Goal: Information Seeking & Learning: Learn about a topic

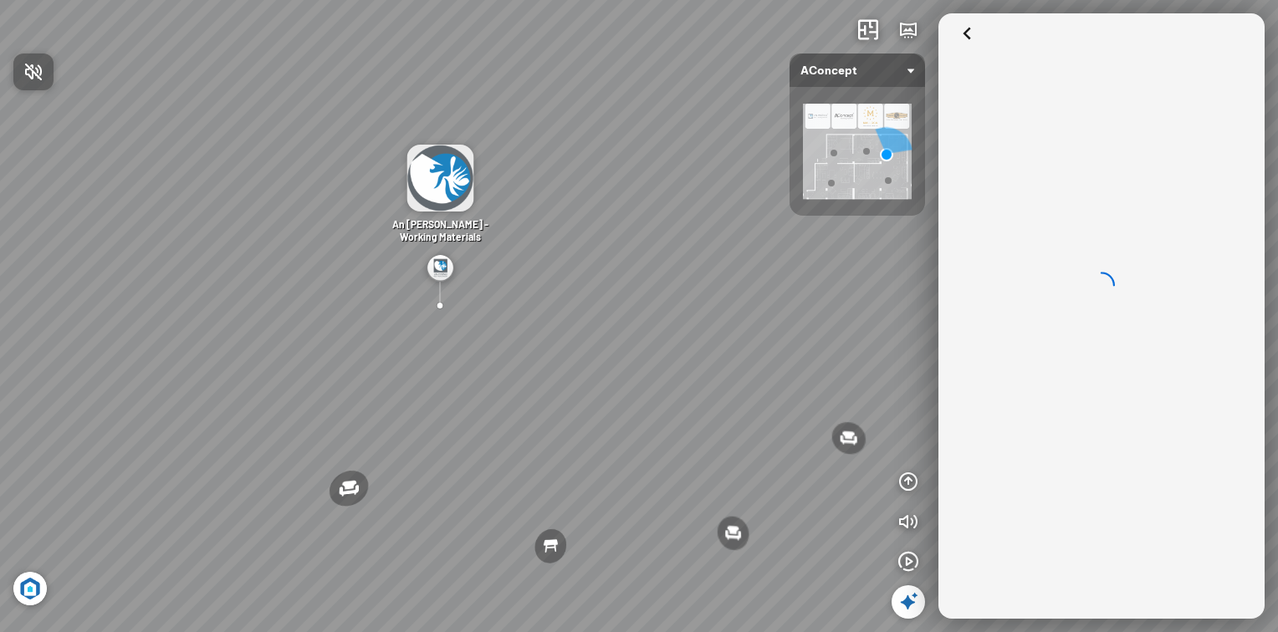
drag, startPoint x: 498, startPoint y: 377, endPoint x: 422, endPoint y: 194, distance: 198.3
click at [422, 194] on div at bounding box center [639, 316] width 1278 height 632
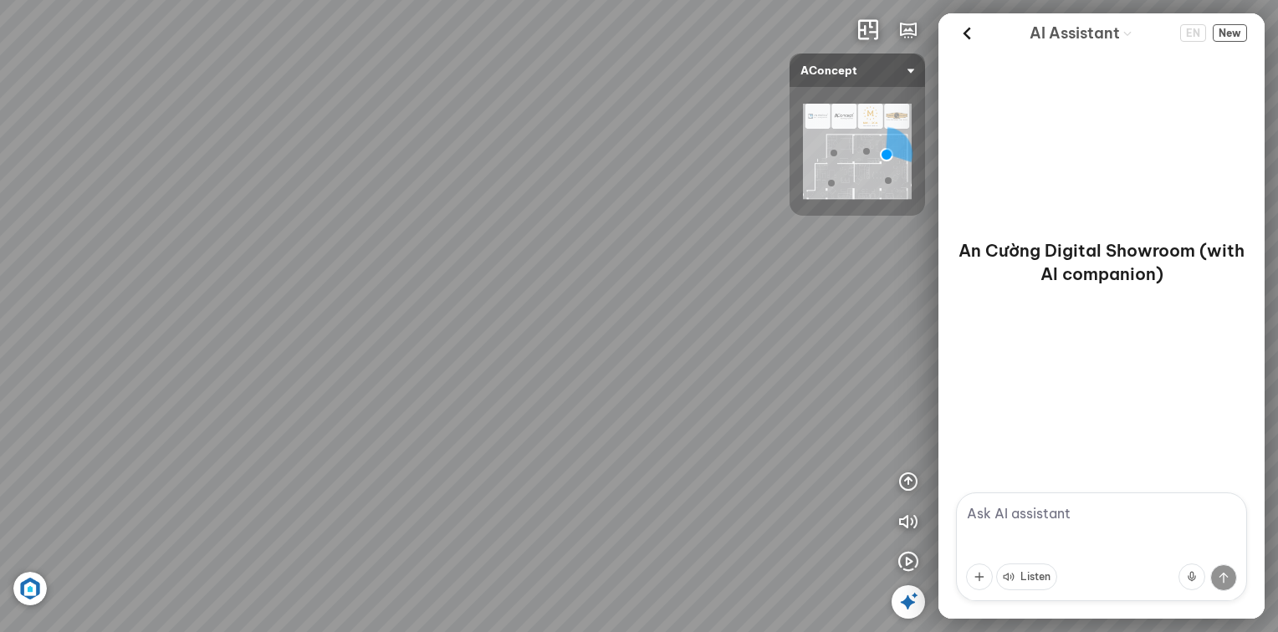
drag, startPoint x: 687, startPoint y: 389, endPoint x: 468, endPoint y: 236, distance: 267.2
click at [452, 231] on div "Nanna Lounge Chair [PERSON_NAME] Office Chair Laxey Dining Table [PERSON_NAME] …" at bounding box center [639, 316] width 1278 height 632
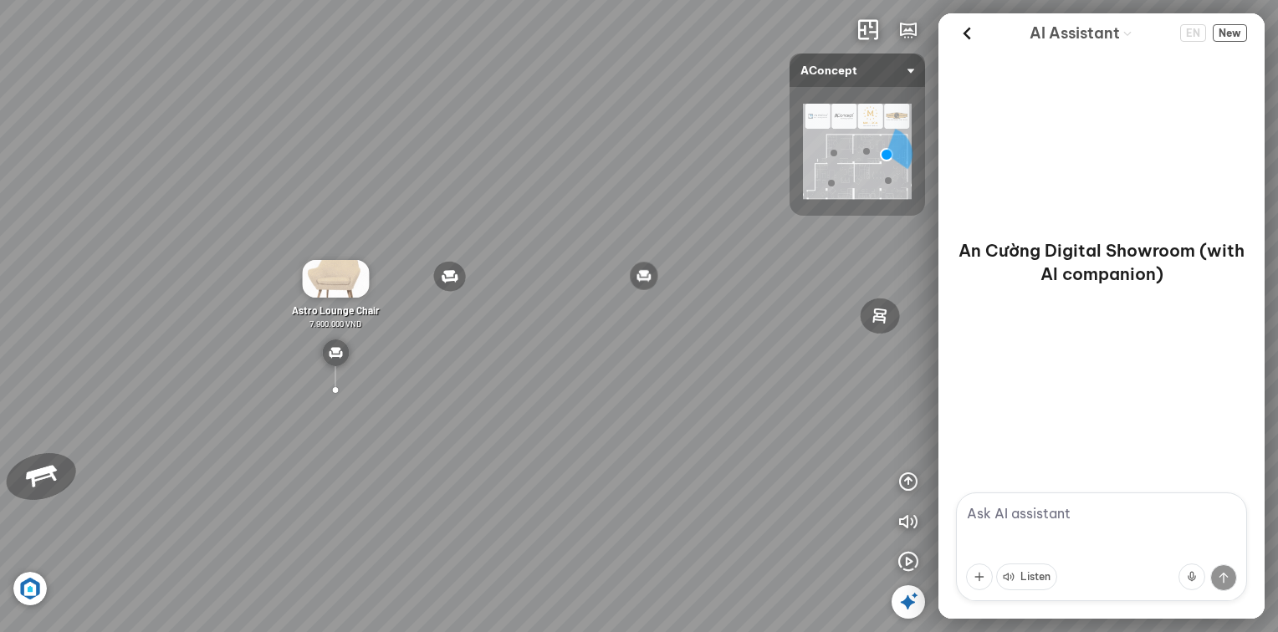
drag, startPoint x: 753, startPoint y: 327, endPoint x: 445, endPoint y: 304, distance: 308.5
click at [426, 309] on div "Nanna Lounge Chair [PERSON_NAME] Office Chair Laxey Dining Table [PERSON_NAME] …" at bounding box center [639, 316] width 1278 height 632
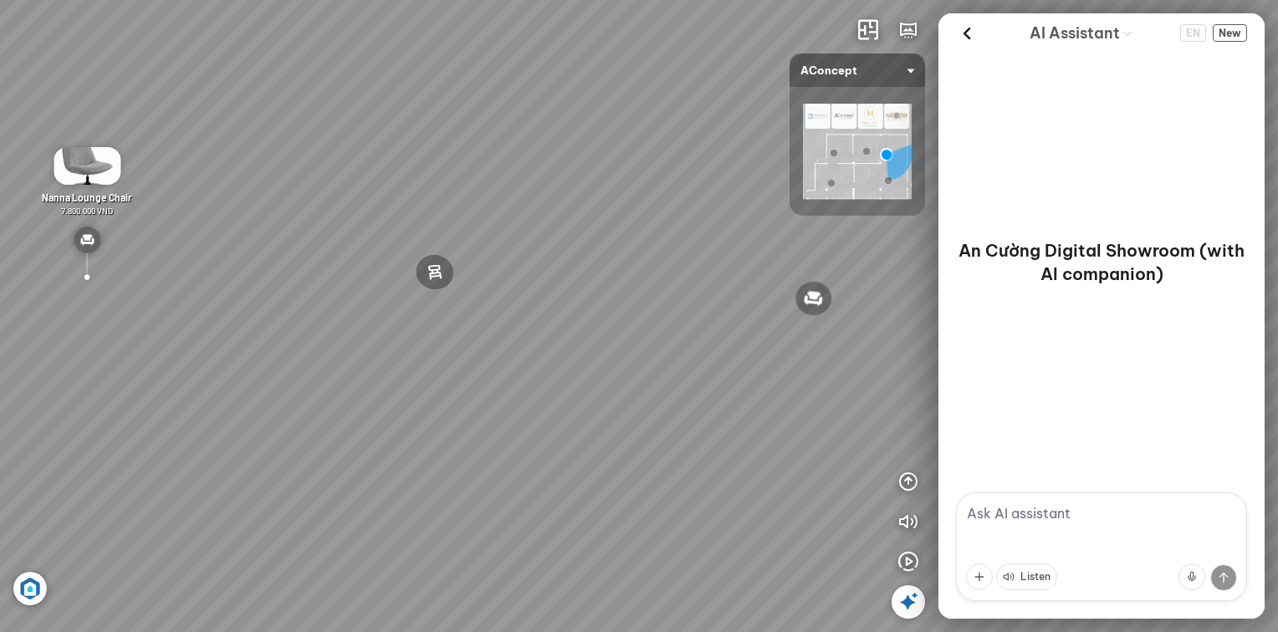
drag, startPoint x: 727, startPoint y: 344, endPoint x: 594, endPoint y: 338, distance: 132.2
click at [512, 320] on div "Nanna Lounge Chair [PERSON_NAME] Office Chair Laxey Dining Table [PERSON_NAME] …" at bounding box center [639, 316] width 1278 height 632
drag, startPoint x: 702, startPoint y: 366, endPoint x: 457, endPoint y: 326, distance: 248.3
click at [322, 312] on div "Nanna Lounge Chair [PERSON_NAME] Office Chair Laxey Dining Table [PERSON_NAME] …" at bounding box center [639, 316] width 1278 height 632
drag, startPoint x: 641, startPoint y: 360, endPoint x: 465, endPoint y: 350, distance: 176.7
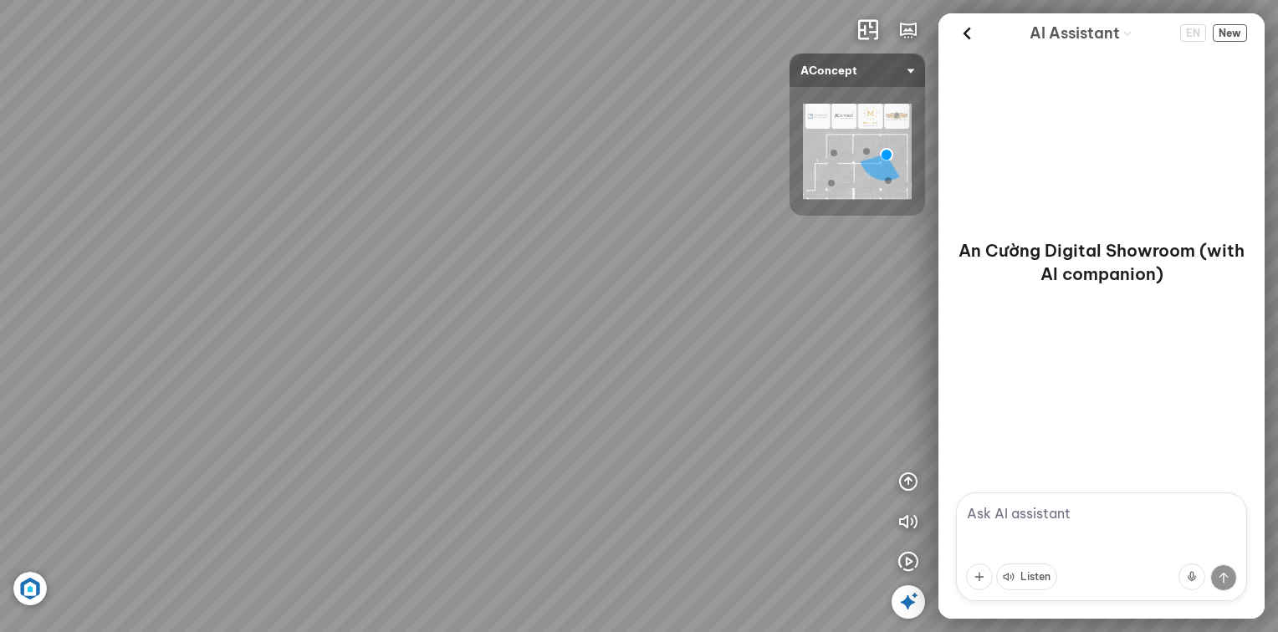
click at [465, 350] on div "Nanna Lounge Chair [PERSON_NAME] Office Chair Laxey Dining Table [PERSON_NAME] …" at bounding box center [639, 316] width 1278 height 632
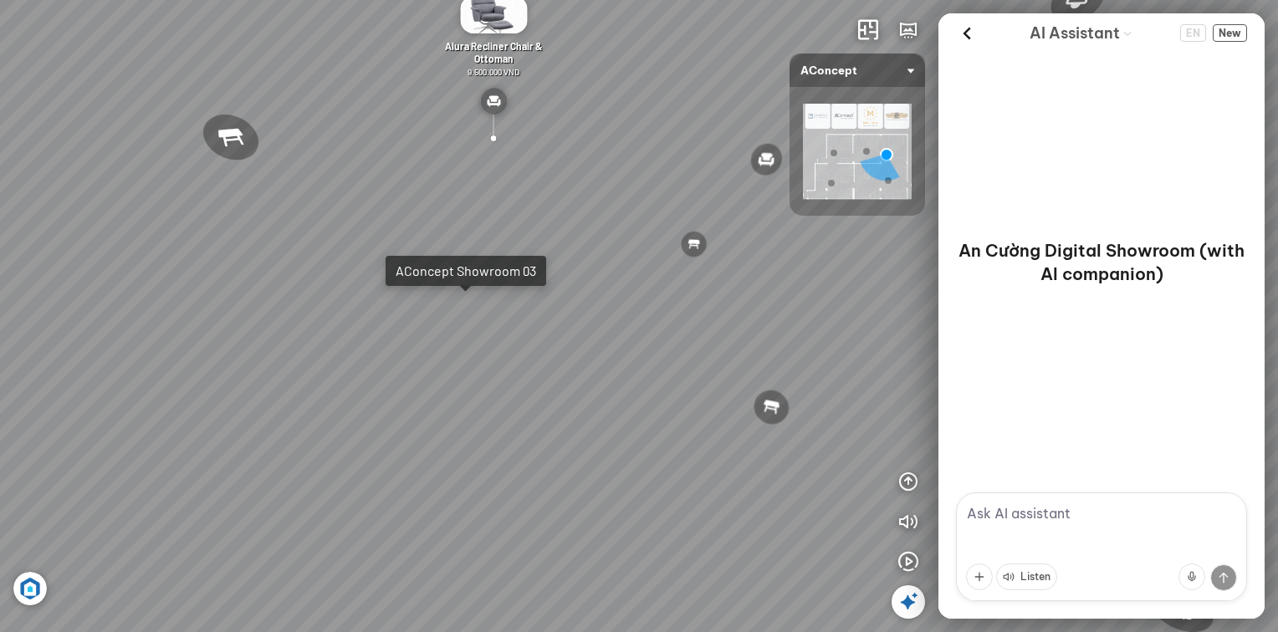
click at [467, 313] on div "Nanna Lounge Chair [PERSON_NAME] Office Chair Laxey Dining Table [PERSON_NAME] …" at bounding box center [639, 316] width 1278 height 632
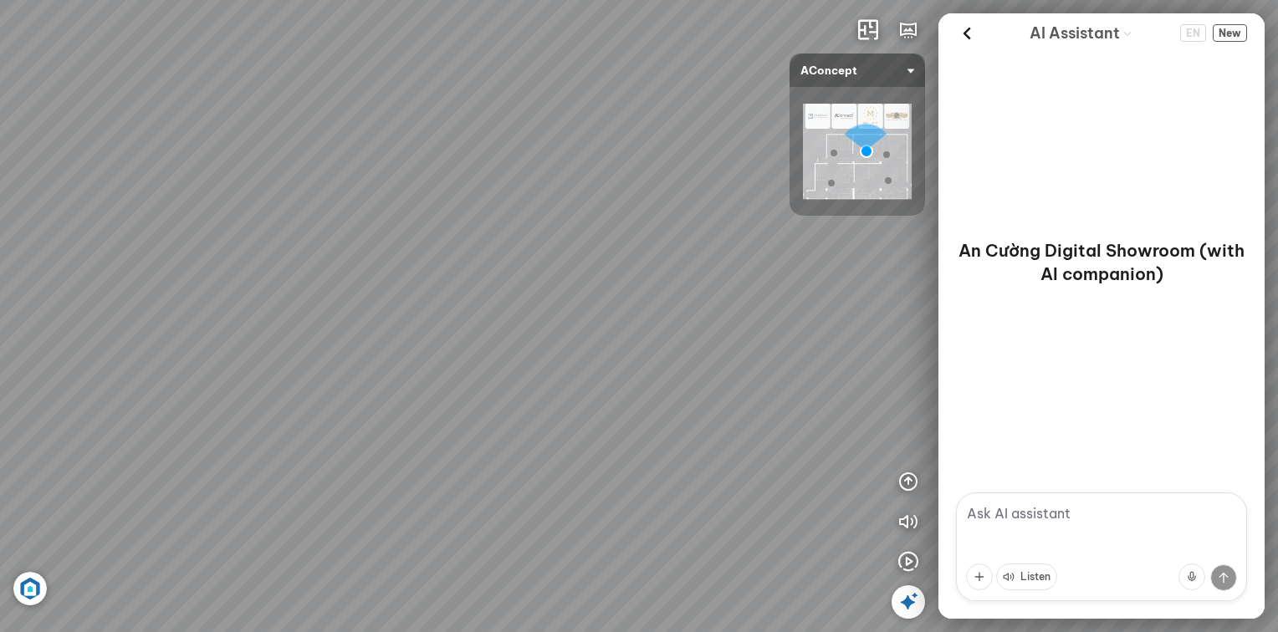
drag, startPoint x: 555, startPoint y: 265, endPoint x: 453, endPoint y: 365, distance: 143.1
click at [706, 246] on div at bounding box center [639, 316] width 1278 height 632
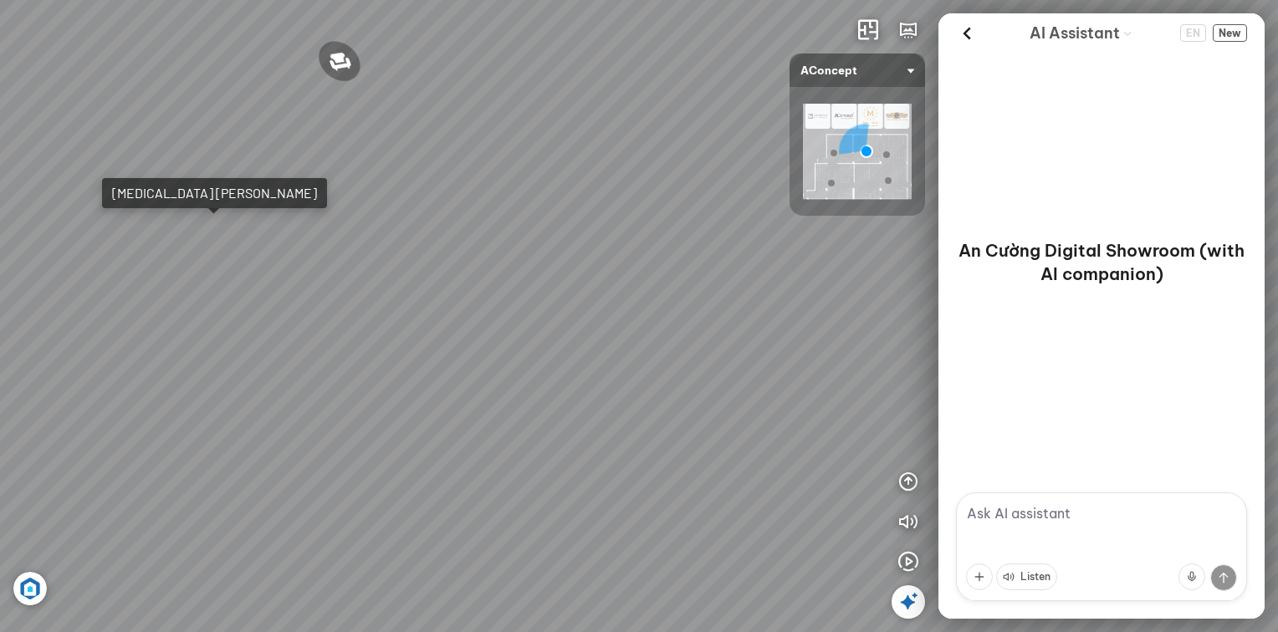
drag, startPoint x: 375, startPoint y: 273, endPoint x: 631, endPoint y: 240, distance: 257.9
click at [618, 236] on div "Metropolis Abstract Acrylic Print 7.000.000 VND [PERSON_NAME] 7.300.000 VND [PE…" at bounding box center [639, 316] width 1278 height 632
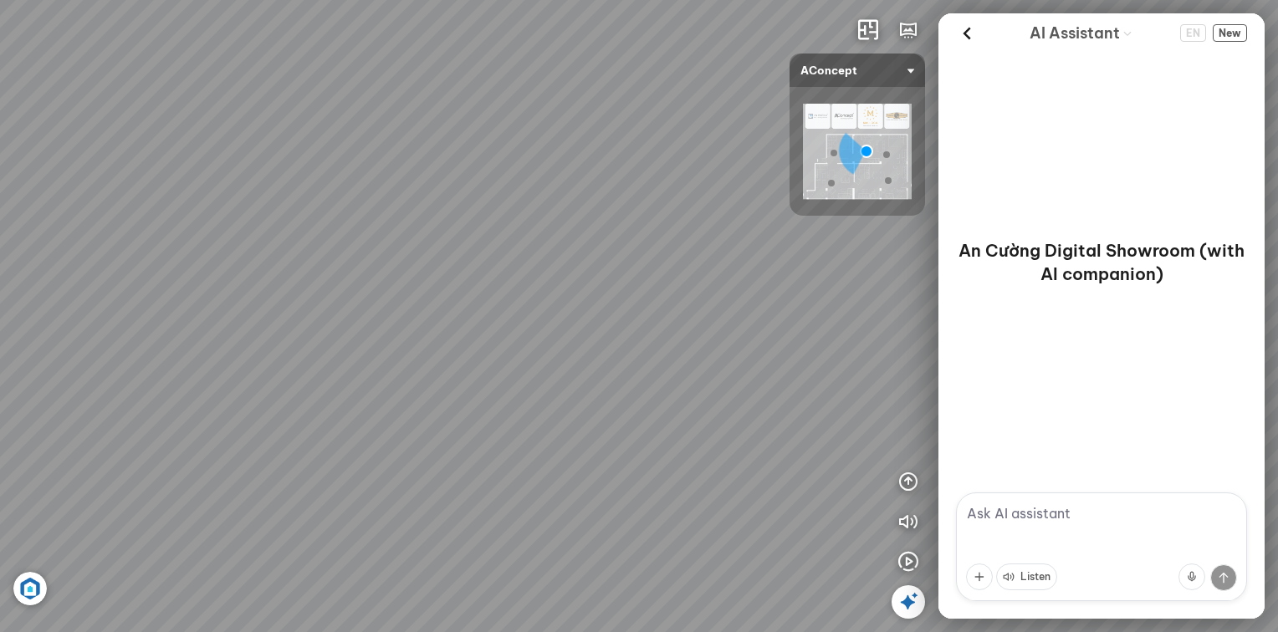
drag, startPoint x: 334, startPoint y: 323, endPoint x: 535, endPoint y: 463, distance: 245.0
click at [535, 463] on div "Metropolis Abstract Acrylic Print 7.000.000 VND [PERSON_NAME] 7.300.000 VND [PE…" at bounding box center [639, 316] width 1278 height 632
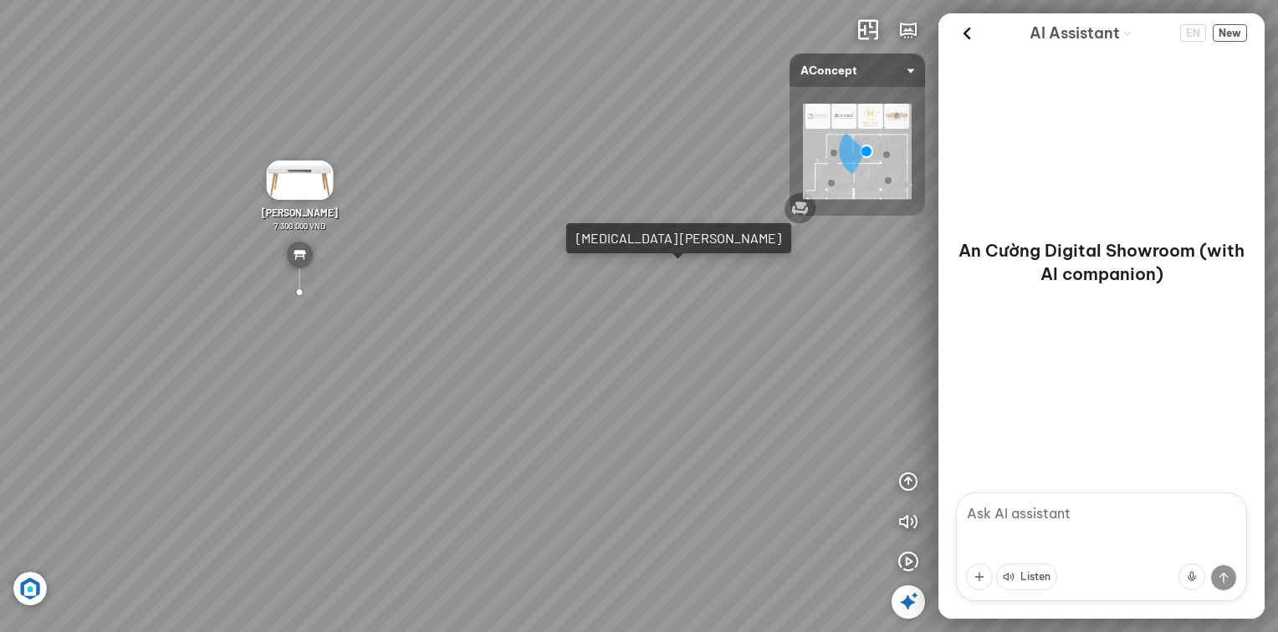
click at [309, 290] on div at bounding box center [298, 292] width 62 height 50
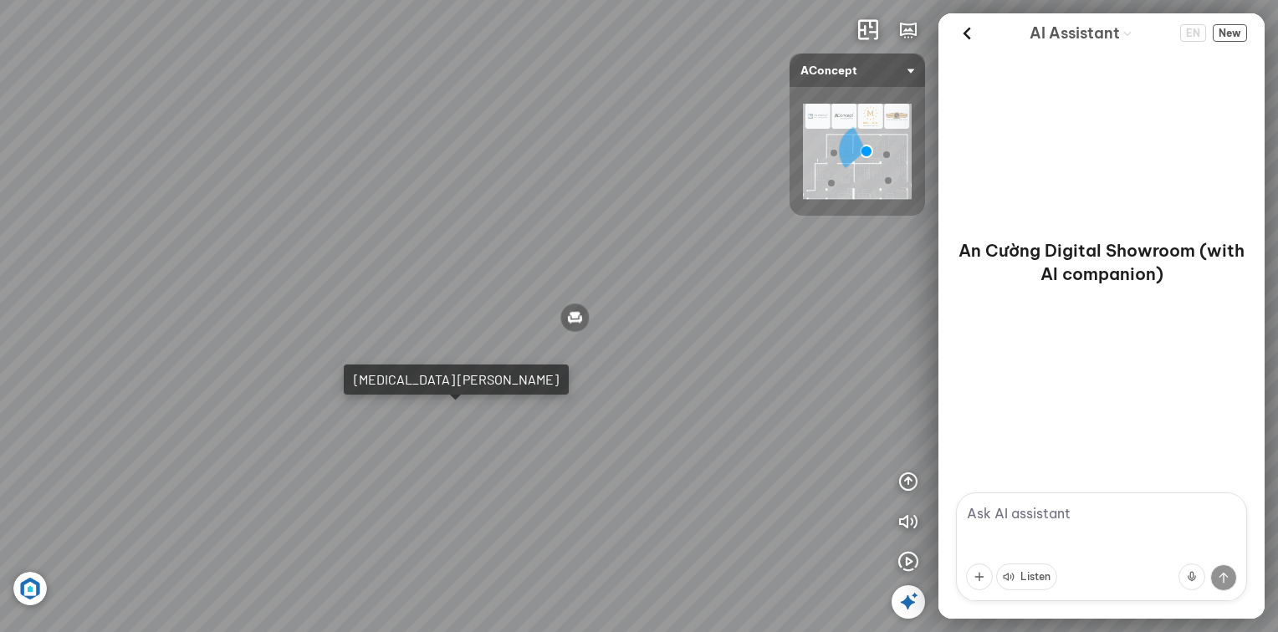
drag, startPoint x: 766, startPoint y: 360, endPoint x: 366, endPoint y: 339, distance: 400.2
click at [366, 339] on div "Metropolis Abstract Acrylic Print 7.000.000 VND [PERSON_NAME] 7.300.000 VND [PE…" at bounding box center [639, 316] width 1278 height 632
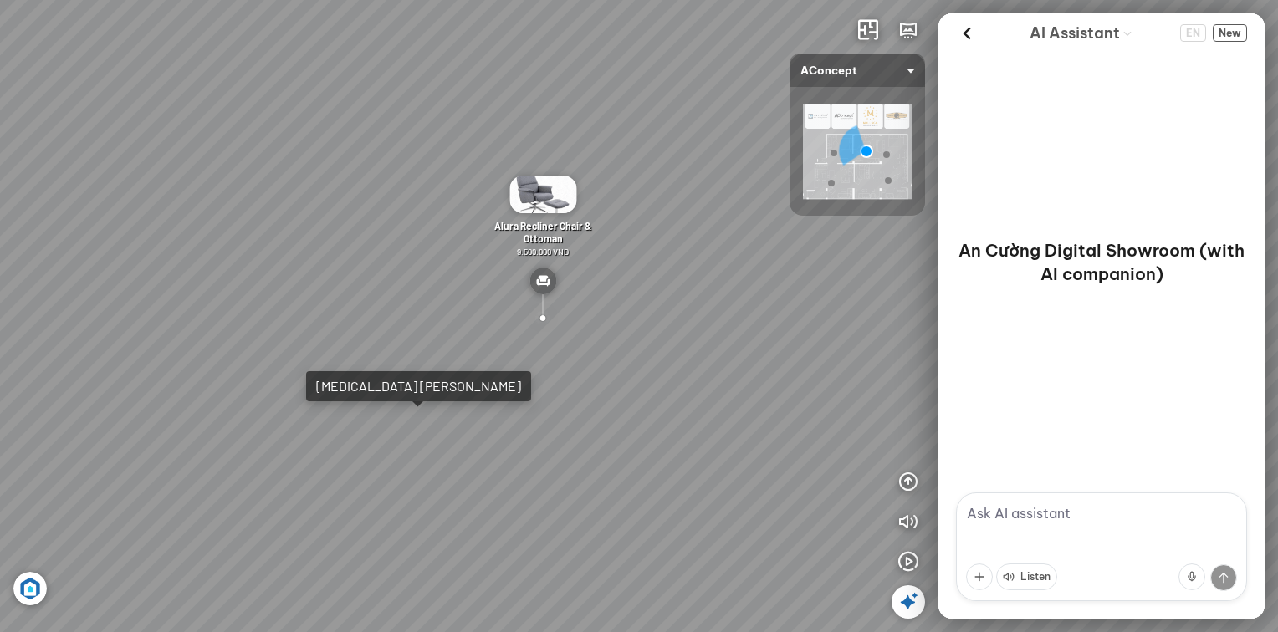
drag, startPoint x: 712, startPoint y: 343, endPoint x: 307, endPoint y: 279, distance: 410.5
click at [314, 283] on div "Metropolis Abstract Acrylic Print 7.000.000 VND [PERSON_NAME] 7.300.000 VND [PE…" at bounding box center [639, 316] width 1278 height 632
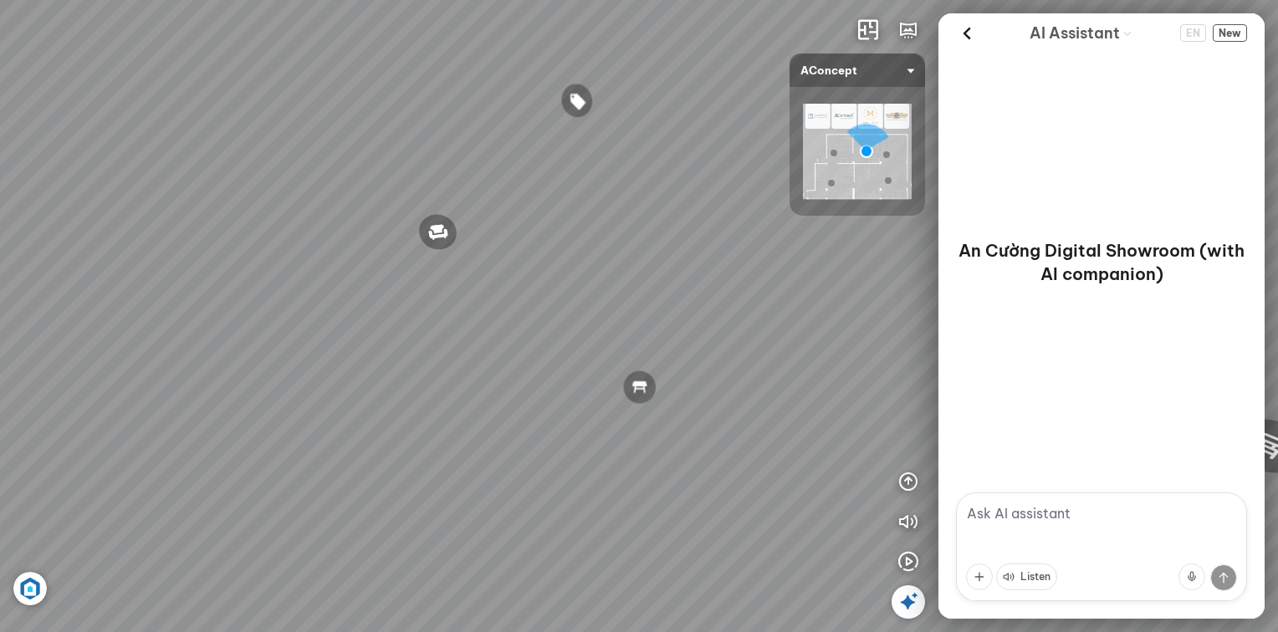
drag, startPoint x: 793, startPoint y: 344, endPoint x: 474, endPoint y: 315, distance: 320.7
click at [474, 315] on div "Metropolis Abstract Acrylic Print 7.000.000 VND [PERSON_NAME] 7.300.000 VND [PE…" at bounding box center [639, 316] width 1278 height 632
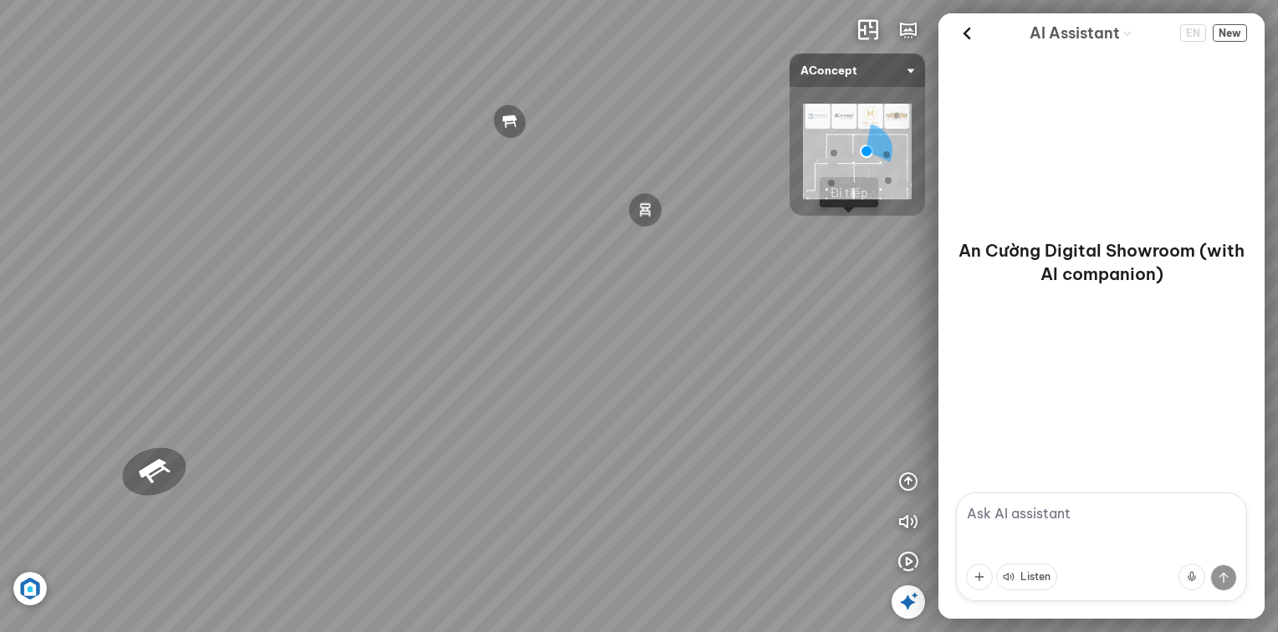
drag, startPoint x: 613, startPoint y: 271, endPoint x: 508, endPoint y: 232, distance: 111.4
click at [437, 211] on div "Metropolis Abstract Acrylic Print 7.000.000 VND [PERSON_NAME] 7.300.000 VND [PE…" at bounding box center [639, 316] width 1278 height 632
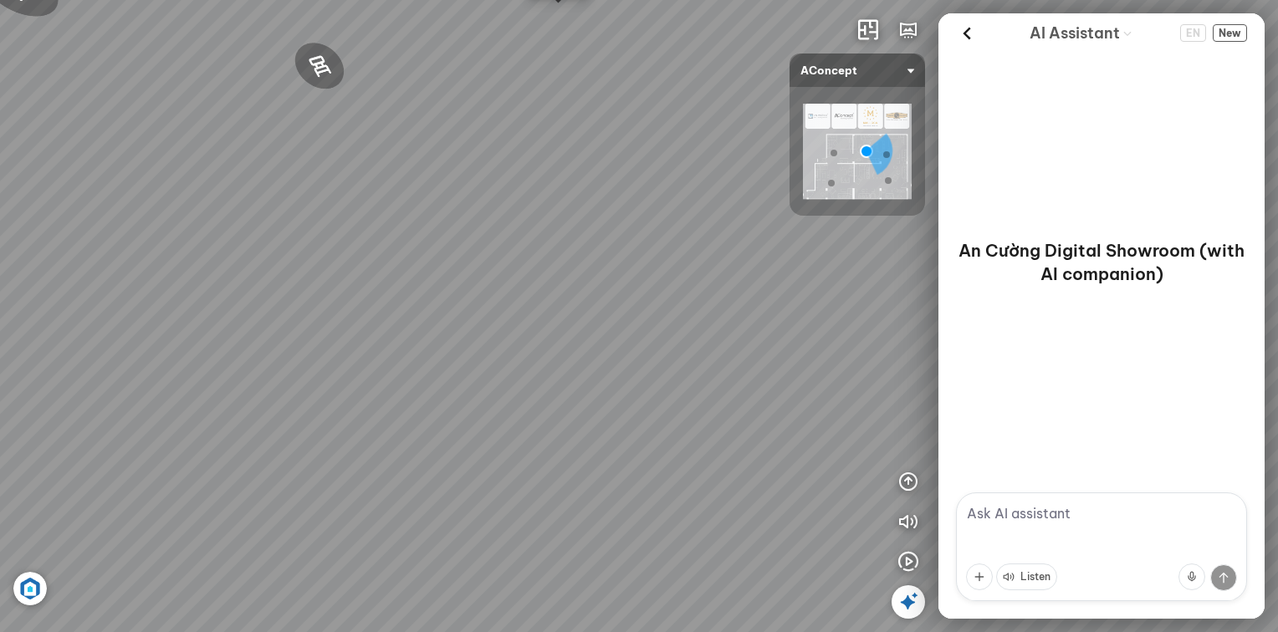
drag, startPoint x: 613, startPoint y: 334, endPoint x: 594, endPoint y: 132, distance: 203.2
click at [589, 135] on div "Metropolis Abstract Acrylic Print 7.000.000 VND [PERSON_NAME] 7.300.000 VND [PE…" at bounding box center [639, 316] width 1278 height 632
drag, startPoint x: 572, startPoint y: 199, endPoint x: 609, endPoint y: 425, distance: 228.7
click at [609, 425] on div "Metropolis Abstract Acrylic Print 7.000.000 VND [PERSON_NAME] 7.300.000 VND [PE…" at bounding box center [639, 316] width 1278 height 632
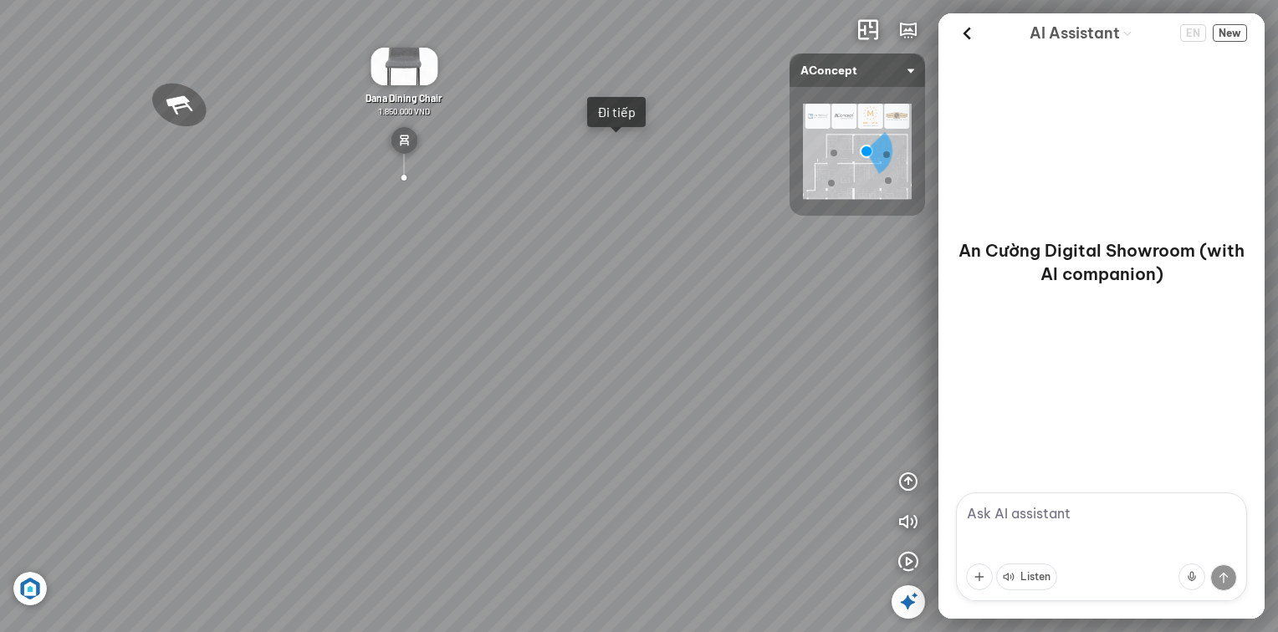
drag, startPoint x: 416, startPoint y: 193, endPoint x: 523, endPoint y: 340, distance: 182.0
click at [522, 354] on div "Metropolis Abstract Acrylic Print 7.000.000 VND [PERSON_NAME] 7.300.000 VND [PE…" at bounding box center [639, 316] width 1278 height 632
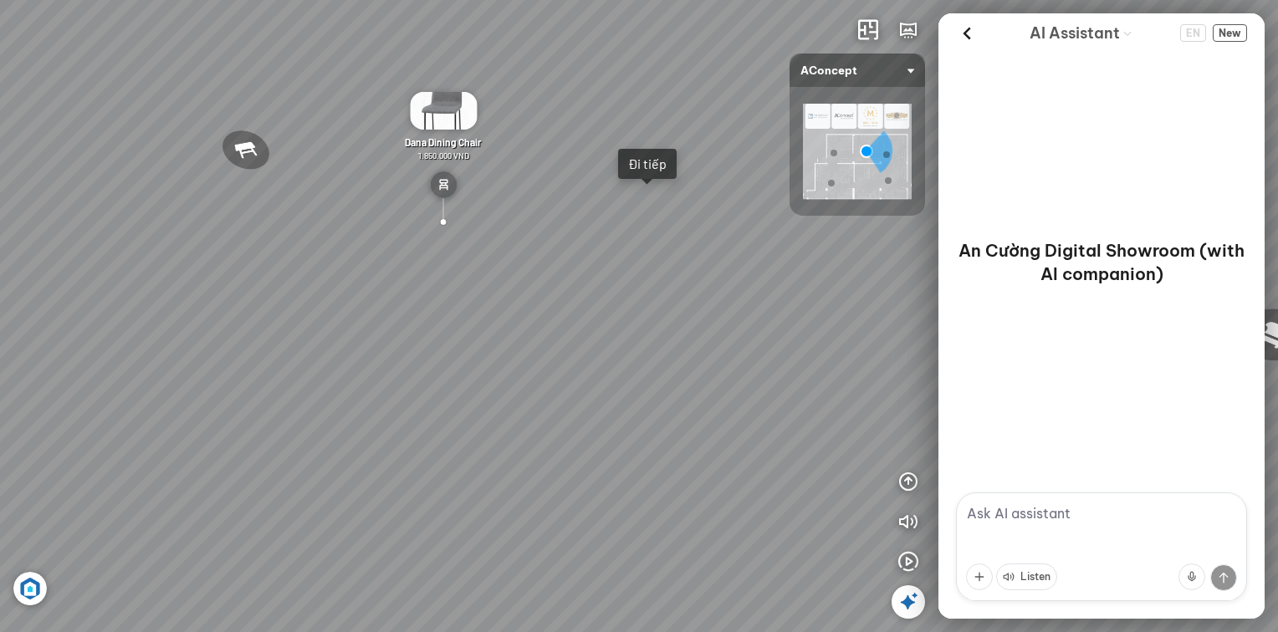
drag, startPoint x: 526, startPoint y: 274, endPoint x: 530, endPoint y: 283, distance: 9.3
click at [530, 283] on div "Metropolis Abstract Acrylic Print 7.000.000 VND [PERSON_NAME] 7.300.000 VND [PE…" at bounding box center [639, 316] width 1278 height 632
click at [817, 109] on img at bounding box center [857, 151] width 109 height 95
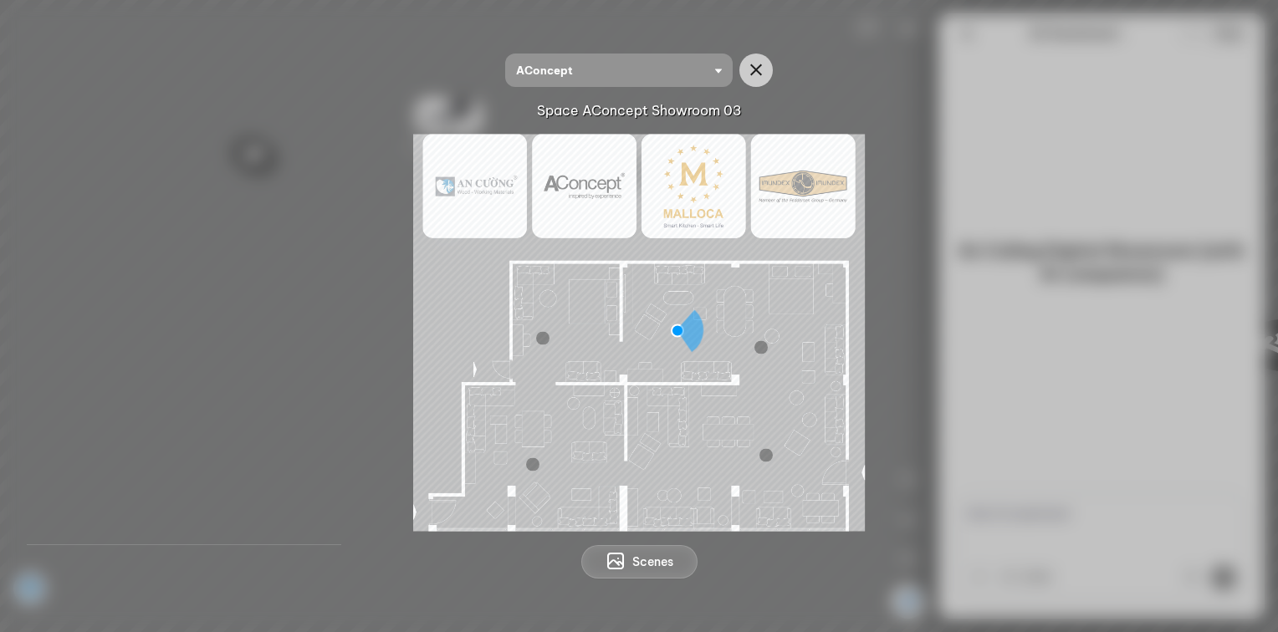
click at [665, 411] on img at bounding box center [639, 332] width 452 height 397
drag, startPoint x: 715, startPoint y: 442, endPoint x: 734, endPoint y: 431, distance: 22.5
click at [712, 441] on img at bounding box center [639, 332] width 452 height 397
click at [781, 360] on img at bounding box center [639, 332] width 452 height 397
drag, startPoint x: 796, startPoint y: 463, endPoint x: 789, endPoint y: 454, distance: 11.4
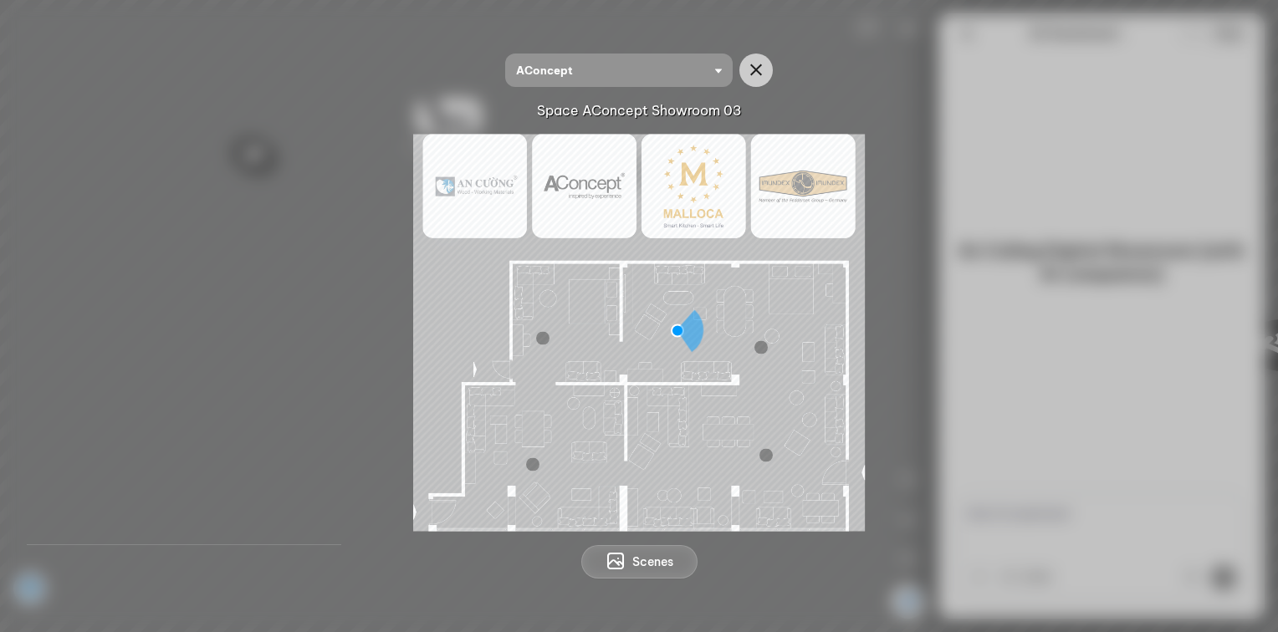
click at [797, 465] on img at bounding box center [639, 332] width 452 height 397
click at [717, 79] on span "AConcept" at bounding box center [619, 70] width 206 height 33
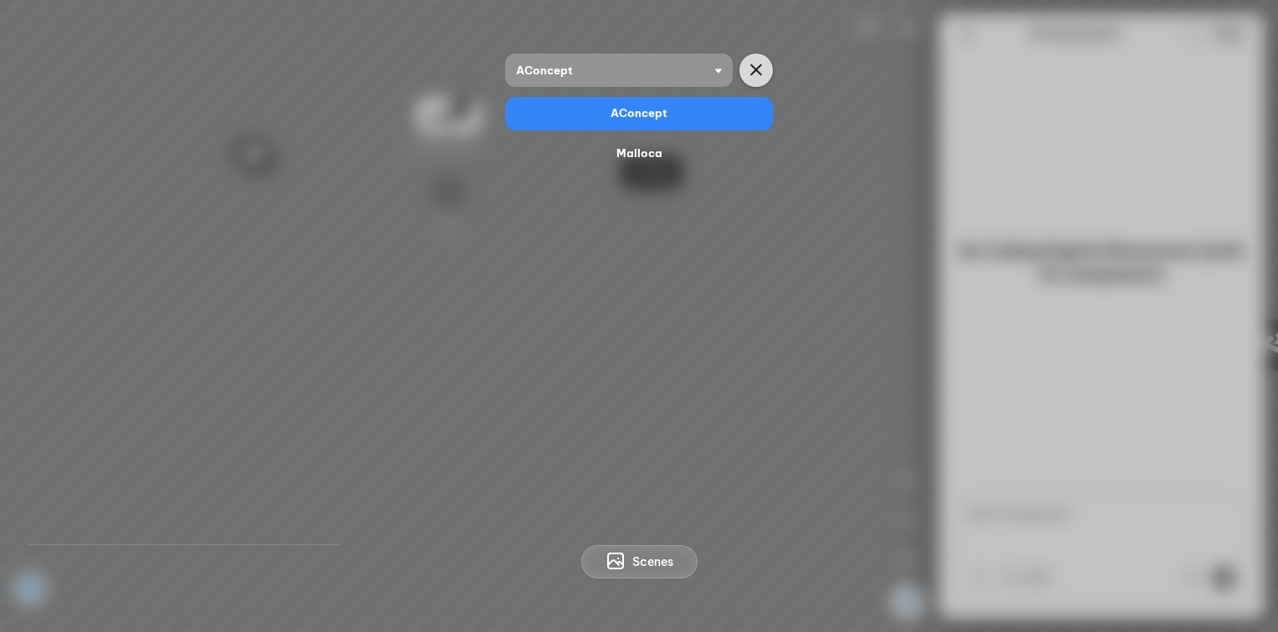
click at [753, 76] on icon "button" at bounding box center [756, 70] width 20 height 20
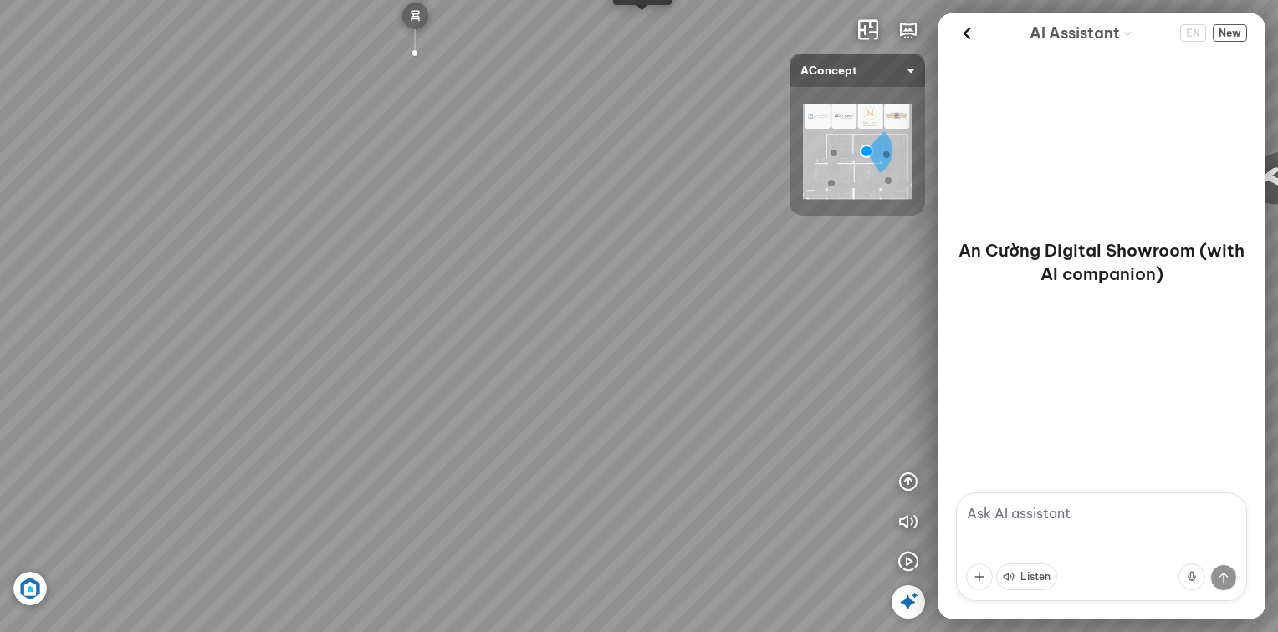
drag, startPoint x: 697, startPoint y: 452, endPoint x: 739, endPoint y: 203, distance: 252.0
click at [717, 246] on div "Metropolis Abstract Acrylic Print 7.000.000 VND [PERSON_NAME] 7.300.000 VND [PE…" at bounding box center [639, 316] width 1278 height 632
drag, startPoint x: 619, startPoint y: 420, endPoint x: 969, endPoint y: 179, distance: 425.1
click at [969, 179] on div "Metropolis Abstract Acrylic Print 7.000.000 VND [PERSON_NAME] 7.300.000 VND [PE…" at bounding box center [639, 316] width 1278 height 632
drag, startPoint x: 389, startPoint y: 166, endPoint x: 673, endPoint y: 175, distance: 284.4
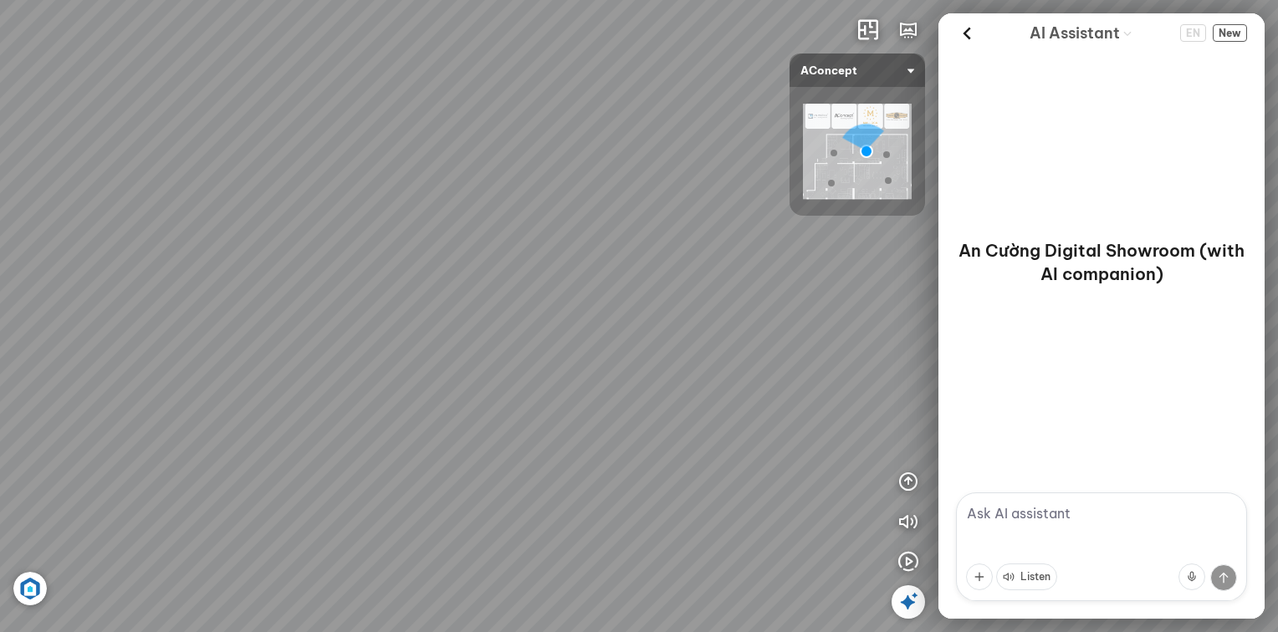
click at [853, 78] on div "Metropolis Abstract Acrylic Print 7.000.000 VND [PERSON_NAME] 7.300.000 VND [PE…" at bounding box center [639, 316] width 1278 height 632
drag, startPoint x: 385, startPoint y: 308, endPoint x: 400, endPoint y: 562, distance: 254.6
click at [399, 562] on div "Metropolis Abstract Acrylic Print 7.000.000 VND [PERSON_NAME] 7.300.000 VND [PE…" at bounding box center [639, 316] width 1278 height 632
drag, startPoint x: 523, startPoint y: 293, endPoint x: 566, endPoint y: 360, distance: 79.8
click at [566, 363] on div "Metropolis Abstract Acrylic Print 7.000.000 VND [PERSON_NAME] 7.300.000 VND [PE…" at bounding box center [639, 316] width 1278 height 632
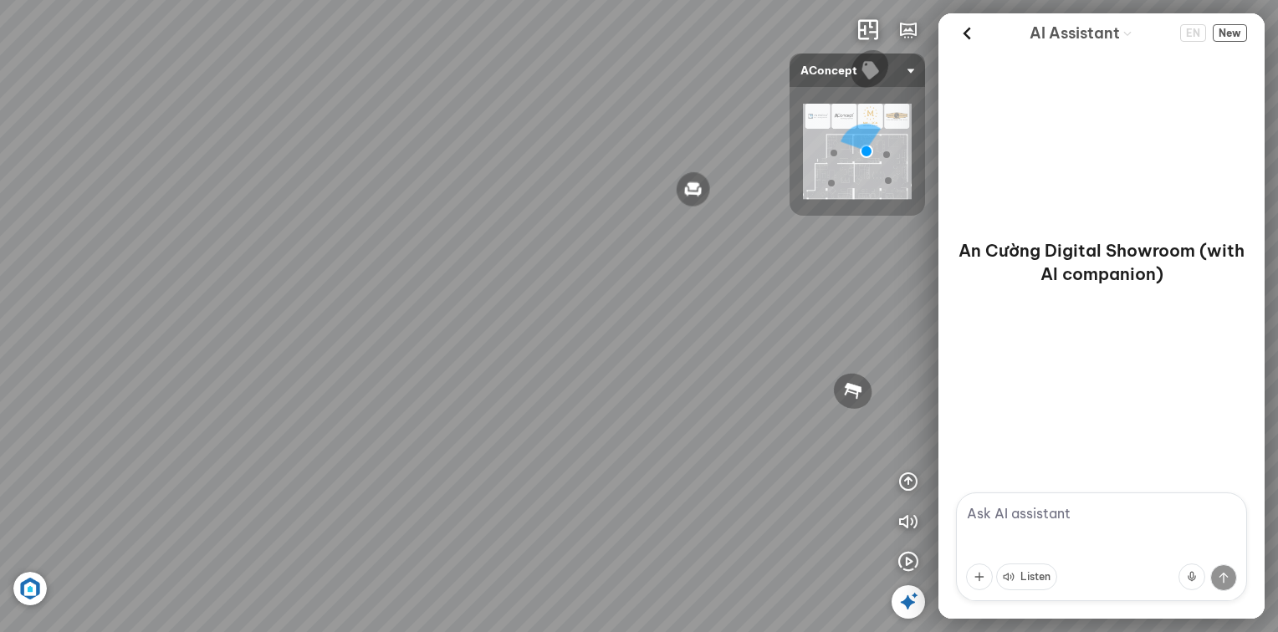
drag, startPoint x: 575, startPoint y: 353, endPoint x: 782, endPoint y: 374, distance: 207.6
click at [782, 374] on div "Metropolis Abstract Acrylic Print 7.000.000 VND [PERSON_NAME] 7.300.000 VND [PE…" at bounding box center [639, 316] width 1278 height 632
drag, startPoint x: 411, startPoint y: 334, endPoint x: 656, endPoint y: 298, distance: 247.7
click at [666, 294] on div "Metropolis Abstract Acrylic Print 7.000.000 VND [PERSON_NAME] 7.300.000 VND [PE…" at bounding box center [639, 316] width 1278 height 632
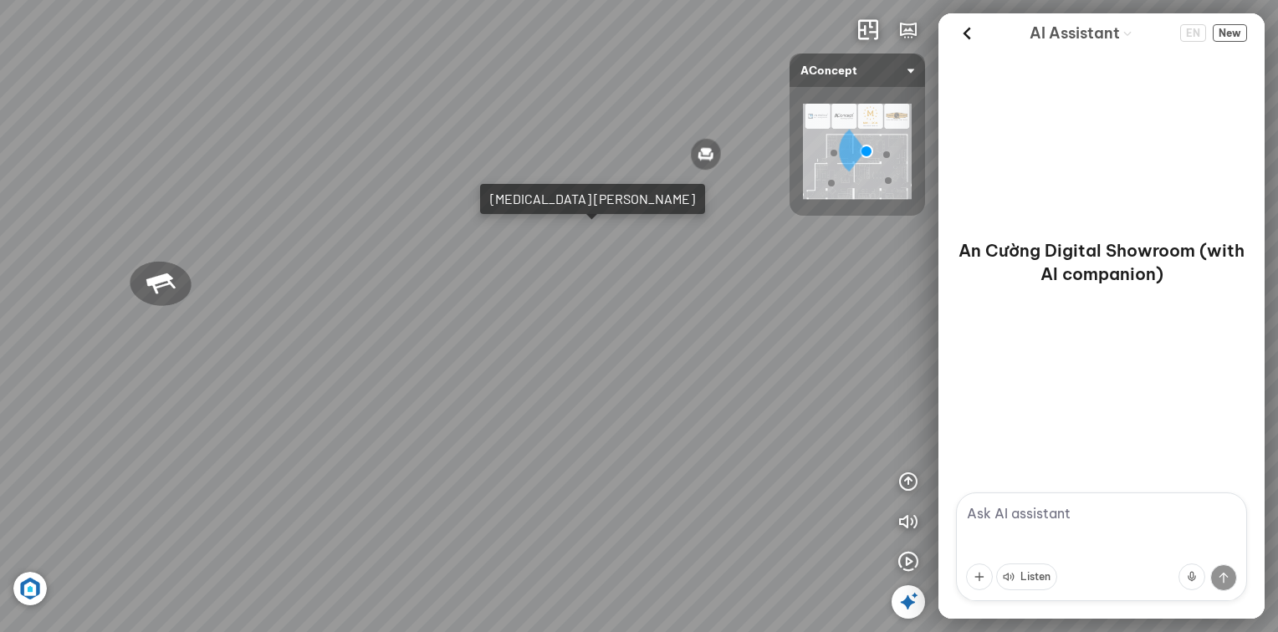
drag, startPoint x: 212, startPoint y: 276, endPoint x: 775, endPoint y: 256, distance: 563.1
click at [804, 247] on div "Metropolis Abstract Acrylic Print 7.000.000 VND [PERSON_NAME] 7.300.000 VND [PE…" at bounding box center [639, 316] width 1278 height 632
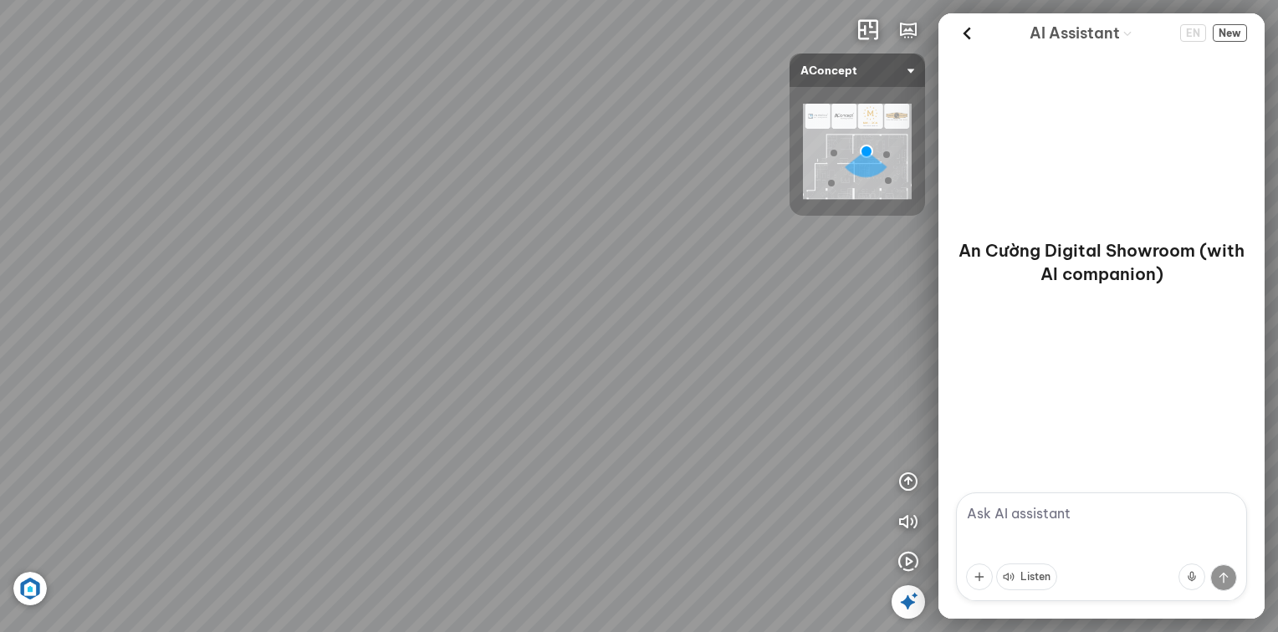
drag, startPoint x: 406, startPoint y: 306, endPoint x: 452, endPoint y: 586, distance: 283.9
click at [452, 586] on div "Metropolis Abstract Acrylic Print 7.000.000 VND [PERSON_NAME] 7.300.000 VND [PE…" at bounding box center [639, 316] width 1278 height 632
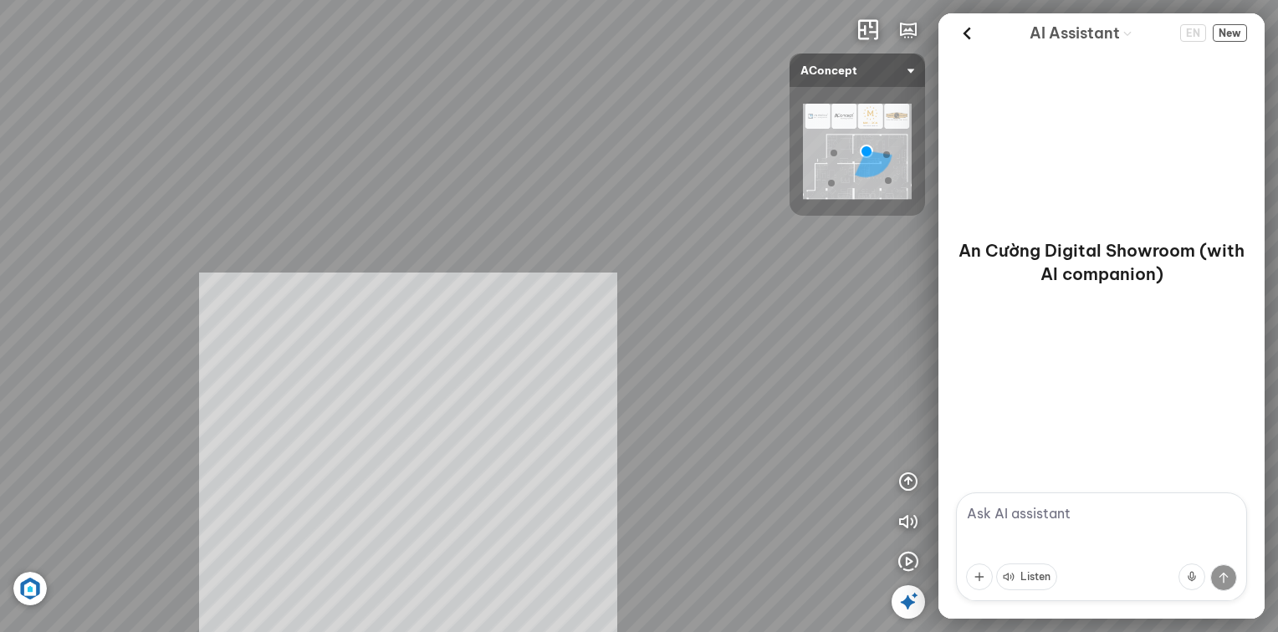
drag, startPoint x: 409, startPoint y: 482, endPoint x: 626, endPoint y: 660, distance: 281.0
click at [626, 631] on html "Metropolis Abstract Acrylic Print 7.000.000 VND [PERSON_NAME] 7.300.000 VND [PE…" at bounding box center [639, 316] width 1278 height 632
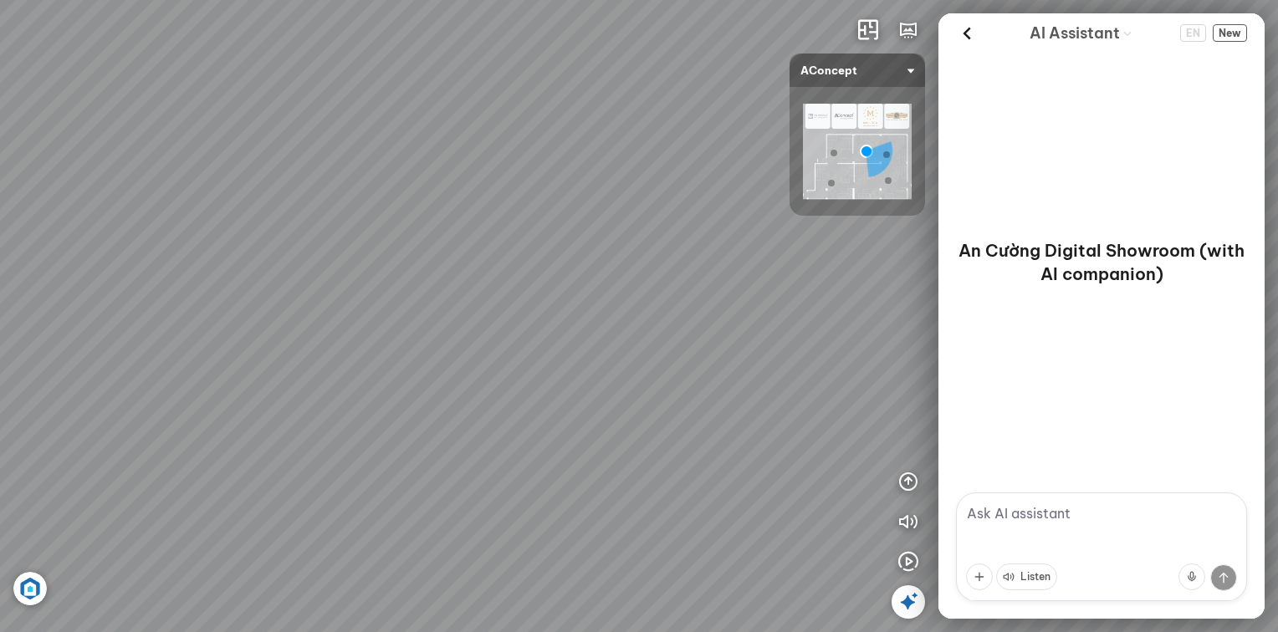
drag, startPoint x: 613, startPoint y: 484, endPoint x: 804, endPoint y: 494, distance: 190.9
click at [850, 490] on div "Metropolis Abstract Acrylic Print 7.000.000 VND [PERSON_NAME] 7.300.000 VND [PE…" at bounding box center [639, 316] width 1278 height 632
drag, startPoint x: 183, startPoint y: 487, endPoint x: 580, endPoint y: 352, distance: 419.4
click at [579, 350] on div "Metropolis Abstract Acrylic Print 7.000.000 VND [PERSON_NAME] 7.300.000 VND [PE…" at bounding box center [639, 316] width 1278 height 632
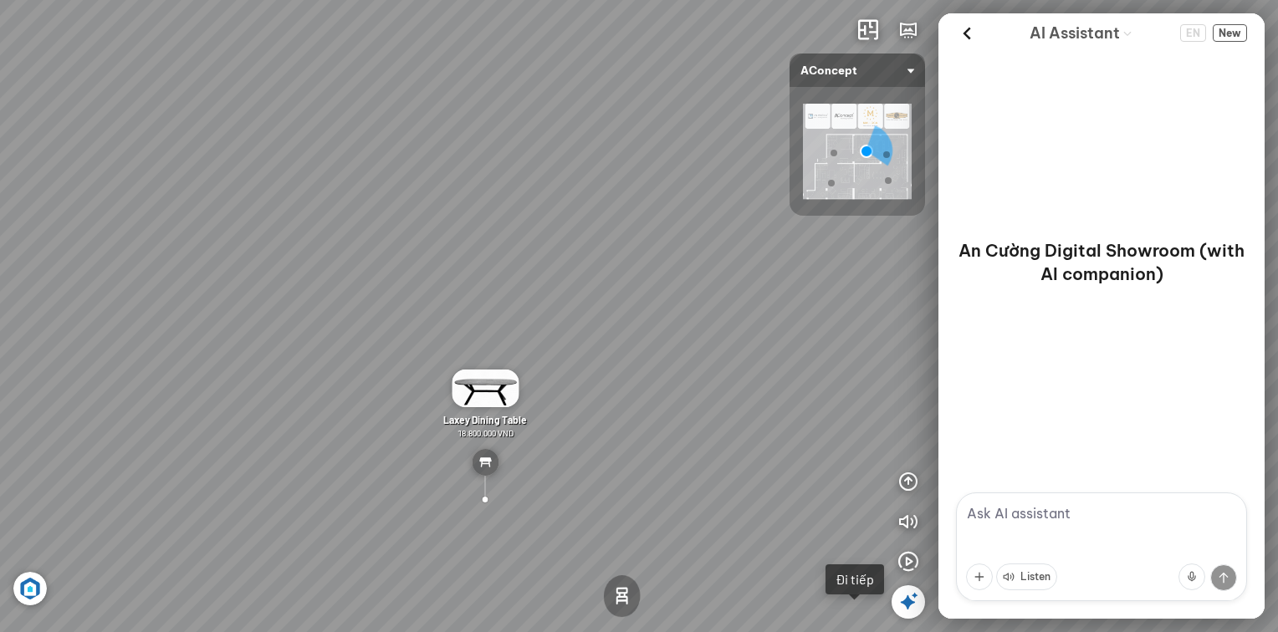
drag, startPoint x: 610, startPoint y: 595, endPoint x: 604, endPoint y: 417, distance: 178.2
click at [604, 417] on div "Metropolis Abstract Acrylic Print 7.000.000 VND [PERSON_NAME] 7.300.000 VND [PE…" at bounding box center [639, 316] width 1278 height 632
drag, startPoint x: 652, startPoint y: 462, endPoint x: 511, endPoint y: 409, distance: 150.8
click at [575, 416] on div "Metropolis Abstract Acrylic Print 7.000.000 VND [PERSON_NAME] 7.300.000 VND [PE…" at bounding box center [639, 316] width 1278 height 632
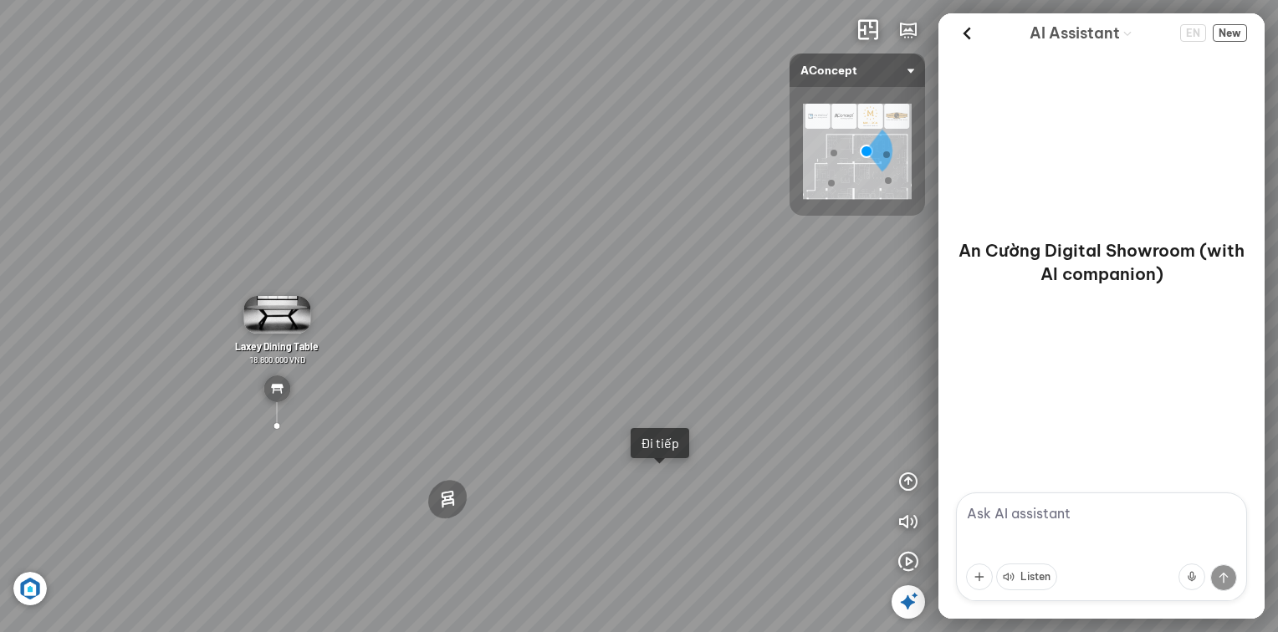
drag, startPoint x: 696, startPoint y: 470, endPoint x: 521, endPoint y: 435, distance: 178.2
click at [521, 435] on div "Metropolis Abstract Acrylic Print 7.000.000 VND [PERSON_NAME] 7.300.000 VND [PE…" at bounding box center [639, 316] width 1278 height 632
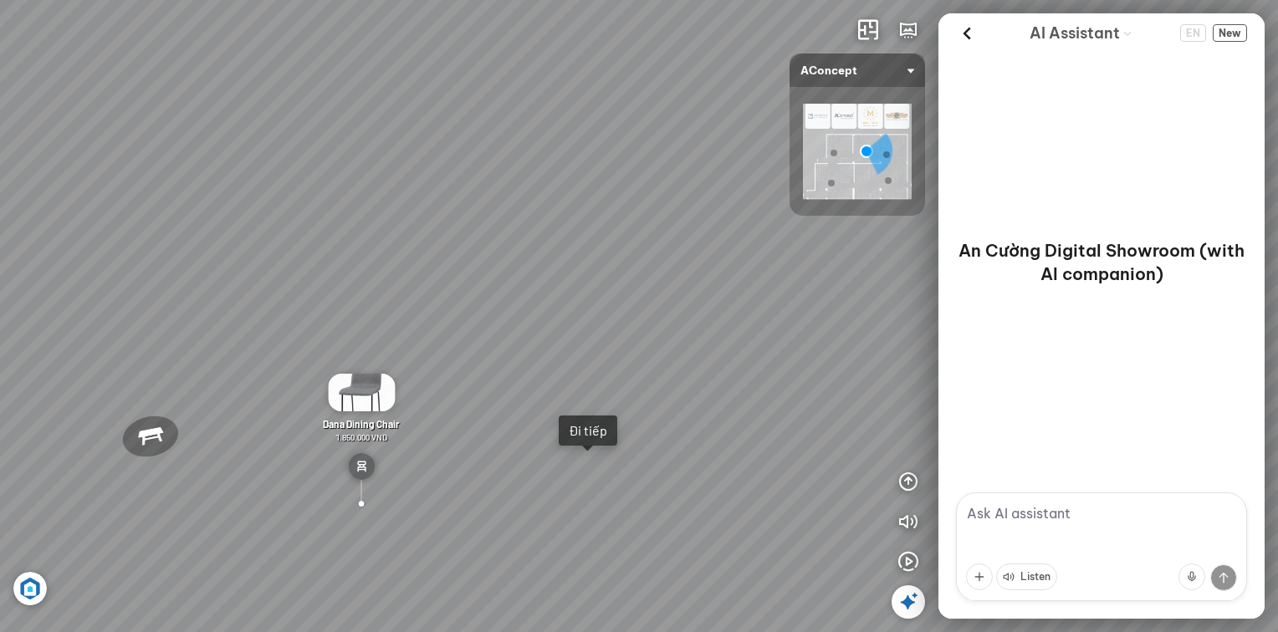
click at [589, 472] on div "Metropolis Abstract Acrylic Print 7.000.000 VND [PERSON_NAME] 7.300.000 VND [PE…" at bounding box center [639, 316] width 1278 height 632
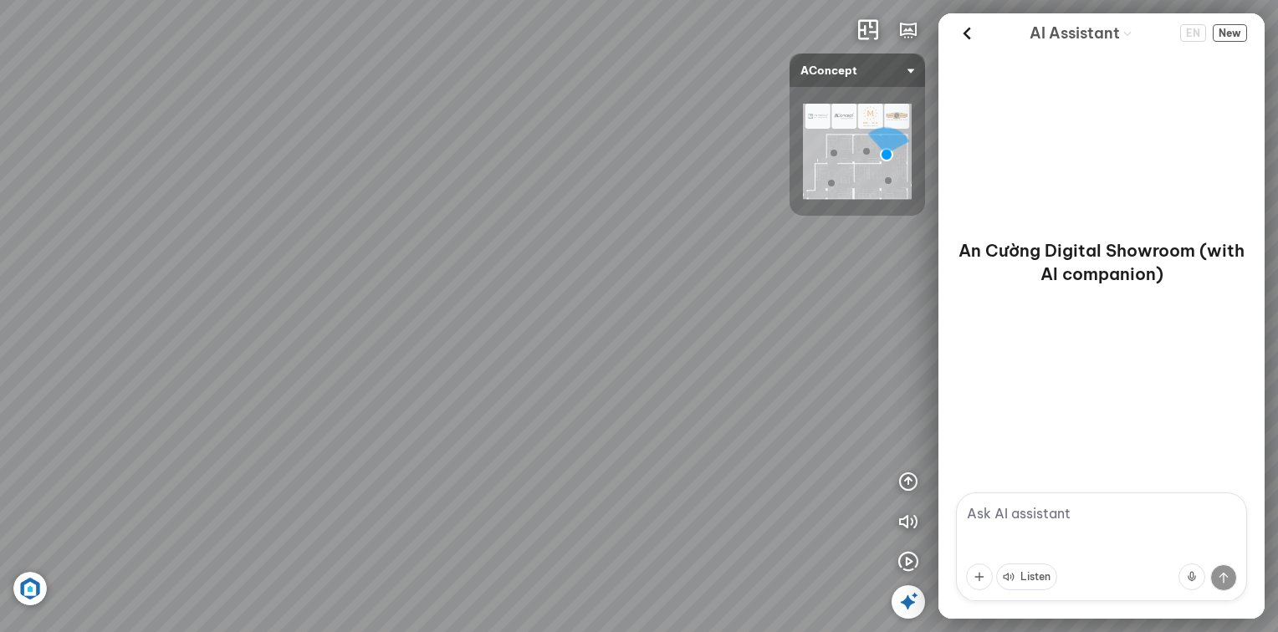
drag, startPoint x: 474, startPoint y: 452, endPoint x: 600, endPoint y: 454, distance: 125.4
click at [876, 460] on div at bounding box center [639, 316] width 1278 height 632
drag, startPoint x: 589, startPoint y: 467, endPoint x: 610, endPoint y: 269, distance: 198.4
click at [615, 256] on div "Reno ceiling lamp 5.300.000 VND Palima bed 19.000.000 VND Nanna Lounge Chair 7.…" at bounding box center [639, 316] width 1278 height 632
drag, startPoint x: 605, startPoint y: 338, endPoint x: 636, endPoint y: 390, distance: 61.1
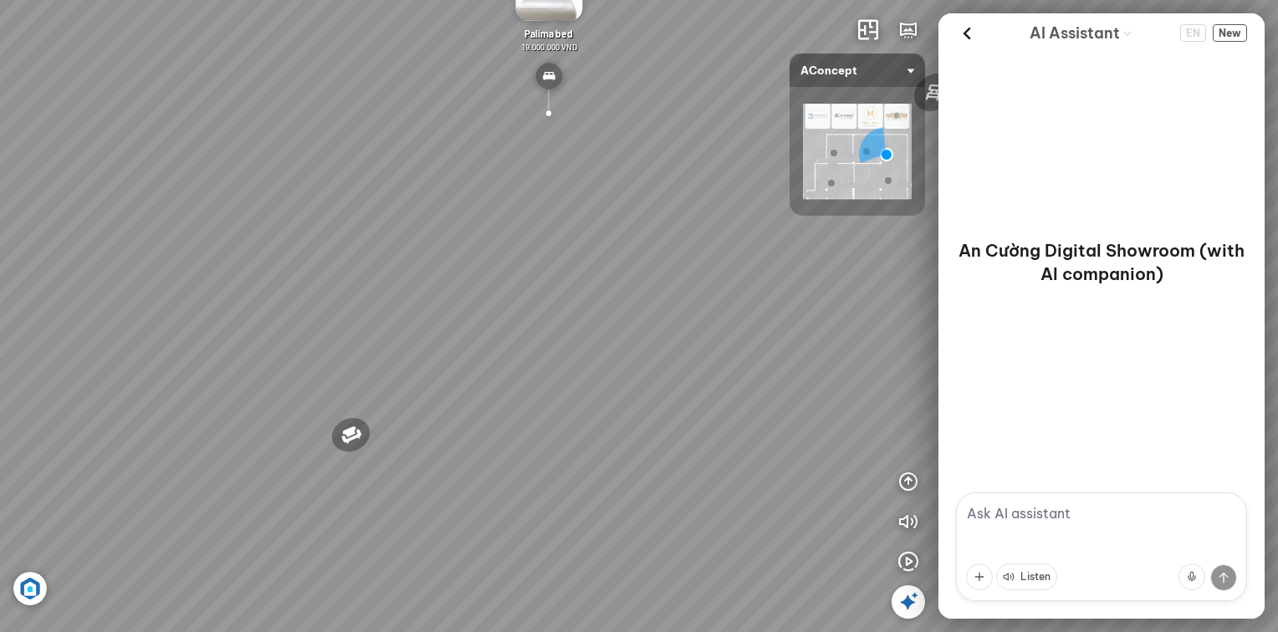
click at [592, 317] on div "Reno ceiling lamp 5.300.000 VND Palima bed 19.000.000 VND Nanna Lounge Chair 7.…" at bounding box center [639, 316] width 1278 height 632
drag, startPoint x: 403, startPoint y: 362, endPoint x: 341, endPoint y: 360, distance: 61.9
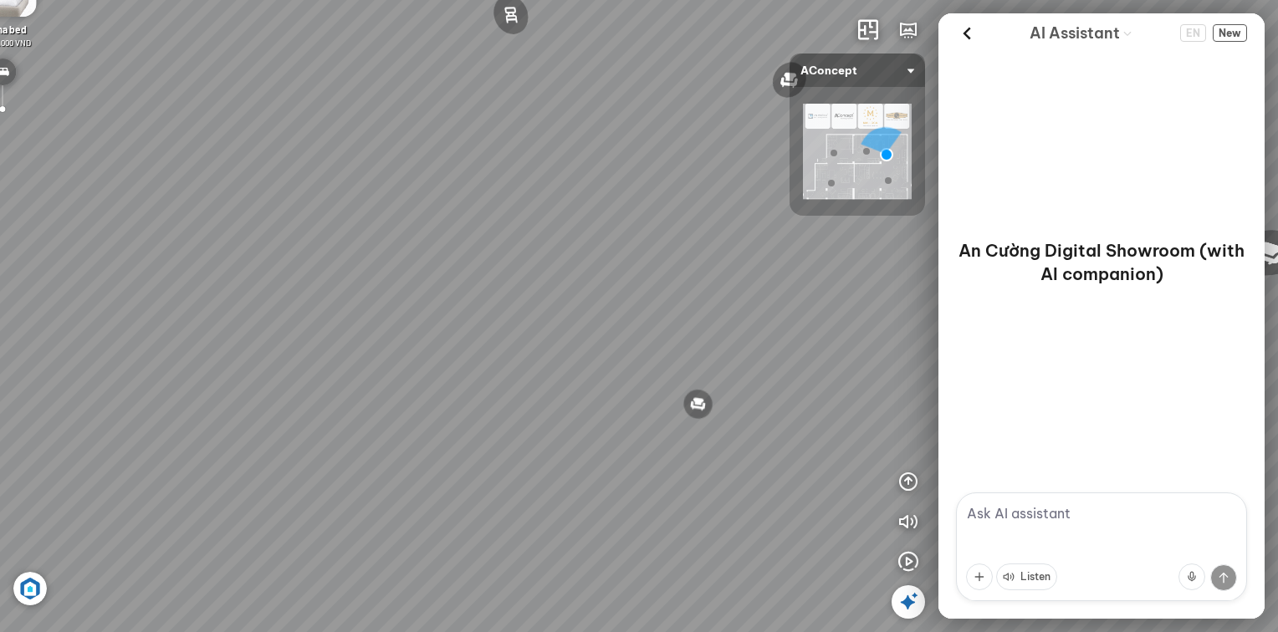
click at [337, 360] on div "Reno ceiling lamp 5.300.000 VND Palima bed 19.000.000 VND Nanna Lounge Chair 7.…" at bounding box center [639, 316] width 1278 height 632
click at [298, 388] on div "Reno ceiling lamp 5.300.000 VND Palima bed 19.000.000 VND Nanna Lounge Chair 7.…" at bounding box center [639, 316] width 1278 height 632
drag, startPoint x: 763, startPoint y: 420, endPoint x: 237, endPoint y: 594, distance: 553.4
click at [241, 595] on div "Reno ceiling lamp 5.300.000 VND Palima bed 19.000.000 VND Nanna Lounge Chair 7.…" at bounding box center [639, 316] width 1278 height 632
drag, startPoint x: 598, startPoint y: 451, endPoint x: -3, endPoint y: 405, distance: 602.9
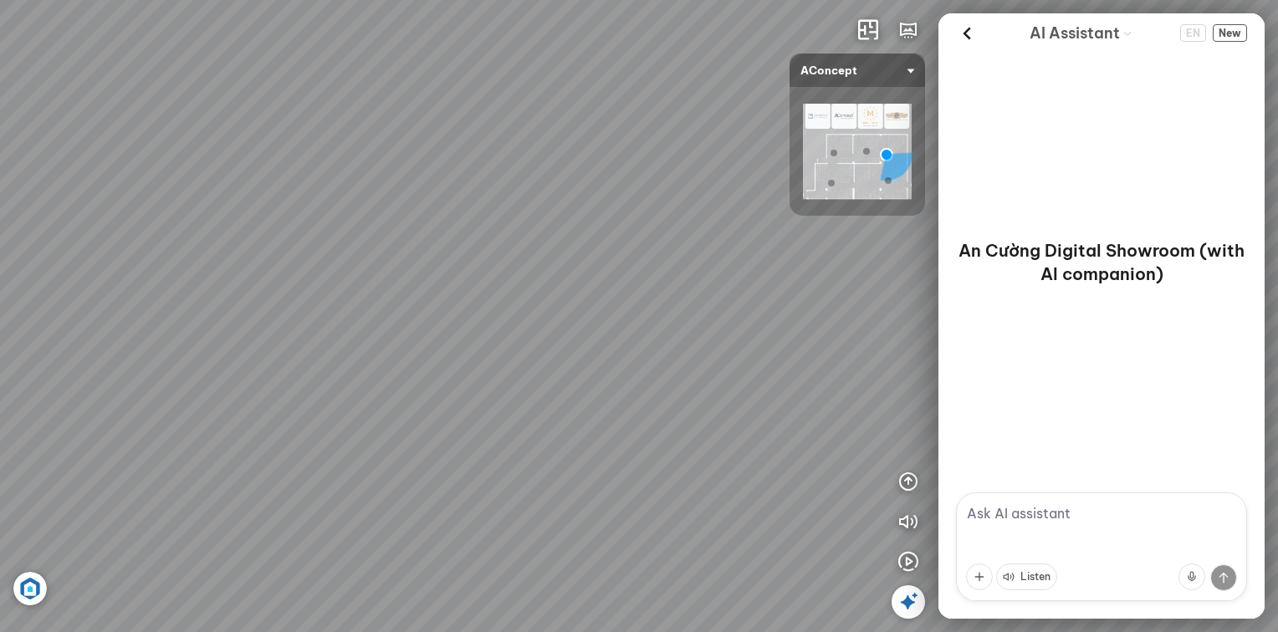
click at [0, 405] on html "Reno ceiling lamp 5.300.000 VND Palima bed 19.000.000 VND Nanna Lounge Chair 7.…" at bounding box center [639, 316] width 1278 height 632
drag, startPoint x: 455, startPoint y: 324, endPoint x: 753, endPoint y: 411, distance: 310.3
click at [632, 423] on div "Reno ceiling lamp 5.300.000 VND Palima bed 19.000.000 VND Nanna Lounge Chair 7.…" at bounding box center [639, 316] width 1278 height 632
drag, startPoint x: 1104, startPoint y: 394, endPoint x: 815, endPoint y: 389, distance: 288.5
click at [836, 390] on div "Reno ceiling lamp 5.300.000 VND Palima bed 19.000.000 VND Nanna Lounge Chair 7.…" at bounding box center [639, 316] width 1278 height 632
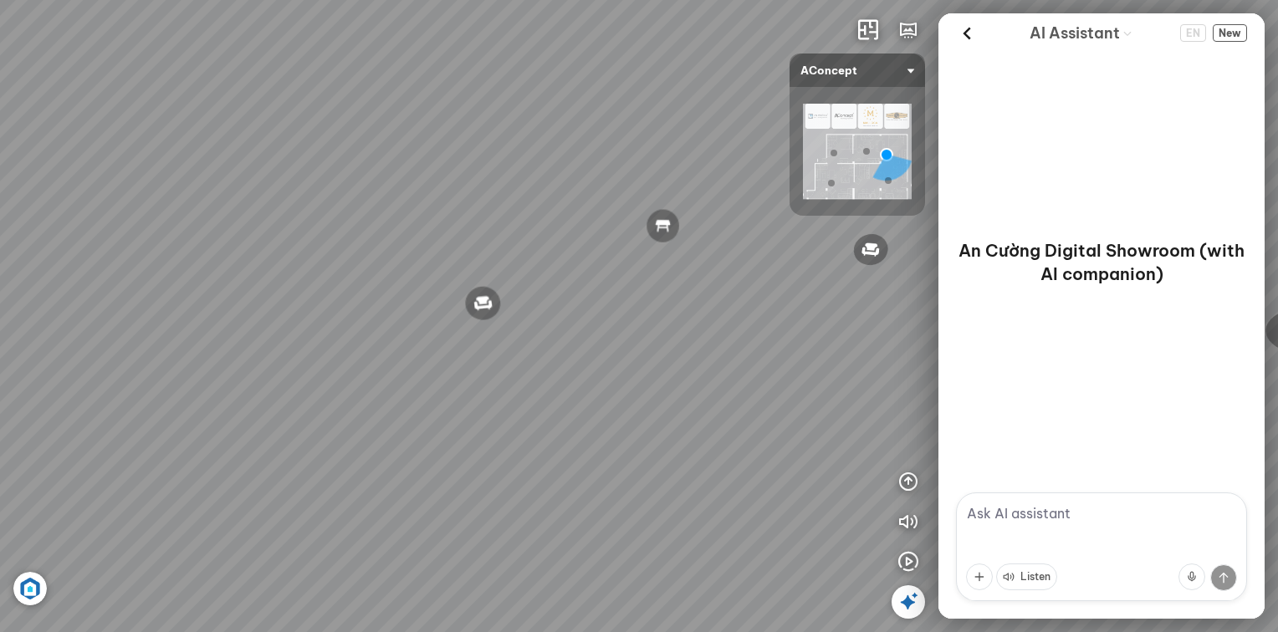
drag, startPoint x: 829, startPoint y: 380, endPoint x: 659, endPoint y: 354, distance: 171.7
click at [411, 360] on div "Reno ceiling lamp 5.300.000 VND Palima bed 19.000.000 VND Nanna Lounge Chair 7.…" at bounding box center [639, 316] width 1278 height 632
drag, startPoint x: 831, startPoint y: 354, endPoint x: 783, endPoint y: 361, distance: 48.3
click at [672, 363] on div "Reno ceiling lamp 5.300.000 VND Palima bed 19.000.000 VND Nanna Lounge Chair 7.…" at bounding box center [639, 316] width 1278 height 632
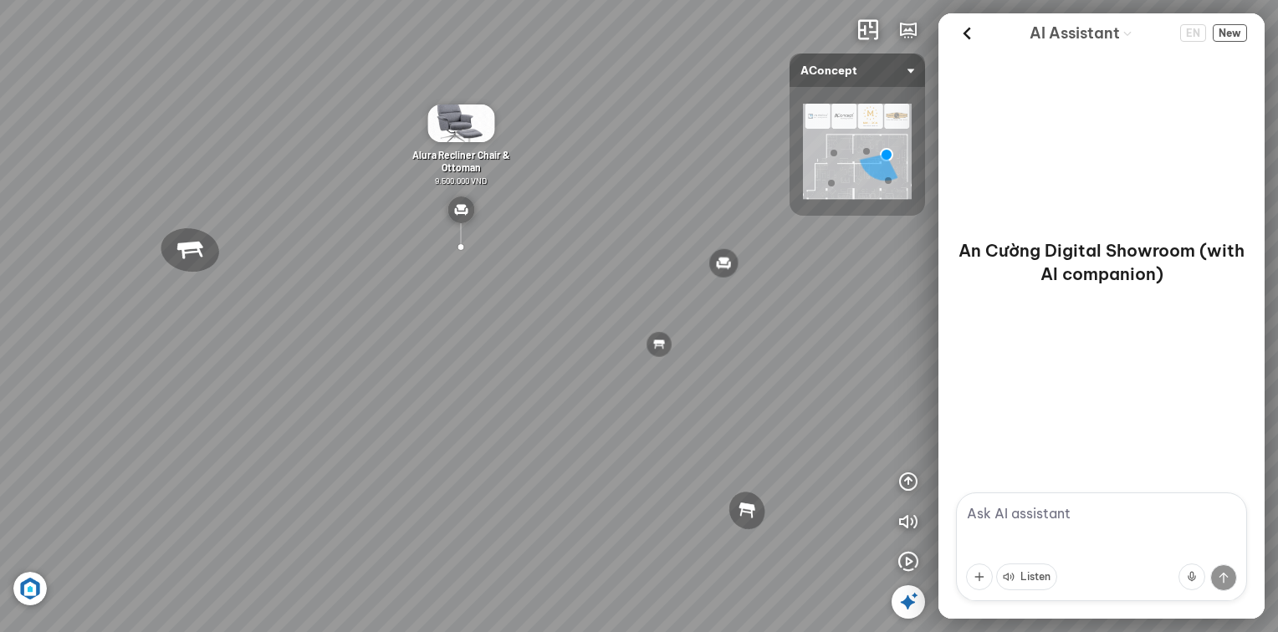
click at [1049, 520] on textarea at bounding box center [1101, 546] width 291 height 109
type textarea "[PERSON_NAME] tôi đến khu bếp"
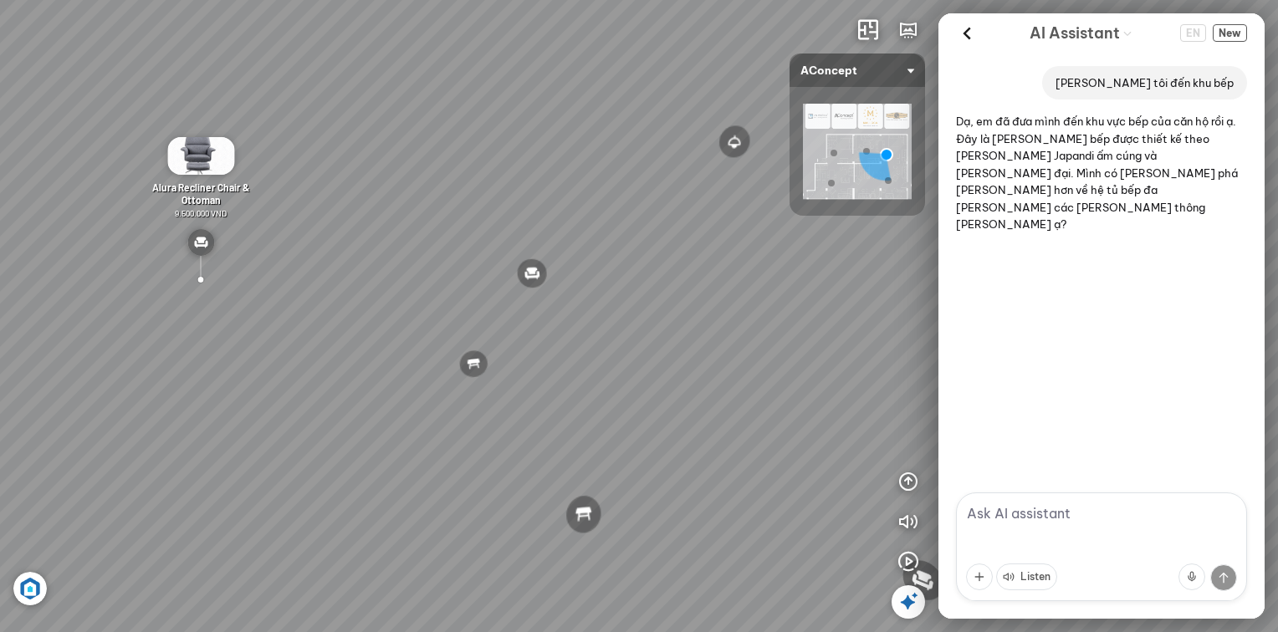
drag, startPoint x: 598, startPoint y: 421, endPoint x: 210, endPoint y: 401, distance: 388.5
click at [212, 405] on div "Reno ceiling lamp 5.300.000 VND Palima bed 19.000.000 VND Nanna Lounge Chair 7.…" at bounding box center [639, 316] width 1278 height 632
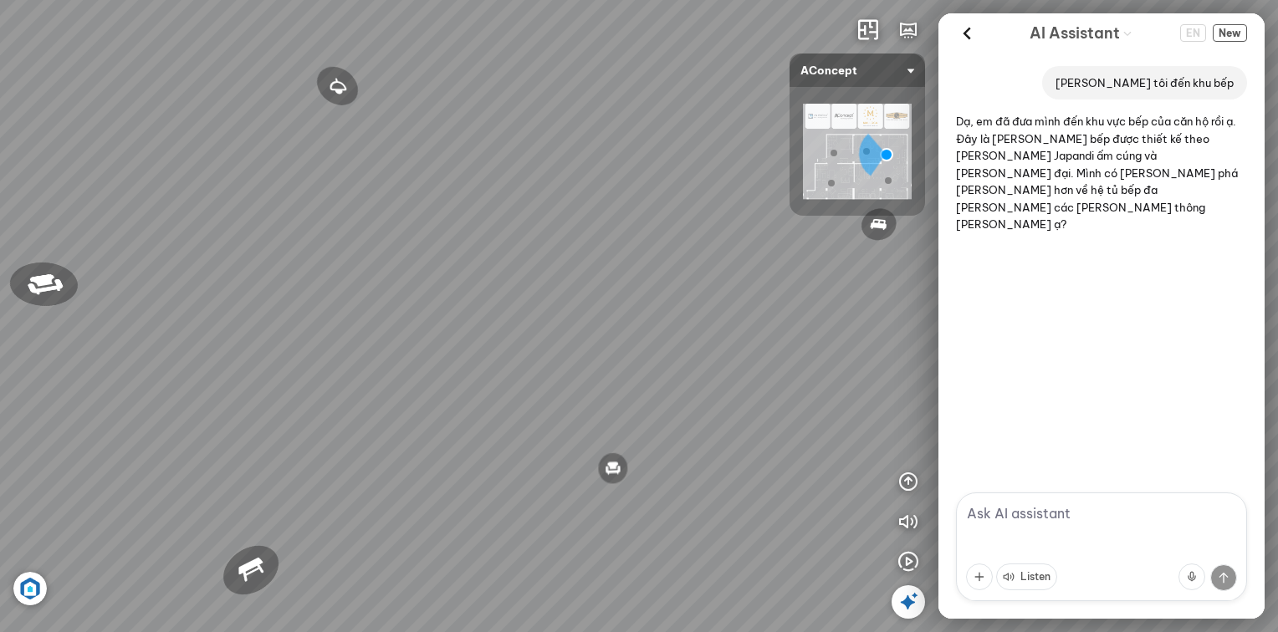
drag, startPoint x: 220, startPoint y: 397, endPoint x: 59, endPoint y: 363, distance: 164.2
click at [59, 363] on div "Reno ceiling lamp 5.300.000 VND Palima bed 19.000.000 VND Nanna Lounge Chair 7.…" at bounding box center [639, 316] width 1278 height 632
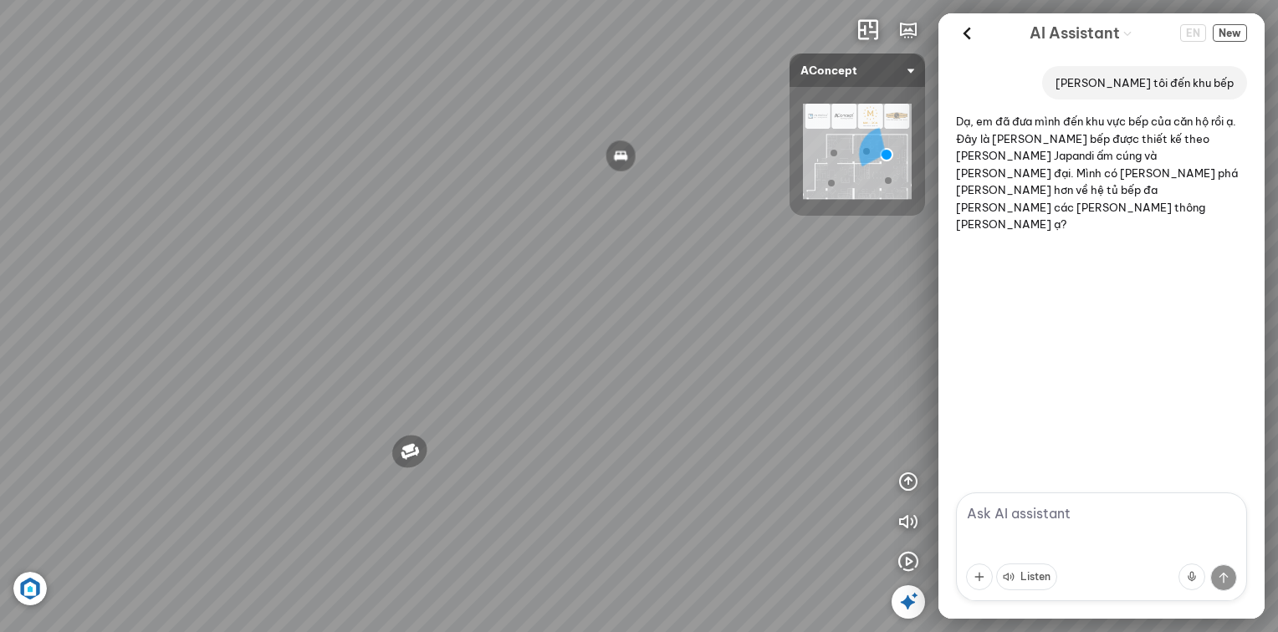
drag, startPoint x: 640, startPoint y: 423, endPoint x: 334, endPoint y: 371, distance: 310.4
click at [334, 371] on div "Reno ceiling lamp 5.300.000 VND Palima bed 19.000.000 VND Nanna Lounge Chair 7.…" at bounding box center [639, 316] width 1278 height 632
drag, startPoint x: 727, startPoint y: 409, endPoint x: 406, endPoint y: 275, distance: 347.8
click at [443, 304] on div "Reno ceiling lamp 5.300.000 VND Palima bed 19.000.000 VND Nanna Lounge Chair 7.…" at bounding box center [639, 316] width 1278 height 632
drag, startPoint x: 571, startPoint y: 505, endPoint x: 600, endPoint y: 240, distance: 266.6
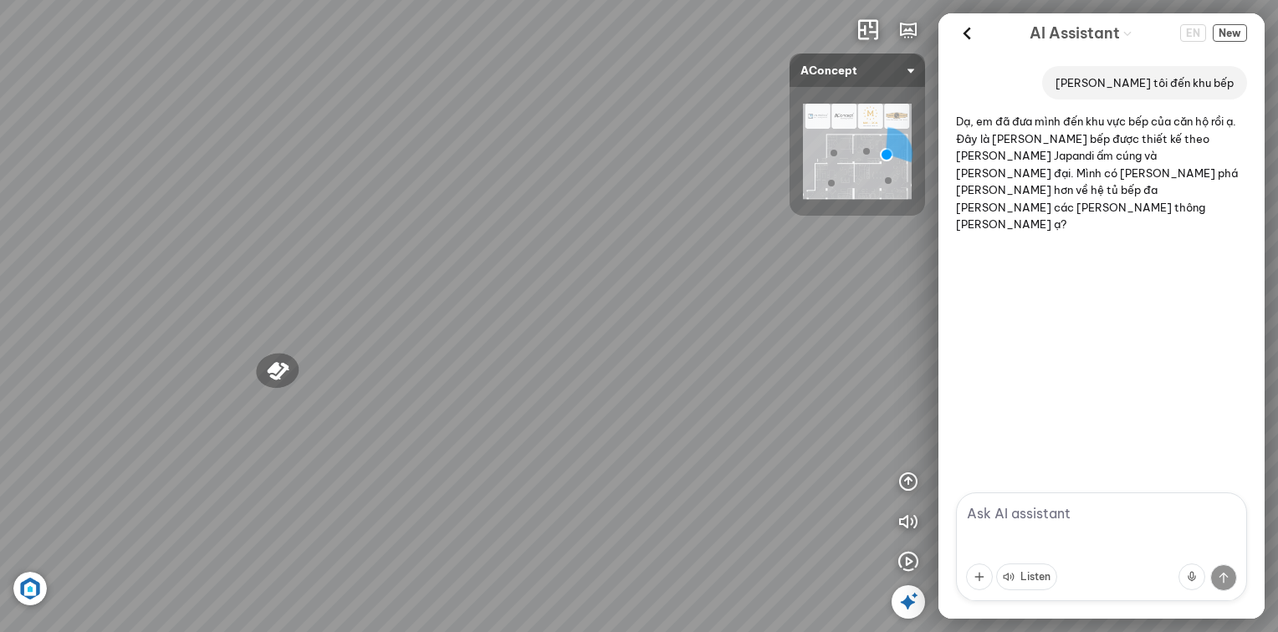
click at [597, 258] on div "Reno ceiling lamp 5.300.000 VND Palima bed 19.000.000 VND Nanna Lounge Chair 7.…" at bounding box center [639, 316] width 1278 height 632
drag, startPoint x: 599, startPoint y: 346, endPoint x: 609, endPoint y: 477, distance: 130.8
click at [608, 476] on div "Reno ceiling lamp 5.300.000 VND Palima bed 19.000.000 VND Nanna Lounge Chair 7.…" at bounding box center [639, 316] width 1278 height 632
drag, startPoint x: 620, startPoint y: 364, endPoint x: 652, endPoint y: 499, distance: 139.1
click at [652, 499] on div "Reno ceiling lamp 5.300.000 VND Palima bed 19.000.000 VND Nanna Lounge Chair 7.…" at bounding box center [639, 316] width 1278 height 632
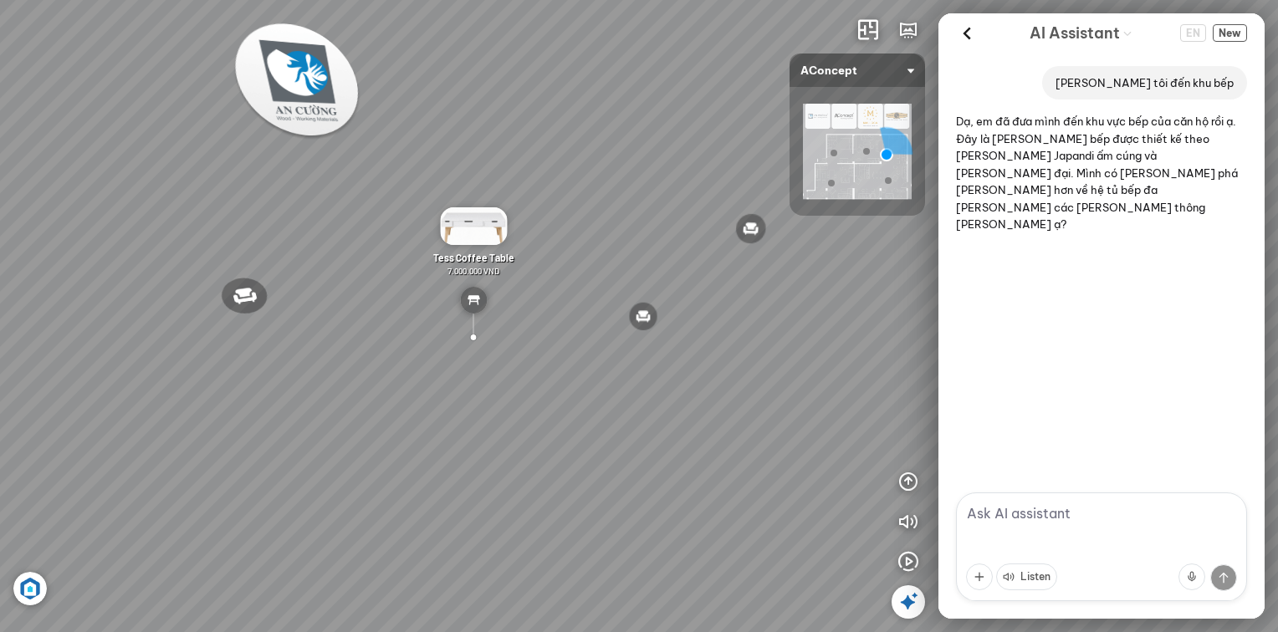
drag, startPoint x: 657, startPoint y: 356, endPoint x: 654, endPoint y: 403, distance: 46.9
click at [675, 420] on div "Reno ceiling lamp 5.300.000 VND Palima bed 19.000.000 VND Nanna Lounge Chair 7.…" at bounding box center [639, 316] width 1278 height 632
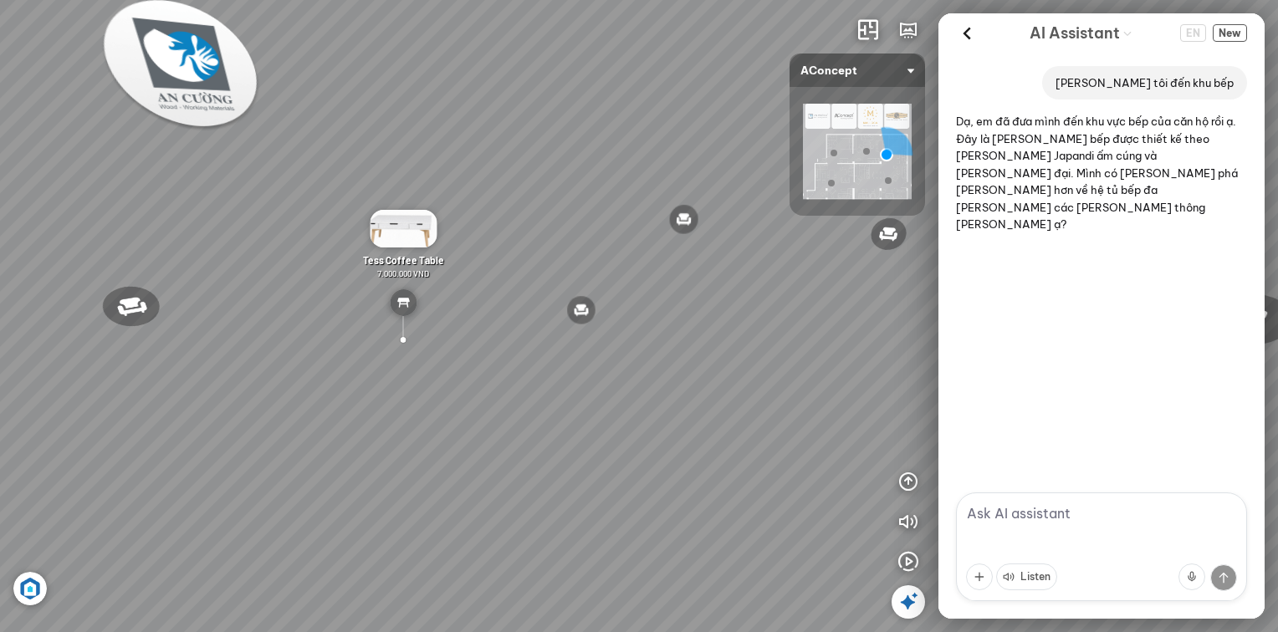
drag, startPoint x: 462, startPoint y: 373, endPoint x: 258, endPoint y: 353, distance: 205.0
click at [212, 357] on div "Reno ceiling lamp 5.300.000 VND Palima bed 19.000.000 VND Nanna Lounge Chair 7.…" at bounding box center [639, 316] width 1278 height 632
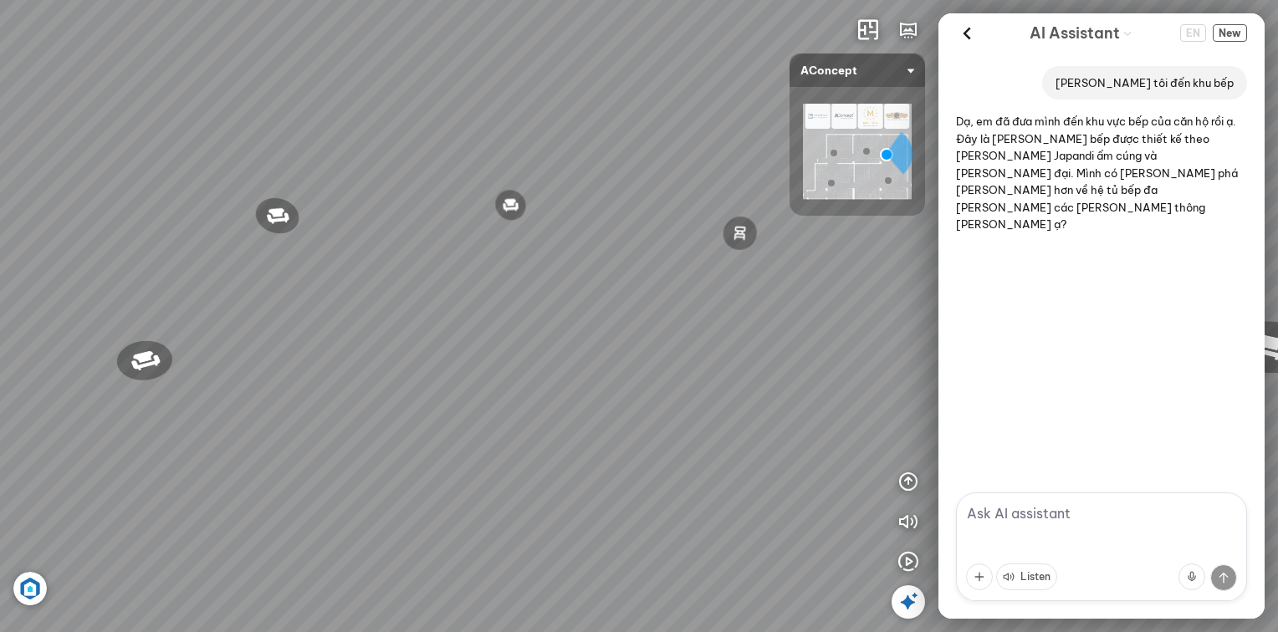
drag, startPoint x: 523, startPoint y: 362, endPoint x: 398, endPoint y: 346, distance: 125.6
click at [398, 346] on div "Reno ceiling lamp 5.300.000 VND Palima bed 19.000.000 VND Nanna Lounge Chair 7.…" at bounding box center [639, 316] width 1278 height 632
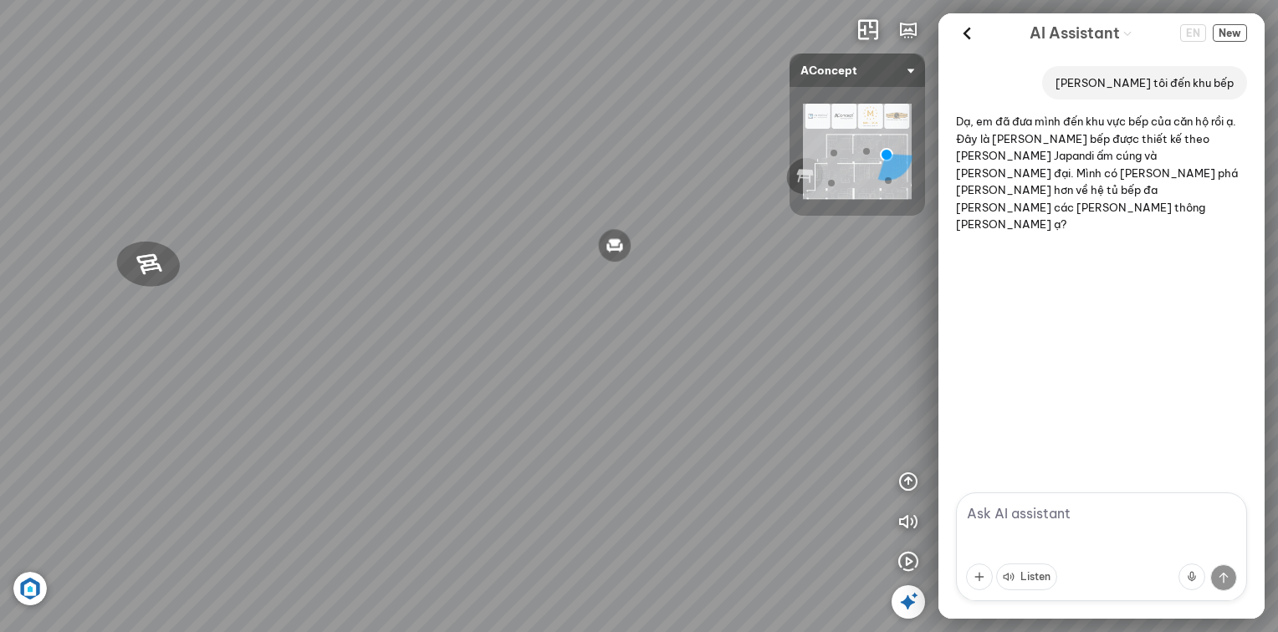
drag, startPoint x: 722, startPoint y: 390, endPoint x: 459, endPoint y: 441, distance: 268.4
click at [459, 441] on div "Reno ceiling lamp 5.300.000 VND Palima bed 19.000.000 VND Nanna Lounge Chair 7.…" at bounding box center [639, 316] width 1278 height 632
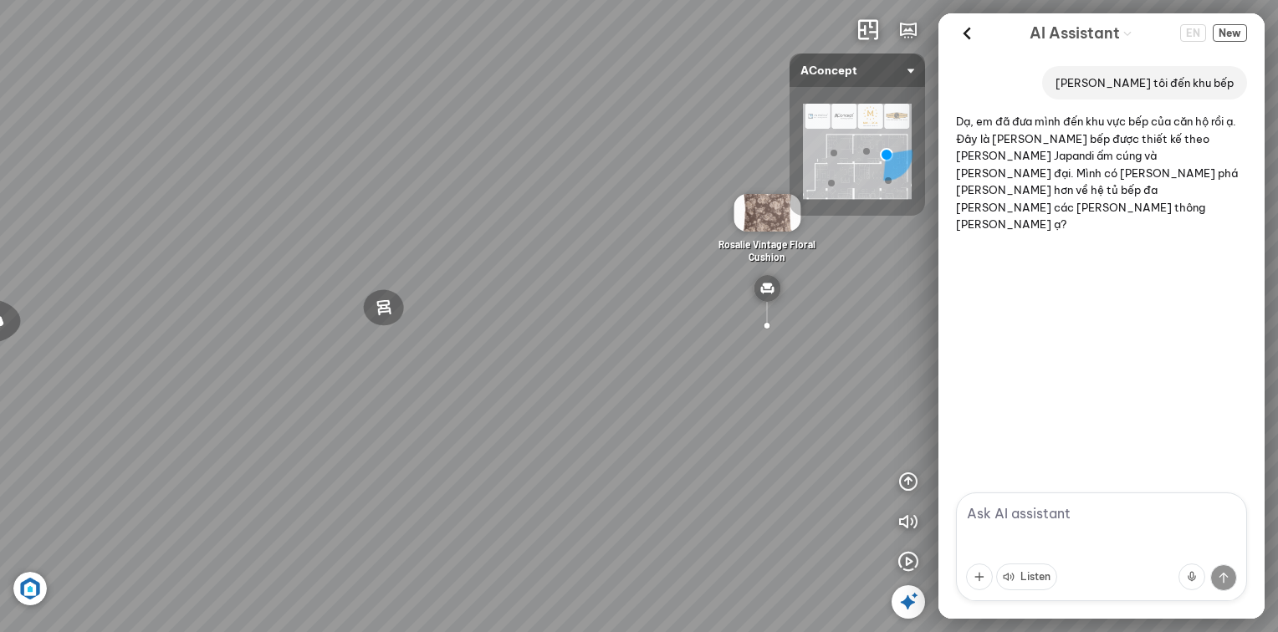
drag, startPoint x: 555, startPoint y: 394, endPoint x: 846, endPoint y: 462, distance: 298.8
click at [846, 462] on div "Reno ceiling lamp 5.300.000 VND Palima bed 19.000.000 VND Nanna Lounge Chair 7.…" at bounding box center [639, 316] width 1278 height 632
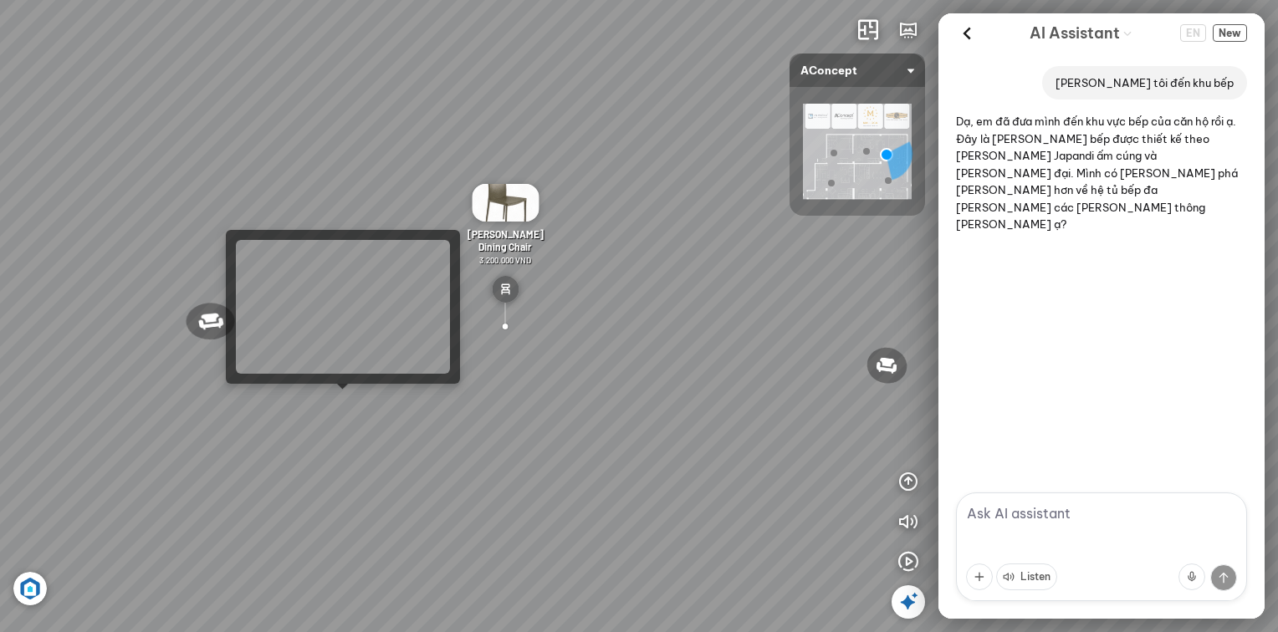
click at [348, 400] on div "Reno ceiling lamp 5.300.000 VND Palima bed 19.000.000 VND Nanna Lounge Chair 7.…" at bounding box center [639, 316] width 1278 height 632
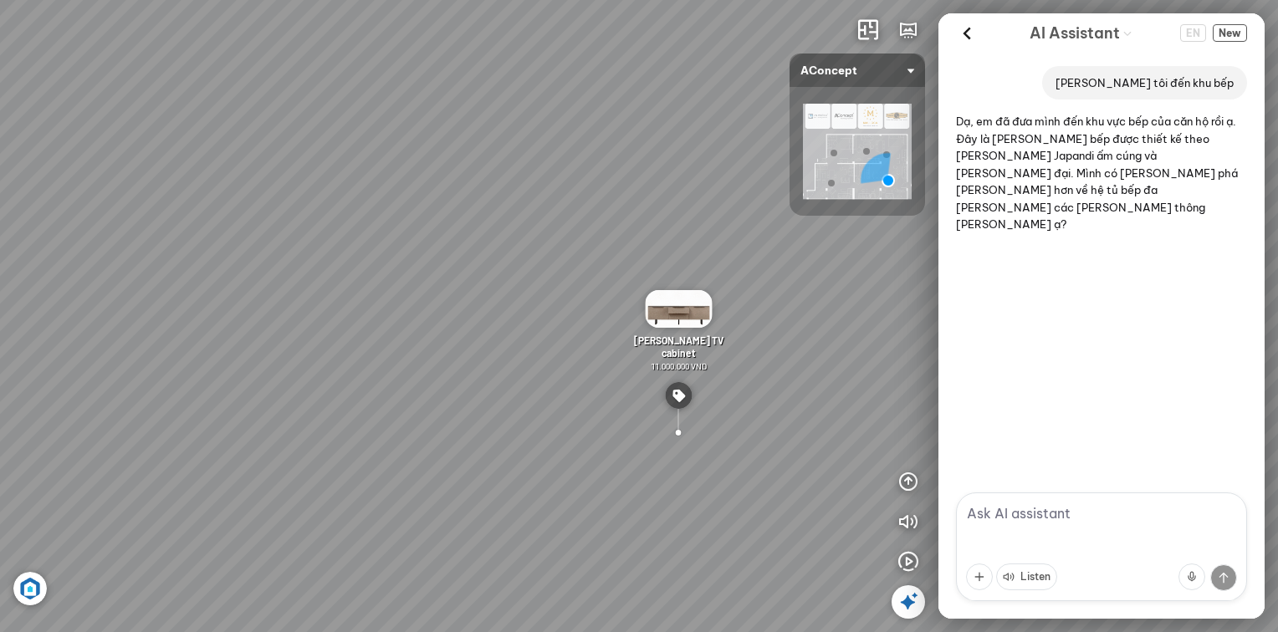
drag, startPoint x: 452, startPoint y: 455, endPoint x: 130, endPoint y: 376, distance: 331.4
click at [127, 376] on div "[PERSON_NAME] Dining Chair 3.200.000 VND [PERSON_NAME] Dining Chair 1.800.000 V…" at bounding box center [639, 316] width 1278 height 632
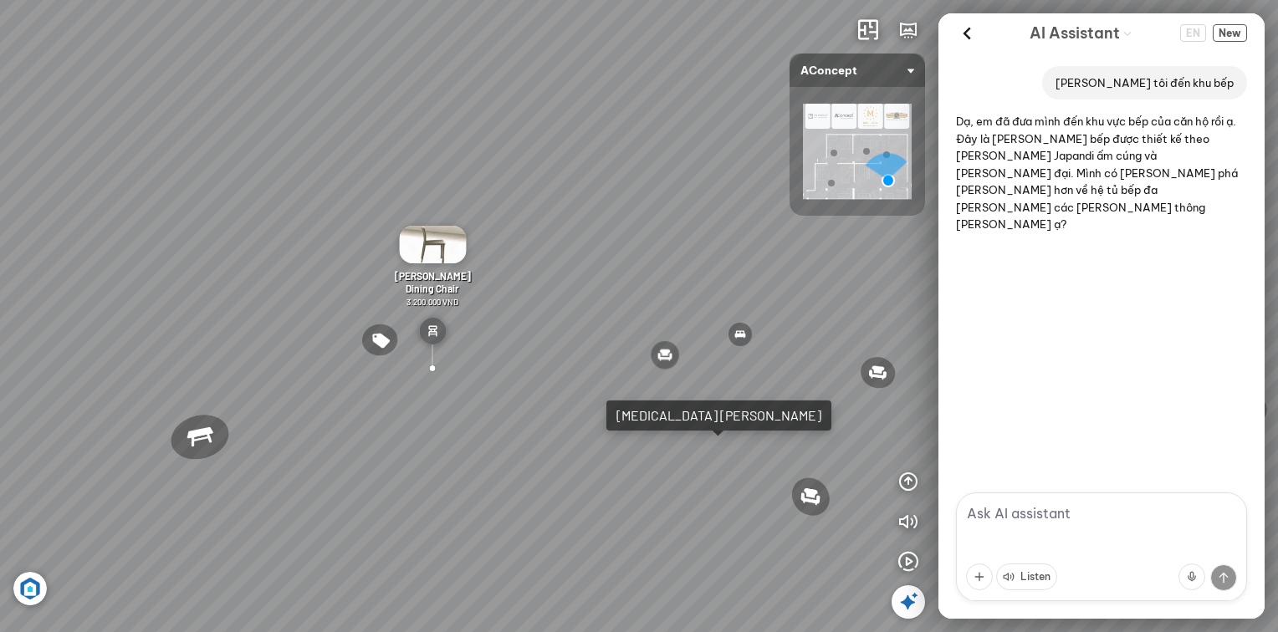
drag, startPoint x: 528, startPoint y: 426, endPoint x: 207, endPoint y: 364, distance: 327.0
click at [207, 364] on div "[PERSON_NAME] Dining Chair 3.200.000 VND [PERSON_NAME] Dining Chair 1.800.000 V…" at bounding box center [639, 316] width 1278 height 632
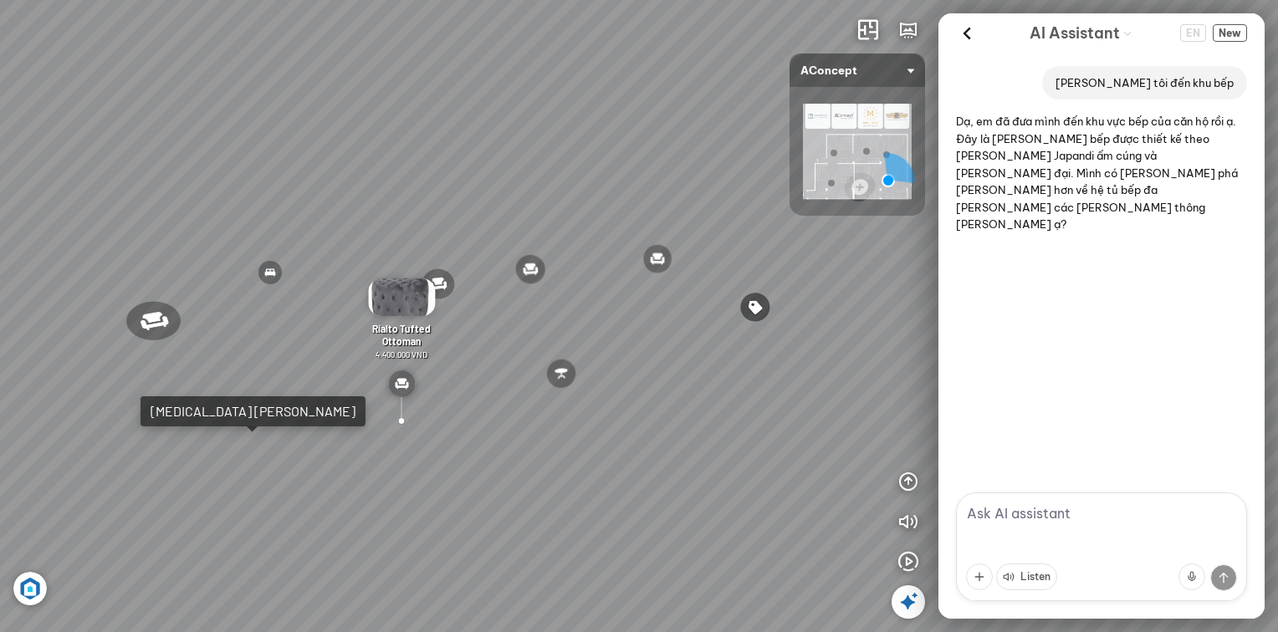
drag, startPoint x: 480, startPoint y: 403, endPoint x: 135, endPoint y: 354, distance: 348.8
click at [138, 355] on div "[PERSON_NAME] Dining Chair 3.200.000 VND [PERSON_NAME] Dining Chair 1.800.000 V…" at bounding box center [639, 316] width 1278 height 632
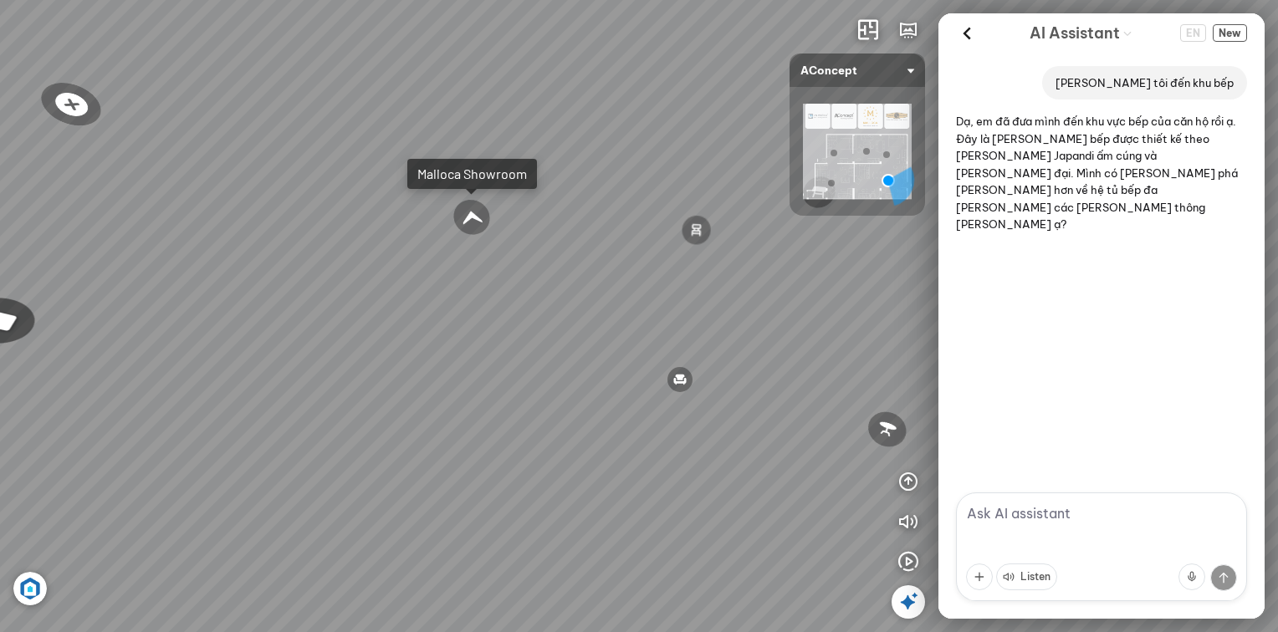
drag, startPoint x: 549, startPoint y: 400, endPoint x: 278, endPoint y: 354, distance: 274.0
click at [279, 354] on div "[PERSON_NAME] Dining Chair 3.200.000 VND [PERSON_NAME] Dining Chair 1.800.000 V…" at bounding box center [639, 316] width 1278 height 632
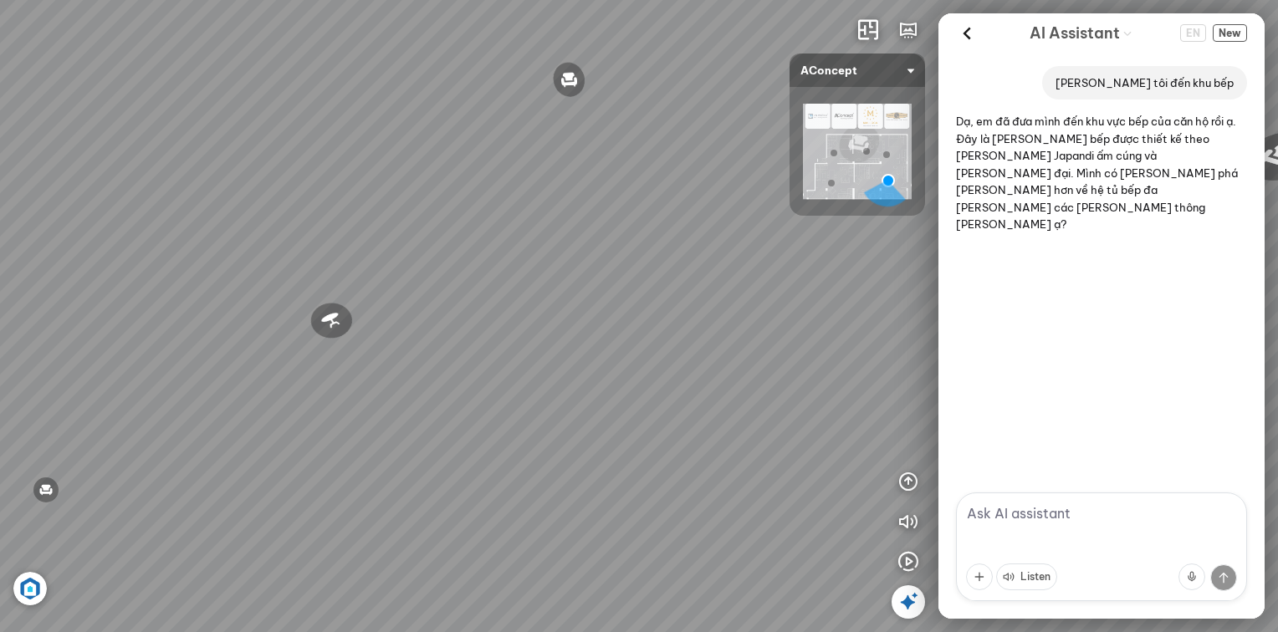
drag, startPoint x: 572, startPoint y: 377, endPoint x: 272, endPoint y: 266, distance: 320.1
click at [264, 267] on div "[PERSON_NAME] Dining Chair 3.200.000 VND [PERSON_NAME] Dining Chair 1.800.000 V…" at bounding box center [639, 316] width 1278 height 632
drag, startPoint x: 702, startPoint y: 319, endPoint x: 759, endPoint y: 660, distance: 345.2
click at [759, 631] on html "[PERSON_NAME] Dining Chair 3.200.000 VND [PERSON_NAME] Dining Chair 1.800.000 V…" at bounding box center [639, 316] width 1278 height 632
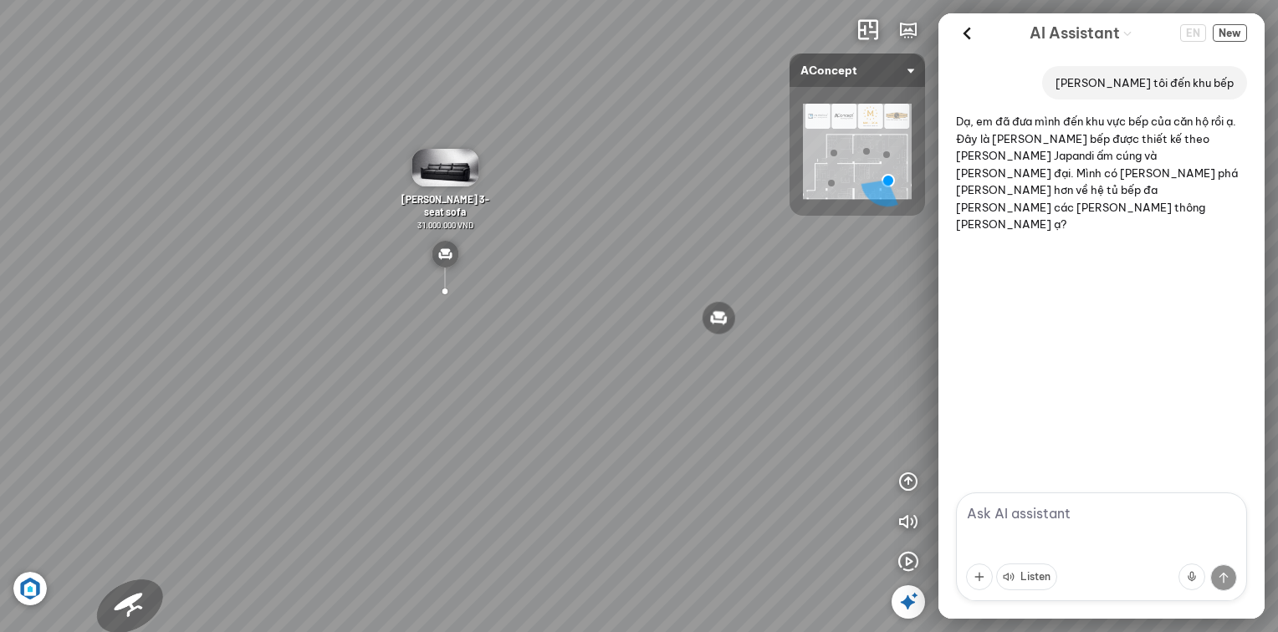
drag, startPoint x: 488, startPoint y: 446, endPoint x: 817, endPoint y: 422, distance: 329.4
click at [817, 422] on div "[PERSON_NAME] Dining Chair 3.200.000 VND [PERSON_NAME] Dining Chair 1.800.000 V…" at bounding box center [639, 316] width 1278 height 632
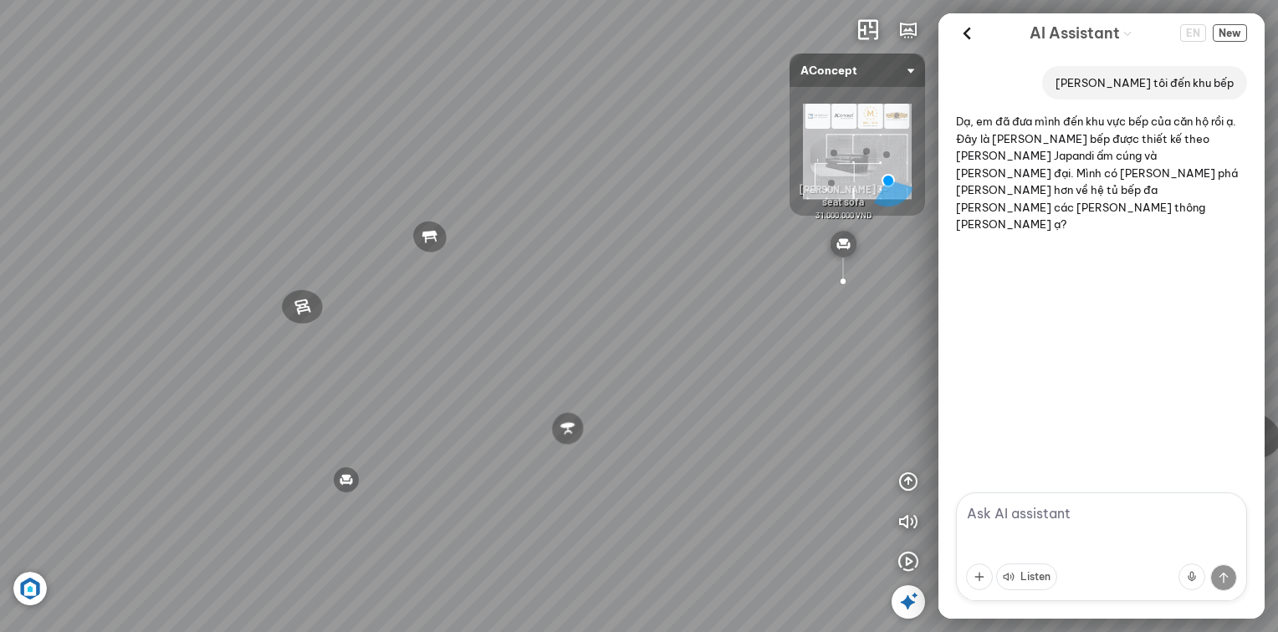
drag, startPoint x: 462, startPoint y: 394, endPoint x: 804, endPoint y: 383, distance: 342.2
click at [801, 380] on div "[PERSON_NAME] Dining Chair 3.200.000 VND [PERSON_NAME] Dining Chair 1.800.000 V…" at bounding box center [639, 316] width 1278 height 632
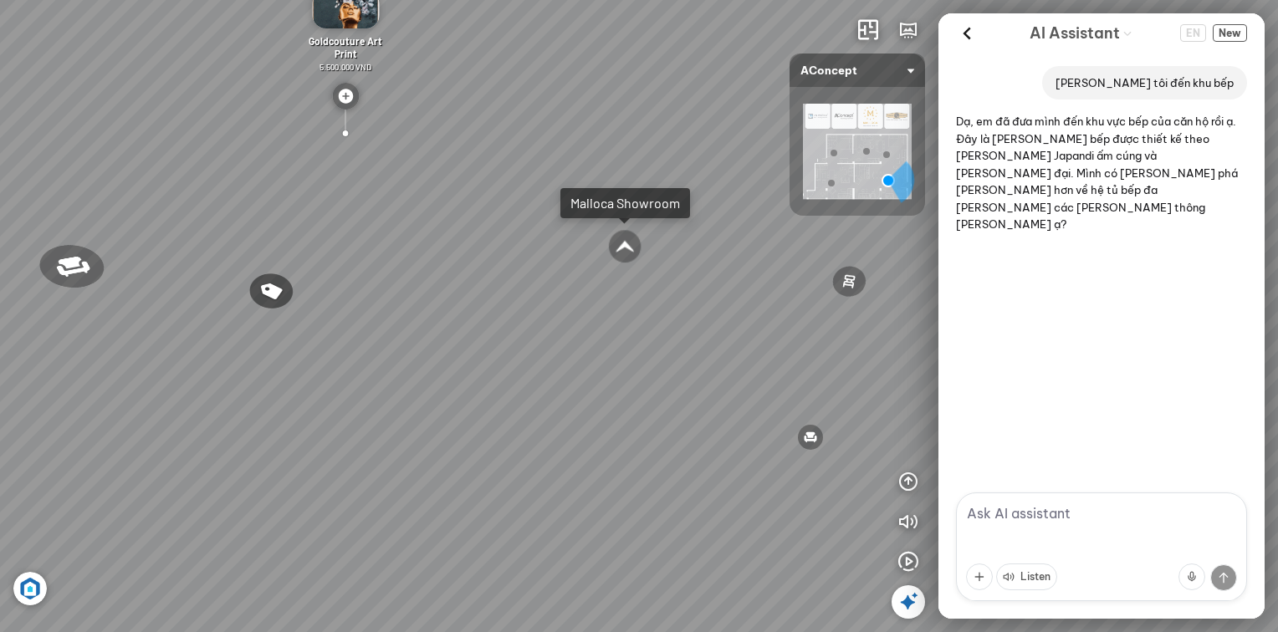
click at [626, 253] on div at bounding box center [624, 246] width 34 height 35
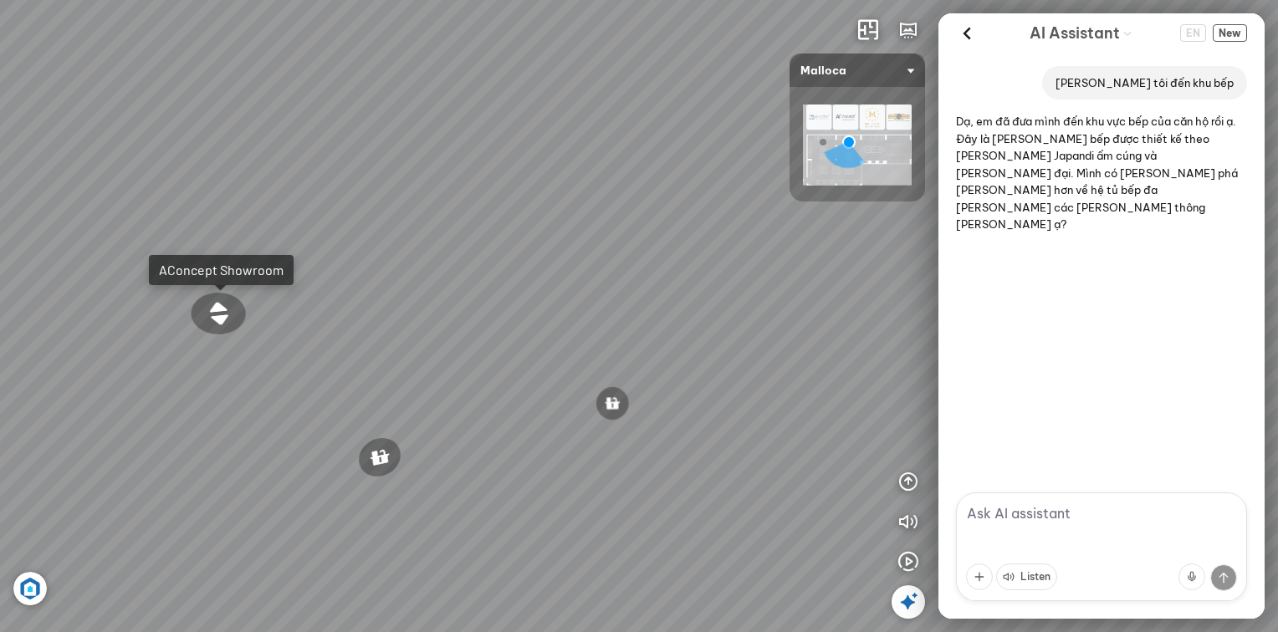
drag, startPoint x: 367, startPoint y: 313, endPoint x: 569, endPoint y: 295, distance: 202.3
click at [569, 295] on div "Malloca MS 610T Semi-Handmade Double Bowl Kitchen Sink 9.460.000 VND MC 750E Wa…" at bounding box center [639, 316] width 1278 height 632
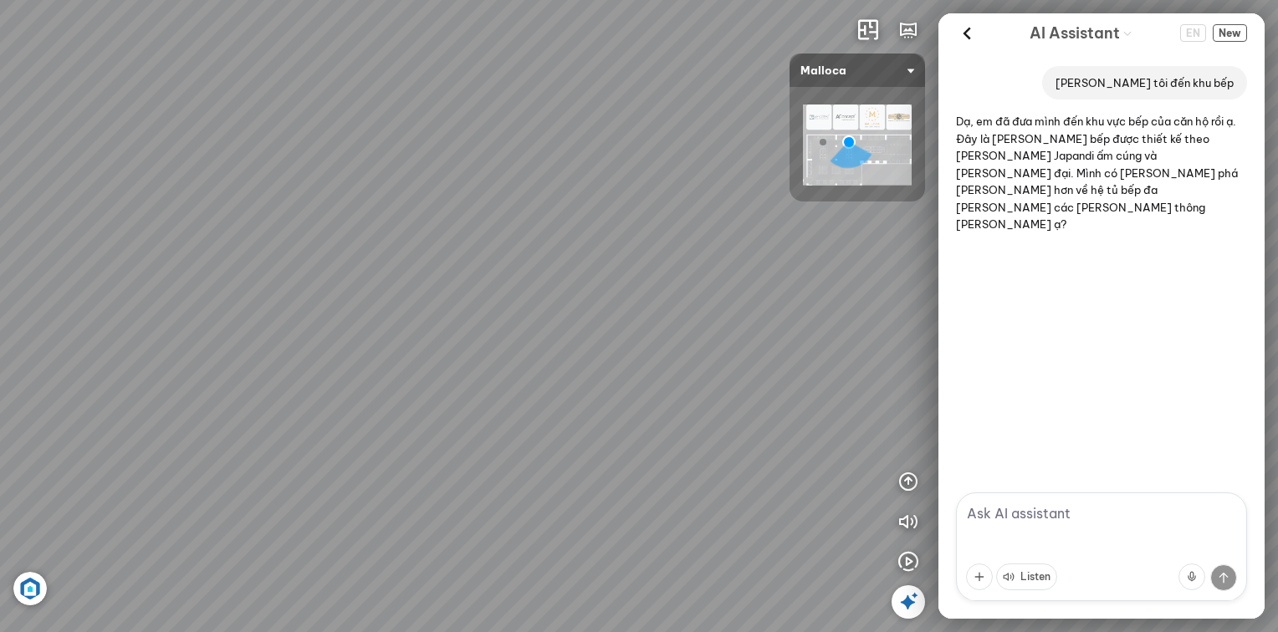
drag, startPoint x: 286, startPoint y: 381, endPoint x: 482, endPoint y: 310, distance: 208.2
click at [482, 310] on div "Malloca MS 610T Semi-Handmade Double Bowl Kitchen Sink 9.460.000 VND MC 750E Wa…" at bounding box center [639, 316] width 1278 height 632
drag, startPoint x: 345, startPoint y: 390, endPoint x: 749, endPoint y: 394, distance: 403.9
click at [749, 394] on div "Malloca MS 610T Semi-Handmade Double Bowl Kitchen Sink 9.460.000 VND MC 750E Wa…" at bounding box center [639, 316] width 1278 height 632
drag, startPoint x: 544, startPoint y: 421, endPoint x: 634, endPoint y: 455, distance: 95.5
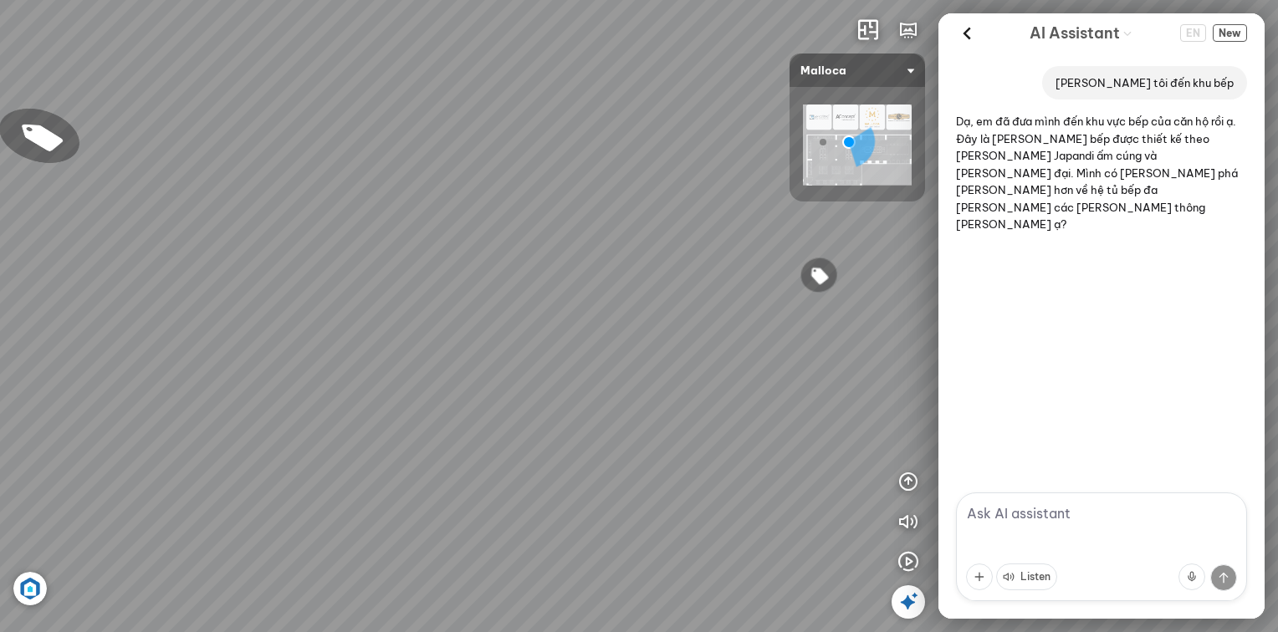
click at [634, 455] on div "Malloca MS 610T Semi-Handmade Double Bowl Kitchen Sink 9.460.000 VND MC 750E Wa…" at bounding box center [639, 316] width 1278 height 632
drag, startPoint x: 668, startPoint y: 408, endPoint x: 723, endPoint y: 483, distance: 93.3
click at [723, 483] on div "Malloca MS 610T Semi-Handmade Double Bowl Kitchen Sink 9.460.000 VND MC 750E Wa…" at bounding box center [639, 316] width 1278 height 632
drag, startPoint x: 448, startPoint y: 453, endPoint x: 556, endPoint y: 462, distance: 108.2
click at [556, 462] on div "Malloca MS 610T Semi-Handmade Double Bowl Kitchen Sink 9.460.000 VND MC 750E Wa…" at bounding box center [639, 316] width 1278 height 632
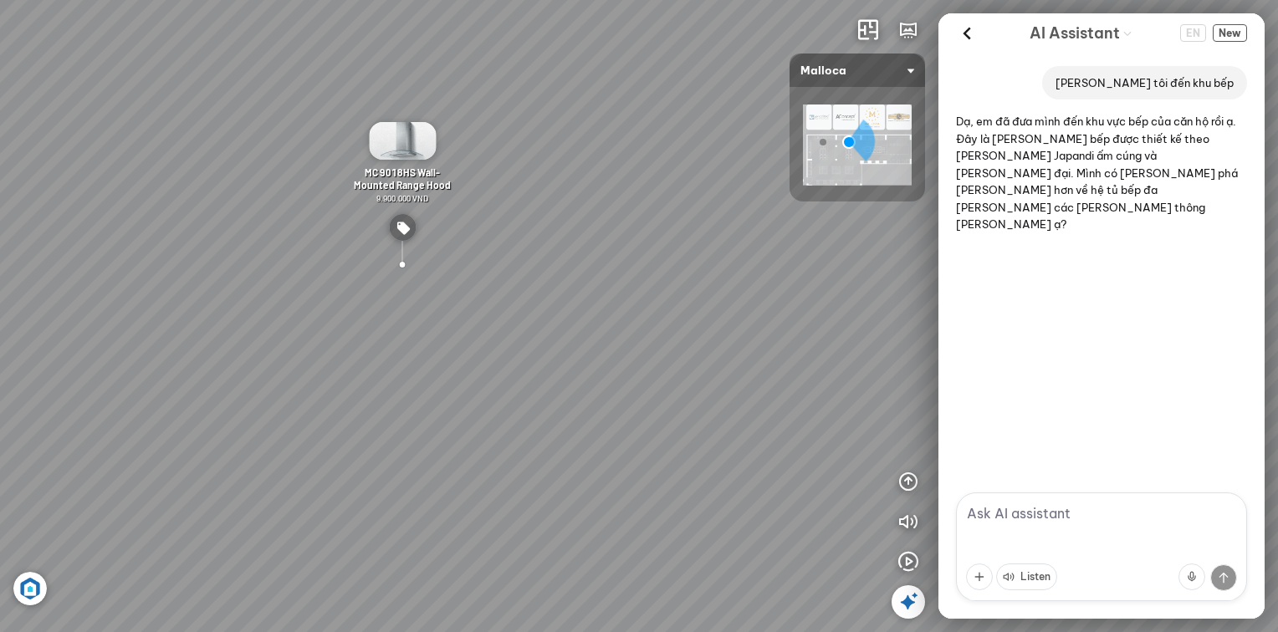
drag, startPoint x: 597, startPoint y: 299, endPoint x: 462, endPoint y: 293, distance: 135.6
click at [462, 293] on div "Malloca MS 610T Semi-Handmade Double Bowl Kitchen Sink 9.460.000 VND MC 750E Wa…" at bounding box center [639, 316] width 1278 height 632
drag, startPoint x: 686, startPoint y: 406, endPoint x: 426, endPoint y: 509, distance: 278.9
click at [426, 509] on div "Malloca MS 610T Semi-Handmade Double Bowl Kitchen Sink 9.460.000 VND MC 750E Wa…" at bounding box center [639, 316] width 1278 height 632
drag, startPoint x: 645, startPoint y: 556, endPoint x: 645, endPoint y: 366, distance: 189.8
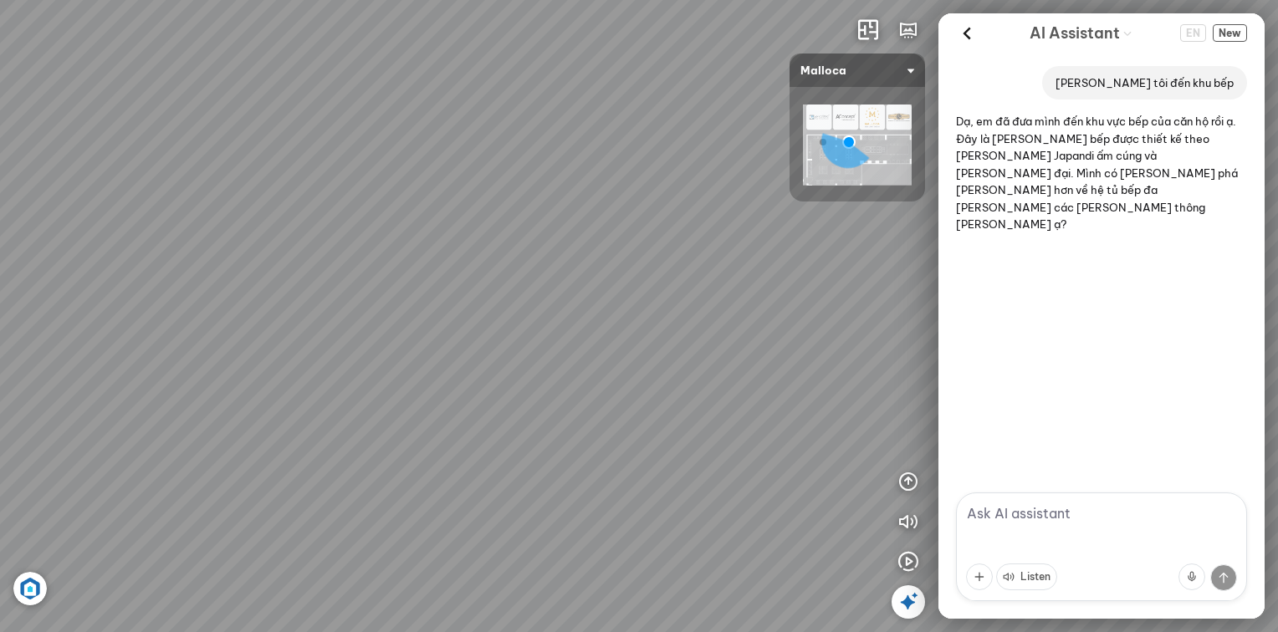
click at [645, 366] on div "Malloca MS 610T Semi-Handmade Double Bowl Kitchen Sink 9.460.000 VND MC 750E Wa…" at bounding box center [639, 316] width 1278 height 632
drag, startPoint x: 727, startPoint y: 319, endPoint x: 601, endPoint y: 364, distance: 133.8
click at [601, 364] on div "Malloca MS 610T Semi-Handmade Double Bowl Kitchen Sink 9.460.000 VND MC 750E Wa…" at bounding box center [639, 316] width 1278 height 632
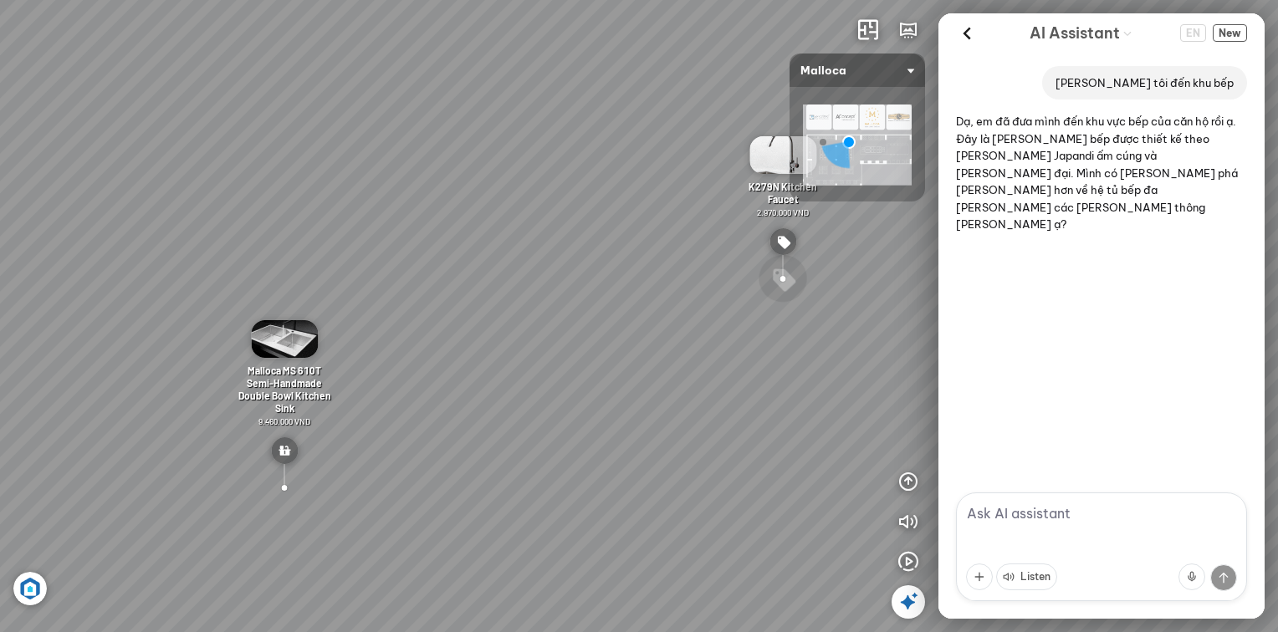
click at [783, 265] on div at bounding box center [783, 278] width 53 height 51
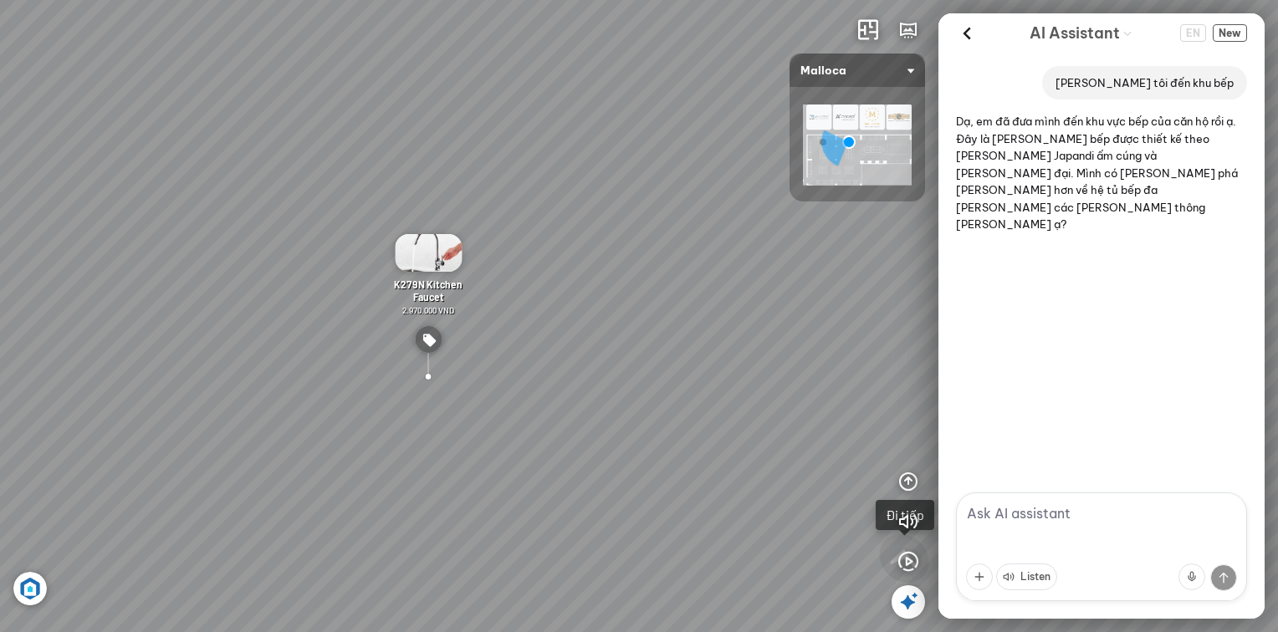
click at [428, 317] on div "K279N Kitchen Faucet 2.970.000 VND" at bounding box center [428, 306] width 97 height 145
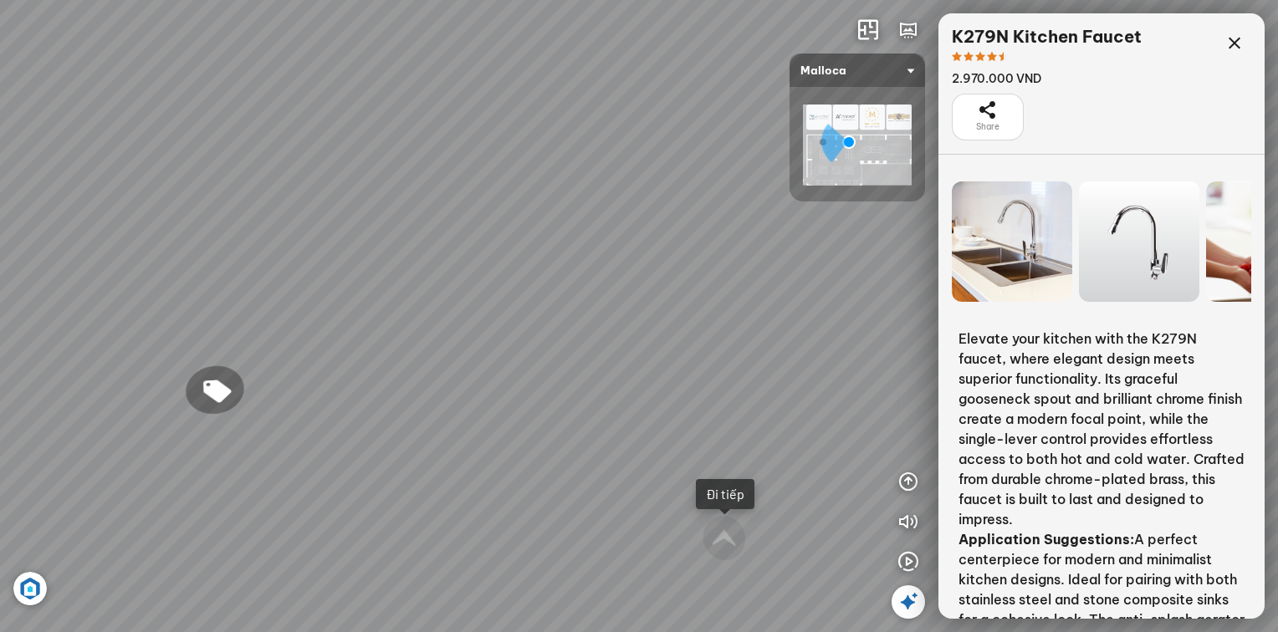
click at [690, 276] on div "Malloca MS 610T Semi-Handmade Double Bowl Kitchen Sink 9.460.000 VND MC 750E Wa…" at bounding box center [639, 316] width 1278 height 632
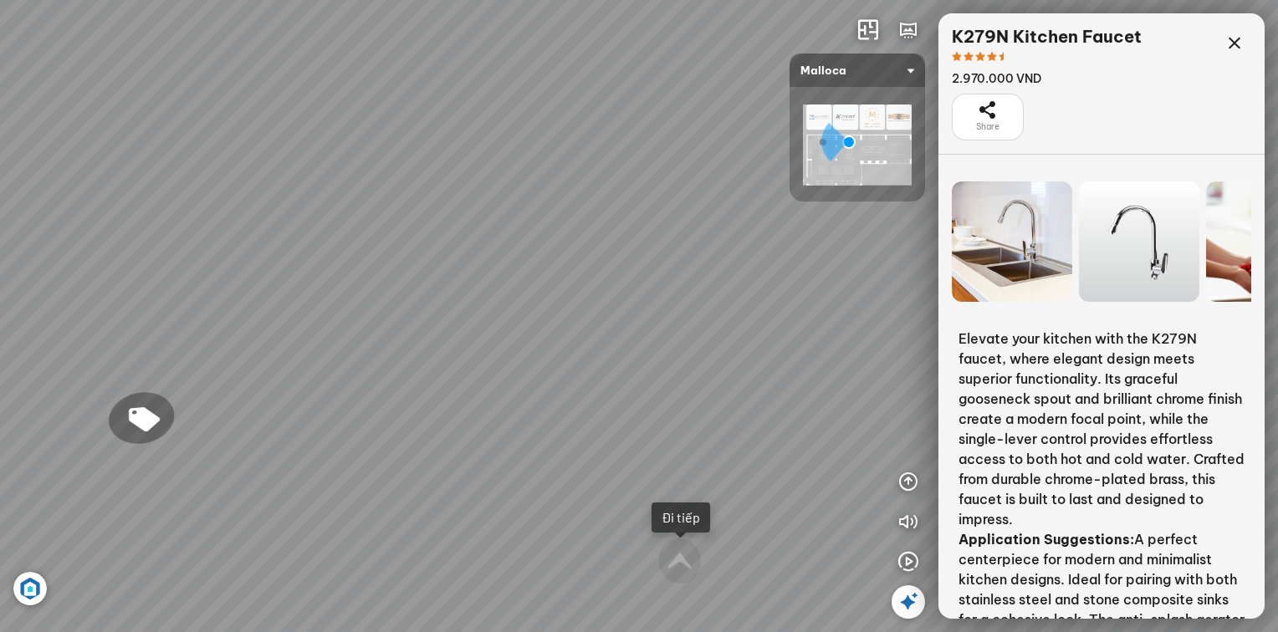
drag, startPoint x: 664, startPoint y: 432, endPoint x: 532, endPoint y: 491, distance: 144.5
click at [531, 491] on div "Malloca MS 610T Semi-Handmade Double Bowl Kitchen Sink 9.460.000 VND MC 750E Wa…" at bounding box center [639, 316] width 1278 height 632
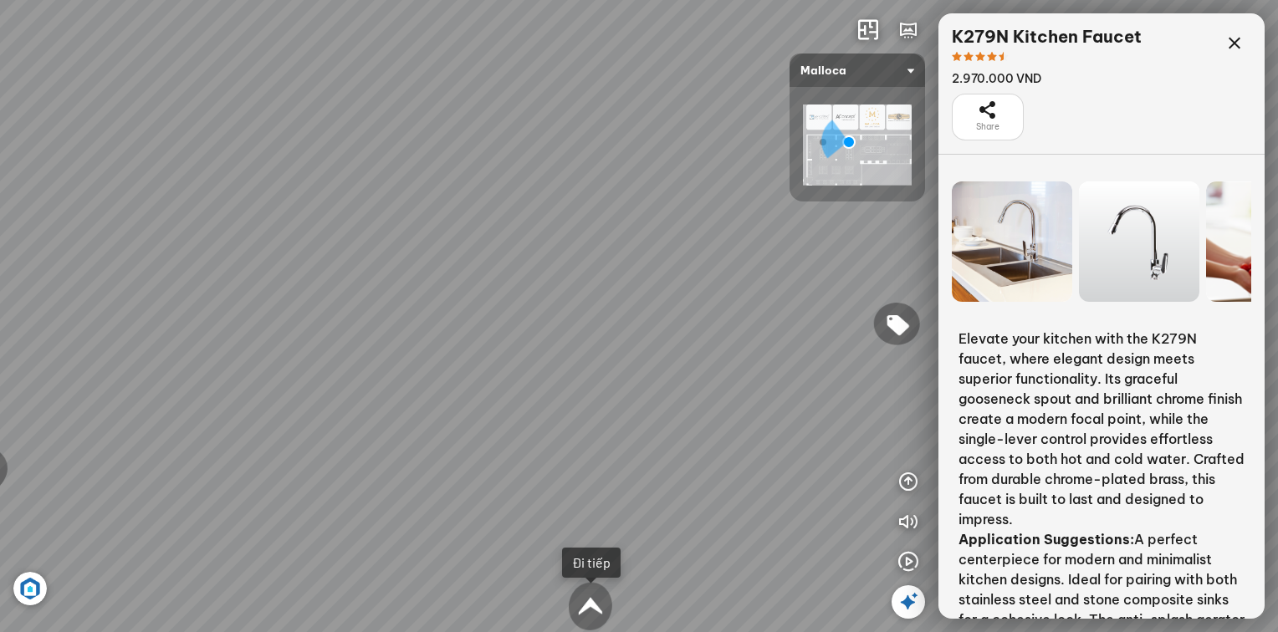
click at [584, 572] on div "Đi tiếp" at bounding box center [591, 563] width 59 height 30
drag, startPoint x: 661, startPoint y: 434, endPoint x: 217, endPoint y: 508, distance: 450.2
click at [221, 518] on div "MS 6075 sink 6.710.000 VND MF-043 Stone-Finish Kitchen Faucet 7.920.000 VND K-1…" at bounding box center [639, 316] width 1278 height 632
drag, startPoint x: 577, startPoint y: 387, endPoint x: 171, endPoint y: 296, distance: 416.5
click at [171, 296] on div "MS 6075 sink 6.710.000 VND MF-043 Stone-Finish Kitchen Faucet 7.920.000 VND K-1…" at bounding box center [639, 316] width 1278 height 632
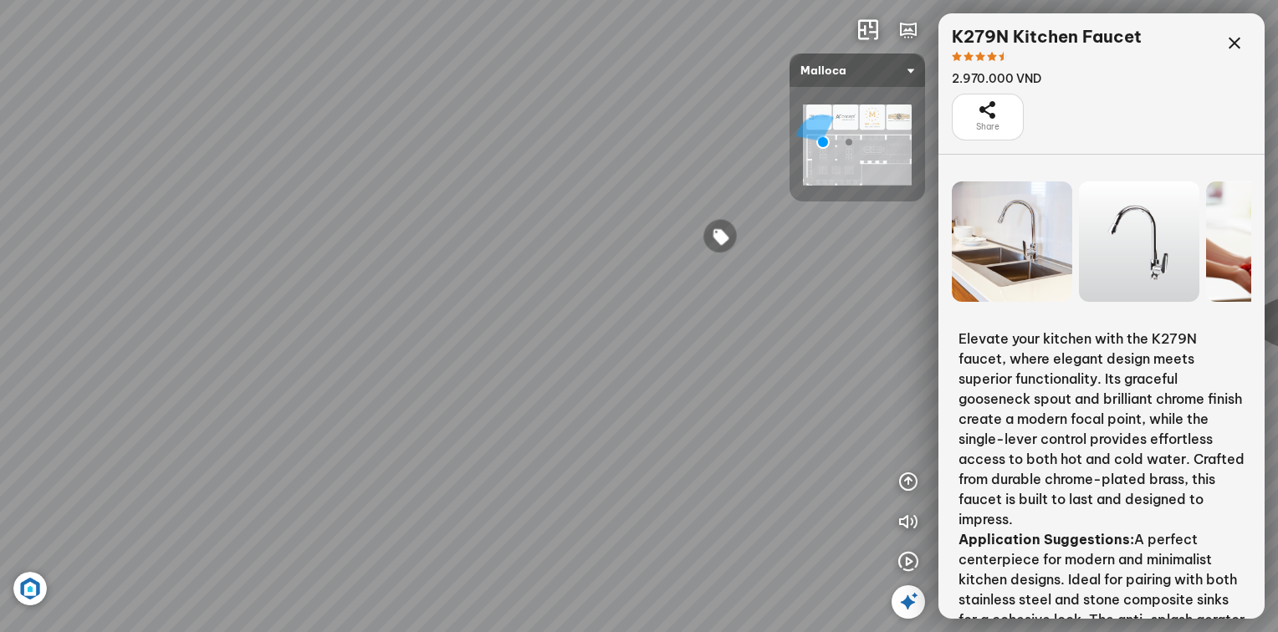
drag, startPoint x: 242, startPoint y: 454, endPoint x: 226, endPoint y: 325, distance: 129.8
click at [226, 325] on div "MS 6075 sink 6.710.000 VND MF-043 Stone-Finish Kitchen Faucet 7.920.000 VND K-1…" at bounding box center [639, 316] width 1278 height 632
drag, startPoint x: 367, startPoint y: 376, endPoint x: 226, endPoint y: 314, distance: 154.3
click at [64, 280] on div "MS 6075 sink 6.710.000 VND MF-043 Stone-Finish Kitchen Faucet 7.920.000 VND K-1…" at bounding box center [639, 316] width 1278 height 632
drag, startPoint x: 477, startPoint y: 394, endPoint x: 275, endPoint y: 380, distance: 202.0
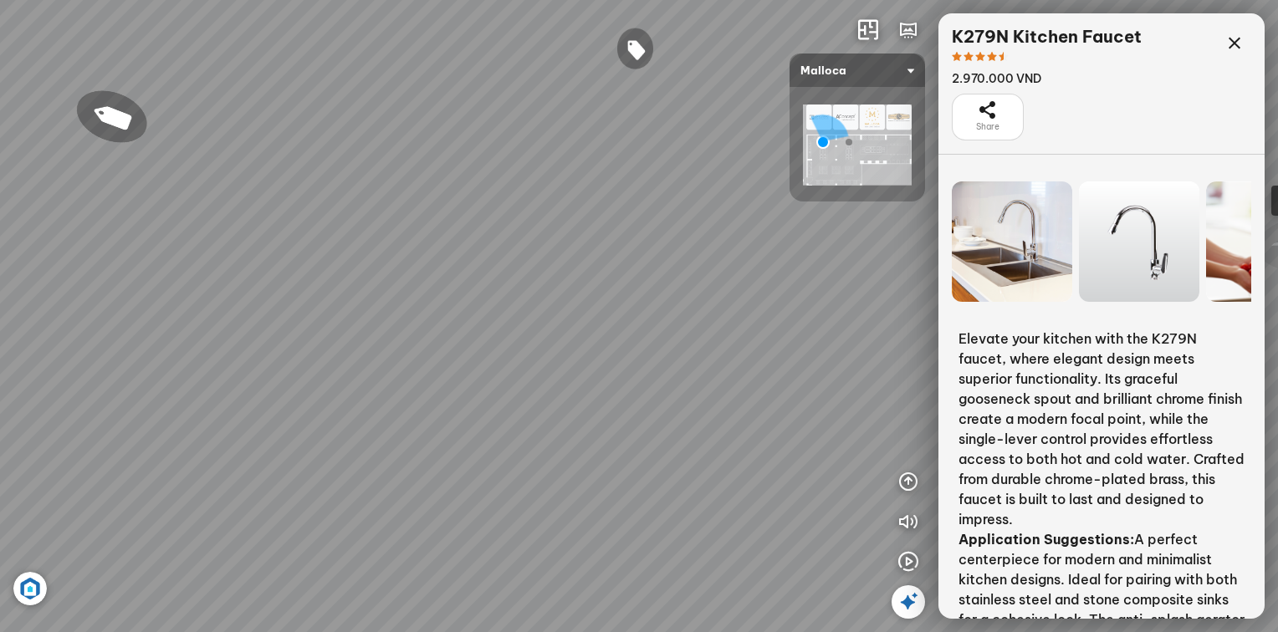
click at [252, 379] on div "MS 6075 sink 6.710.000 VND MF-043 Stone-Finish Kitchen Faucet 7.920.000 VND K-1…" at bounding box center [639, 316] width 1278 height 632
drag, startPoint x: 585, startPoint y: 422, endPoint x: 465, endPoint y: 444, distance: 122.4
click at [465, 444] on div "MS 6075 sink 6.710.000 VND MF-043 Stone-Finish Kitchen Faucet 7.920.000 VND K-1…" at bounding box center [639, 316] width 1278 height 632
drag, startPoint x: 506, startPoint y: 336, endPoint x: 431, endPoint y: 511, distance: 190.3
click at [431, 511] on div "MS 6075 sink 6.710.000 VND MF-043 Stone-Finish Kitchen Faucet 7.920.000 VND K-1…" at bounding box center [639, 316] width 1278 height 632
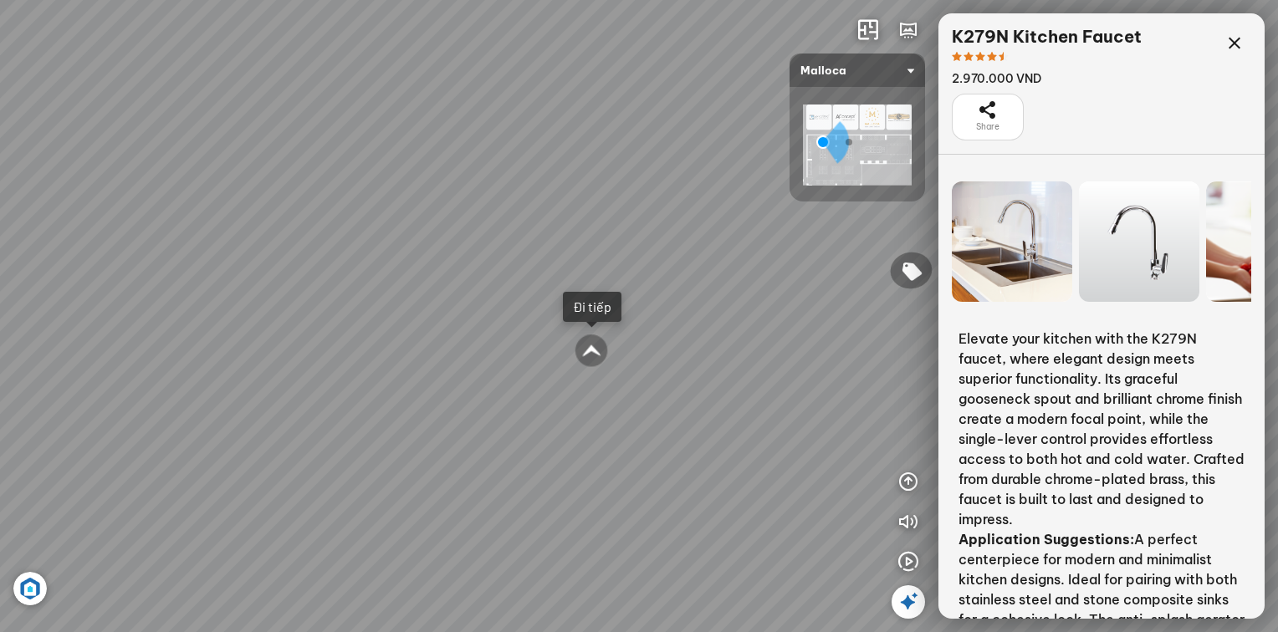
drag, startPoint x: 619, startPoint y: 463, endPoint x: 378, endPoint y: 466, distance: 240.8
click at [375, 466] on div "MS 6075 sink 6.710.000 VND MF-043 Stone-Finish Kitchen Faucet 7.920.000 VND K-1…" at bounding box center [639, 316] width 1278 height 632
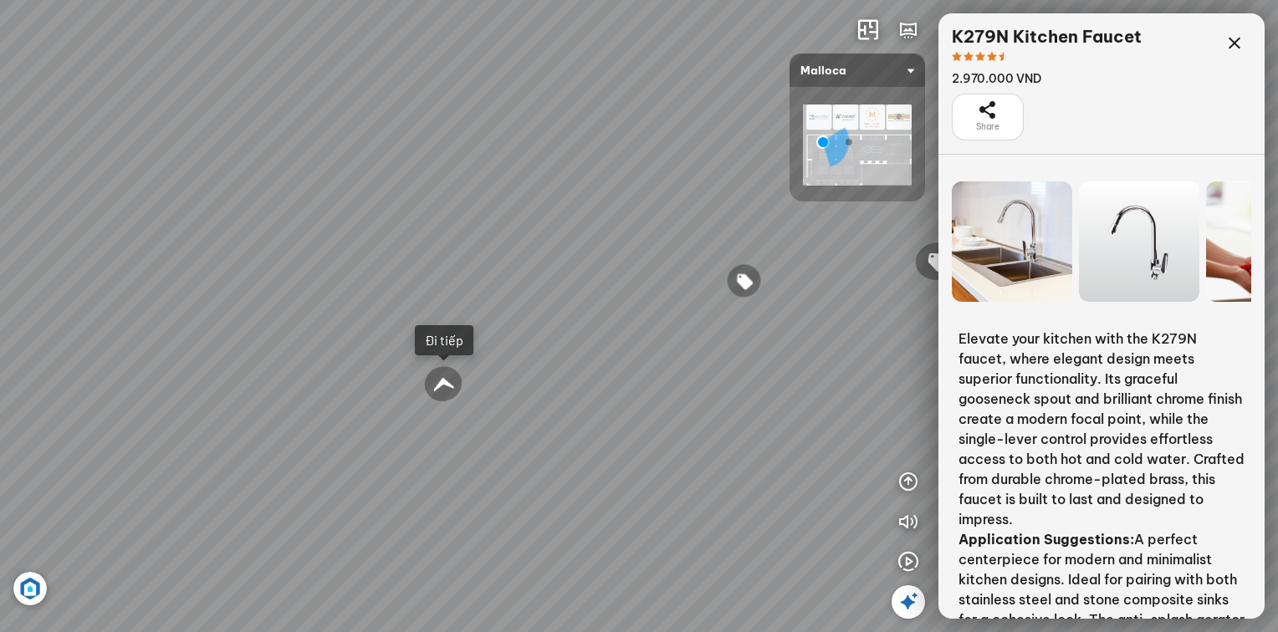
drag, startPoint x: 538, startPoint y: 390, endPoint x: 462, endPoint y: 396, distance: 76.4
click at [451, 400] on div "MS 6075 sink 6.710.000 VND MF-043 Stone-Finish Kitchen Faucet 7.920.000 VND K-1…" at bounding box center [639, 316] width 1278 height 632
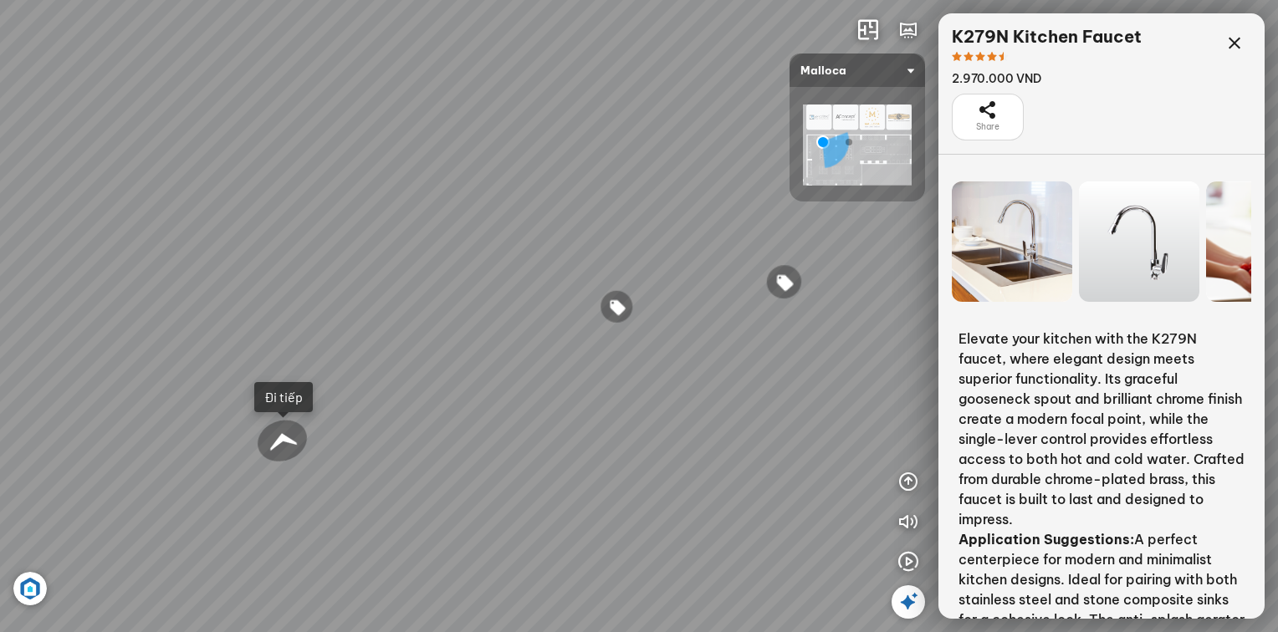
drag, startPoint x: 549, startPoint y: 375, endPoint x: 458, endPoint y: 377, distance: 91.2
click at [384, 410] on div "MS 6075 sink 6.710.000 VND MF-043 Stone-Finish Kitchen Faucet 7.920.000 VND K-1…" at bounding box center [639, 316] width 1278 height 632
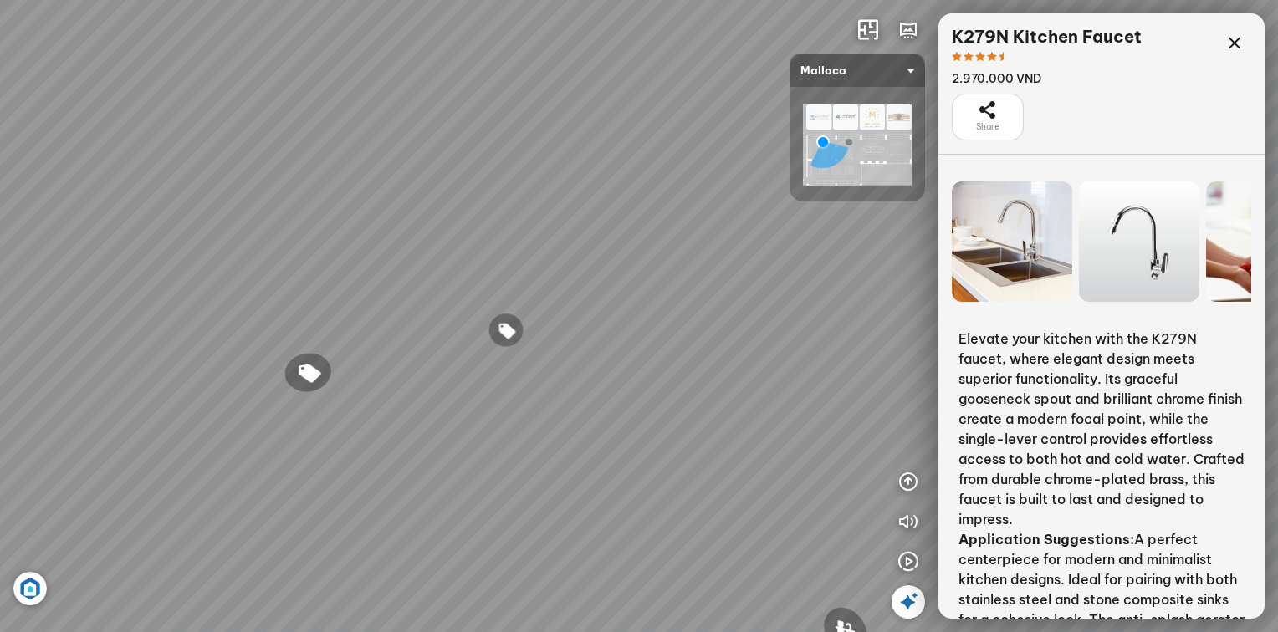
drag, startPoint x: 589, startPoint y: 355, endPoint x: 433, endPoint y: 369, distance: 157.0
click at [389, 388] on div "MS 6075 sink 6.710.000 VND MF-043 Stone-Finish Kitchen Faucet 7.920.000 VND K-1…" at bounding box center [639, 316] width 1278 height 632
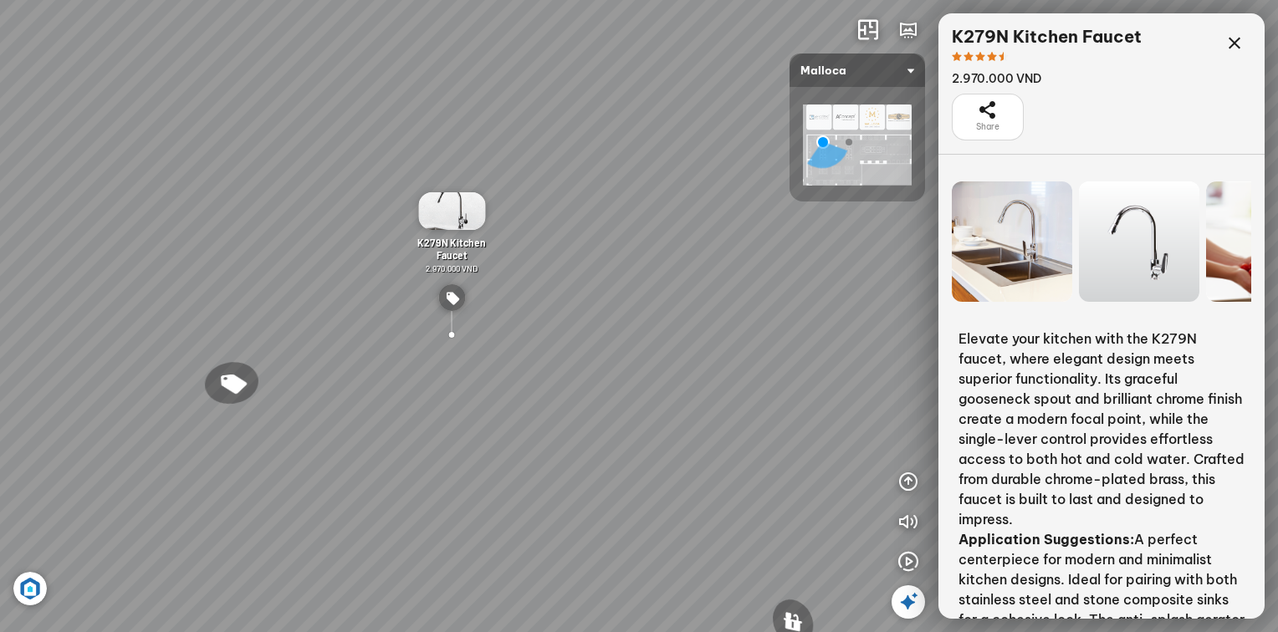
drag, startPoint x: 717, startPoint y: 397, endPoint x: 449, endPoint y: 393, distance: 267.6
click at [449, 393] on div "MS 6075 sink 6.710.000 VND MF-043 Stone-Finish Kitchen Faucet 7.920.000 VND K-1…" at bounding box center [639, 316] width 1278 height 632
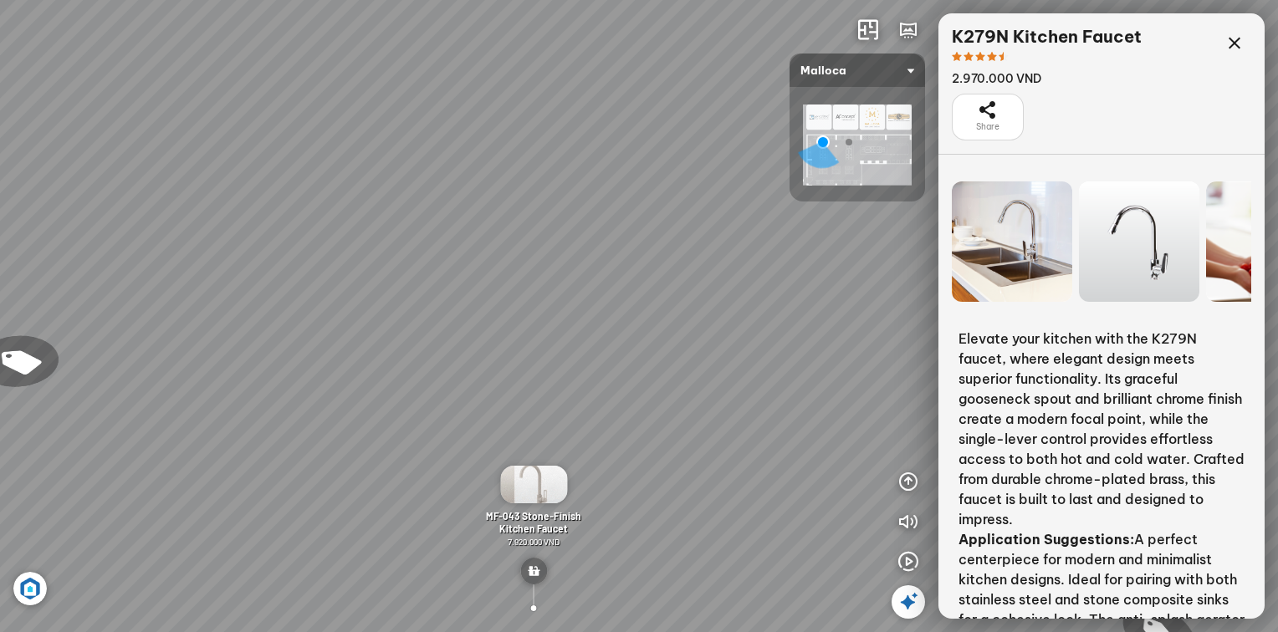
click at [1005, 113] on div "Share" at bounding box center [988, 117] width 72 height 47
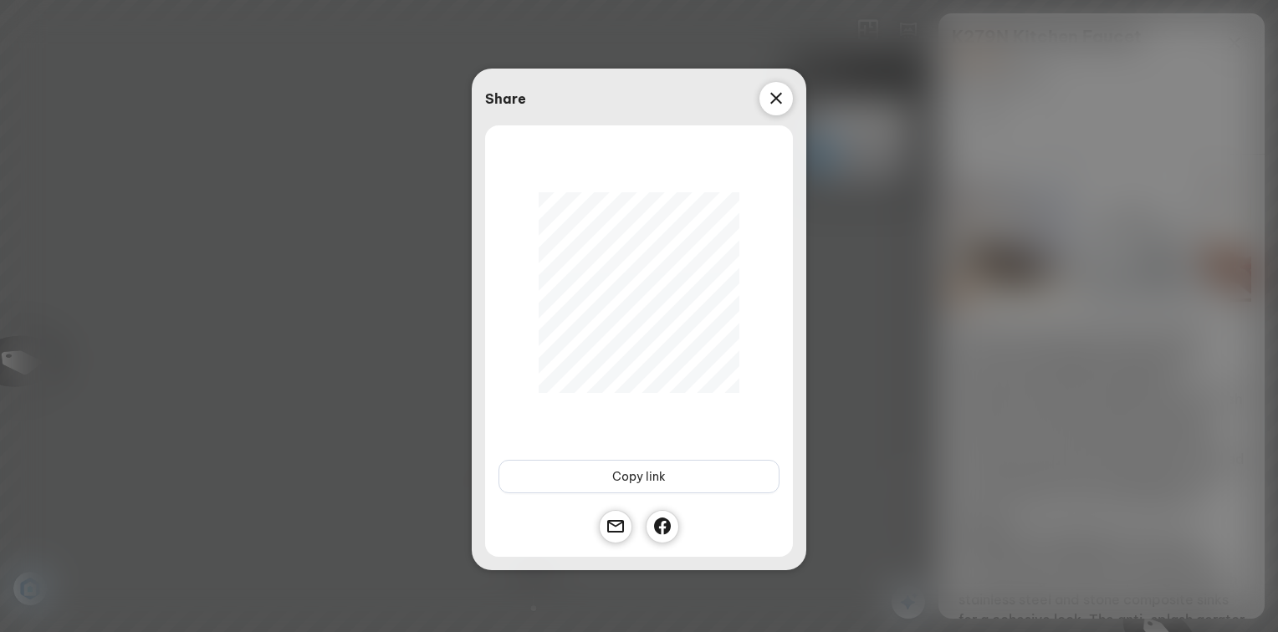
click at [789, 101] on div at bounding box center [775, 98] width 33 height 33
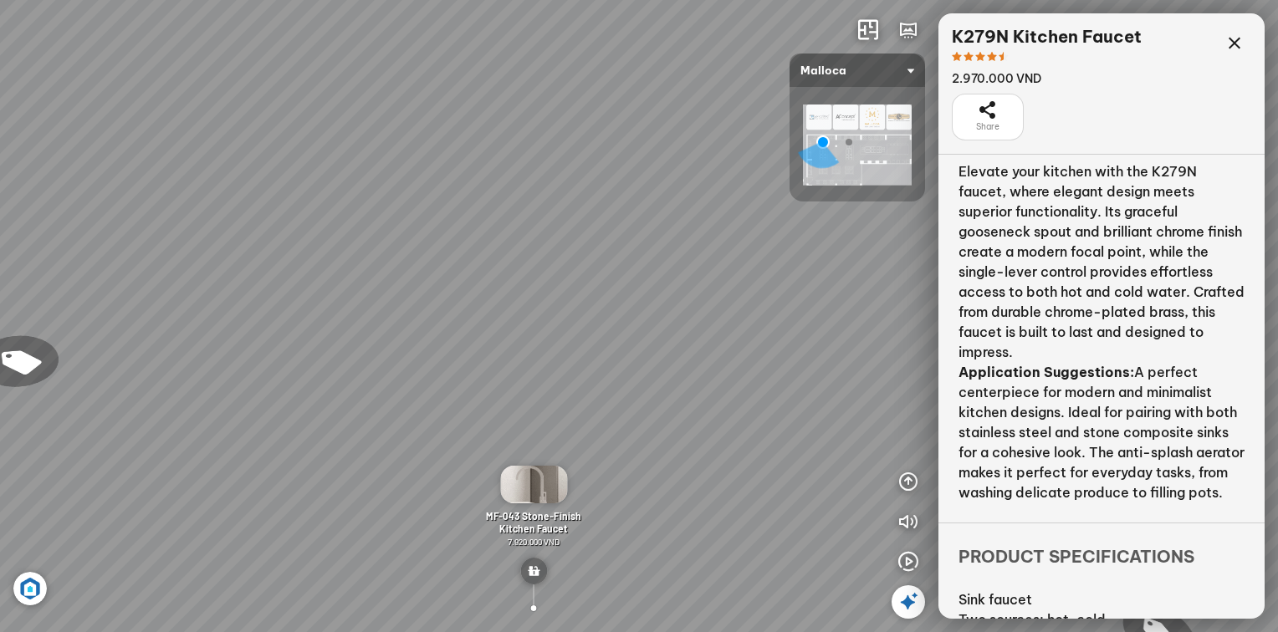
scroll to position [278, 0]
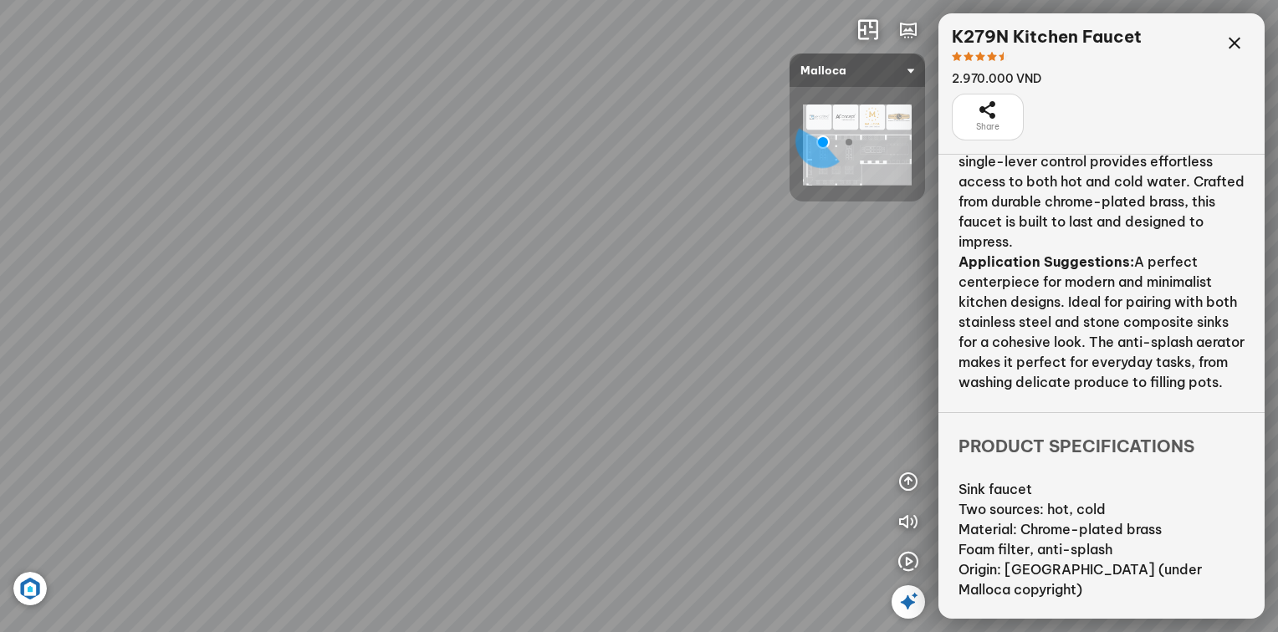
drag, startPoint x: 462, startPoint y: 347, endPoint x: 405, endPoint y: 136, distance: 218.2
click at [405, 136] on div "MS 6075 sink 6.710.000 VND MF-043 Stone-Finish Kitchen Faucet 7.920.000 VND K-1…" at bounding box center [639, 316] width 1278 height 632
drag, startPoint x: 463, startPoint y: 255, endPoint x: 528, endPoint y: 316, distance: 89.3
click at [528, 316] on div "MS 6075 sink 6.710.000 VND MF-043 Stone-Finish Kitchen Faucet 7.920.000 VND K-1…" at bounding box center [639, 316] width 1278 height 632
drag, startPoint x: 622, startPoint y: 365, endPoint x: 430, endPoint y: 609, distance: 310.1
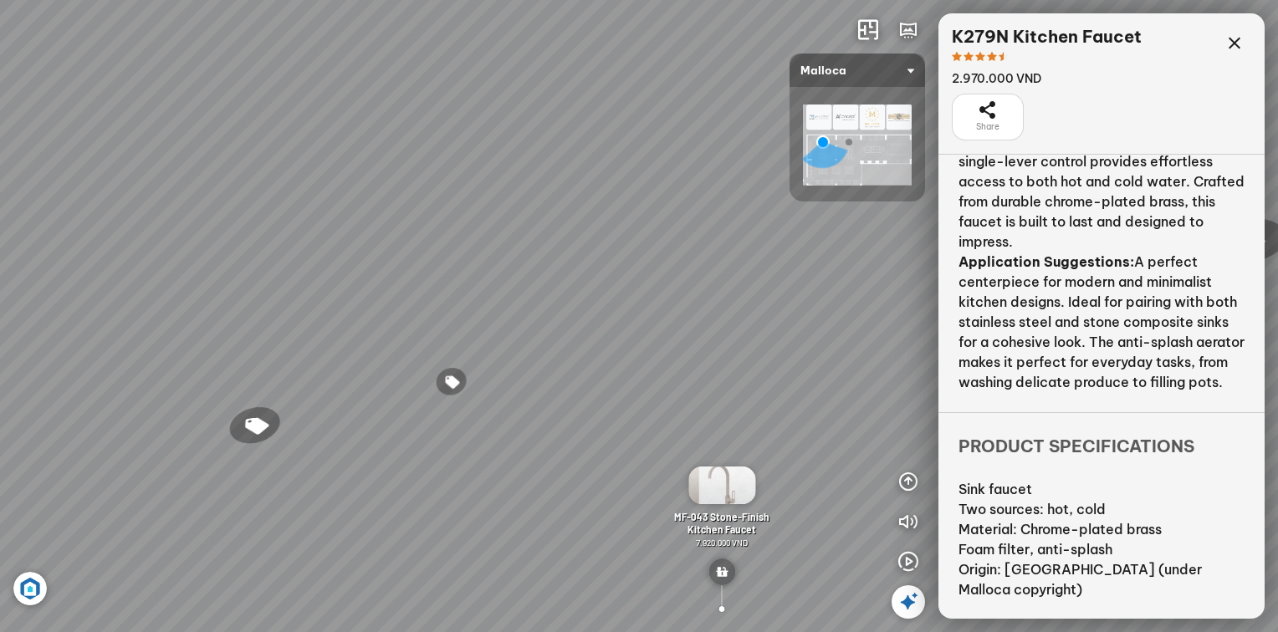
click at [743, 378] on div "MS 6075 sink 6.710.000 VND MF-043 Stone-Finish Kitchen Faucet 7.920.000 VND K-1…" at bounding box center [639, 316] width 1278 height 632
